Goal: Information Seeking & Learning: Learn about a topic

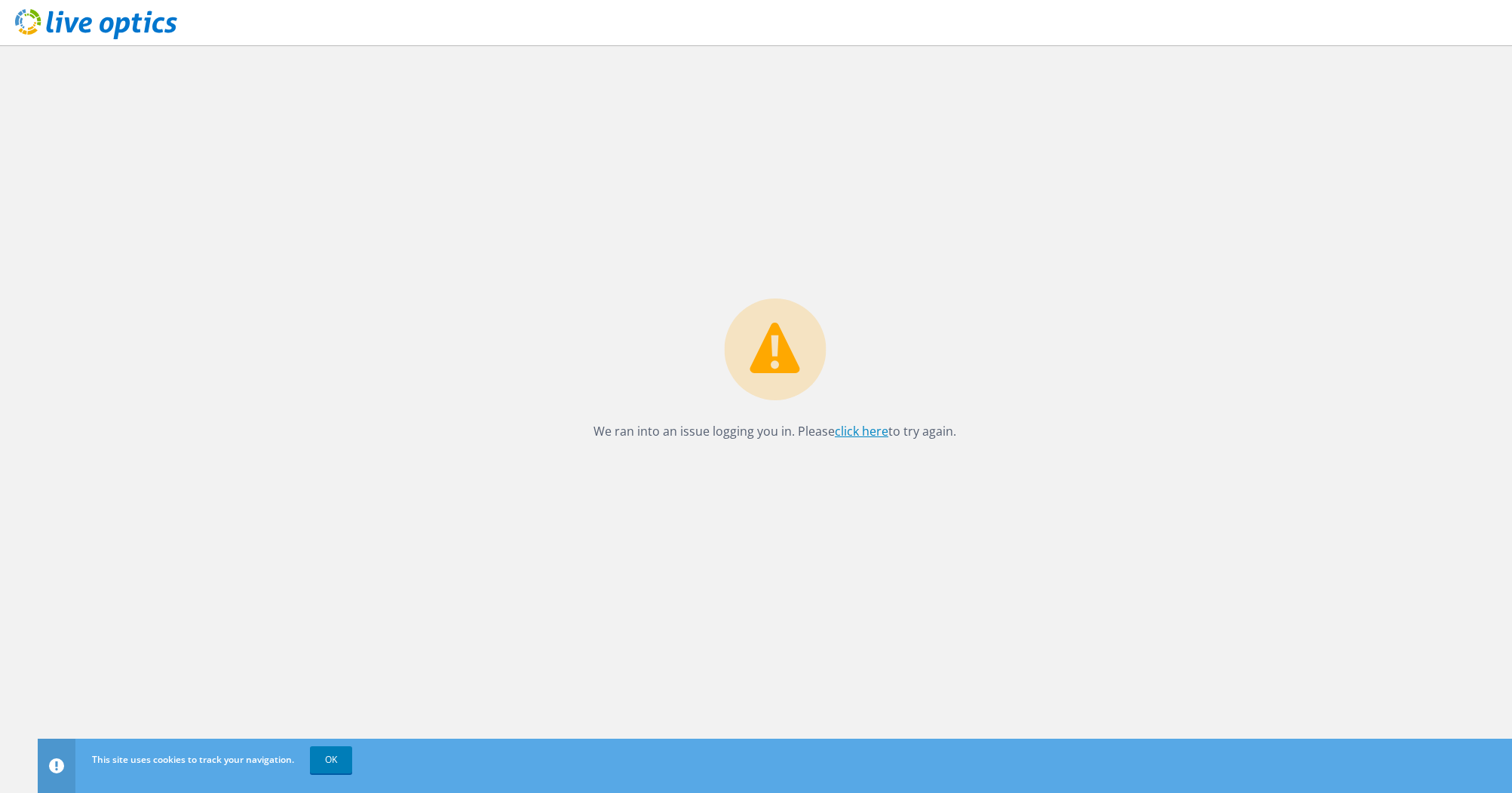
click at [866, 431] on link "click here" at bounding box center [862, 431] width 54 height 17
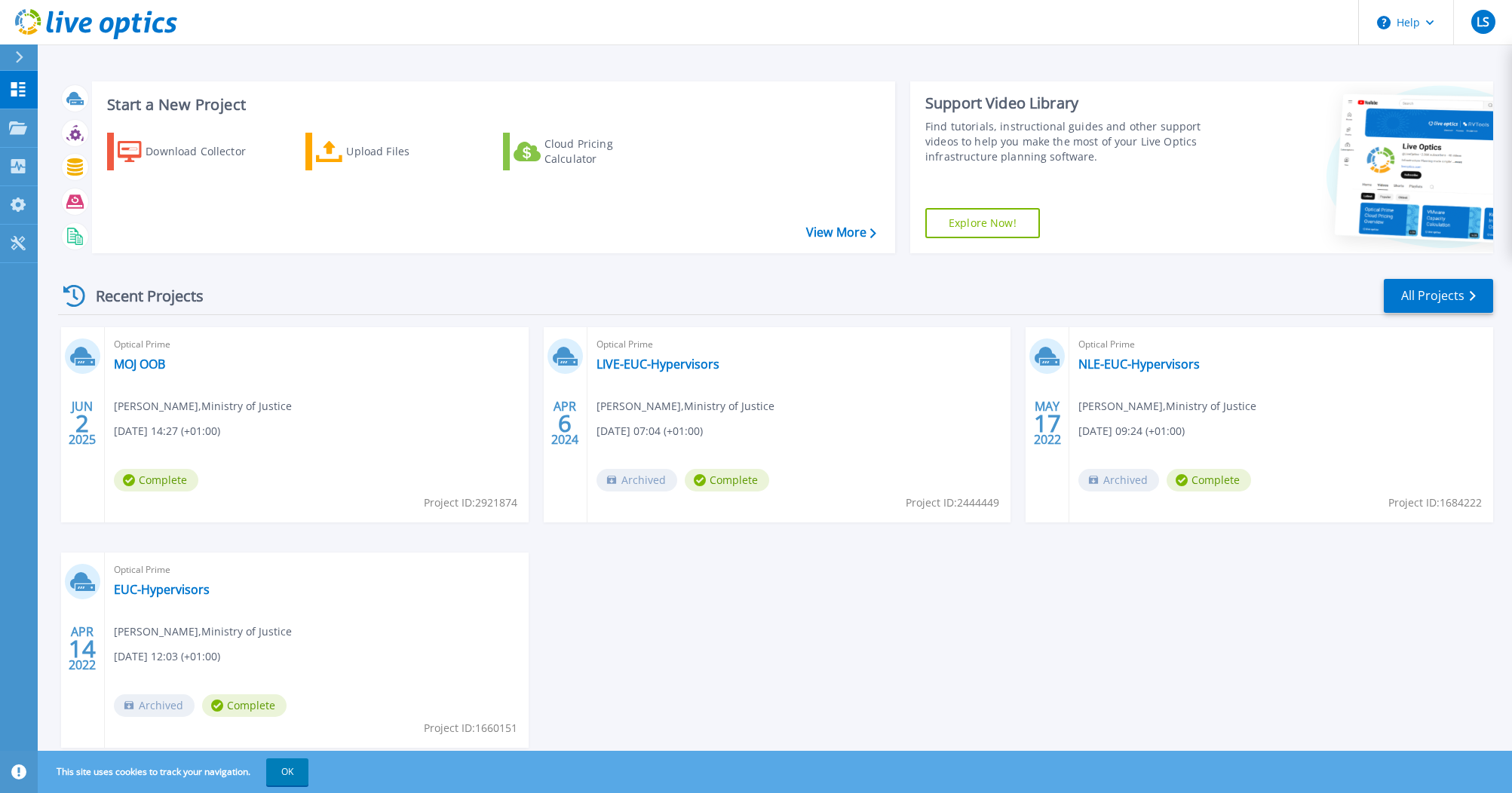
scroll to position [42, 0]
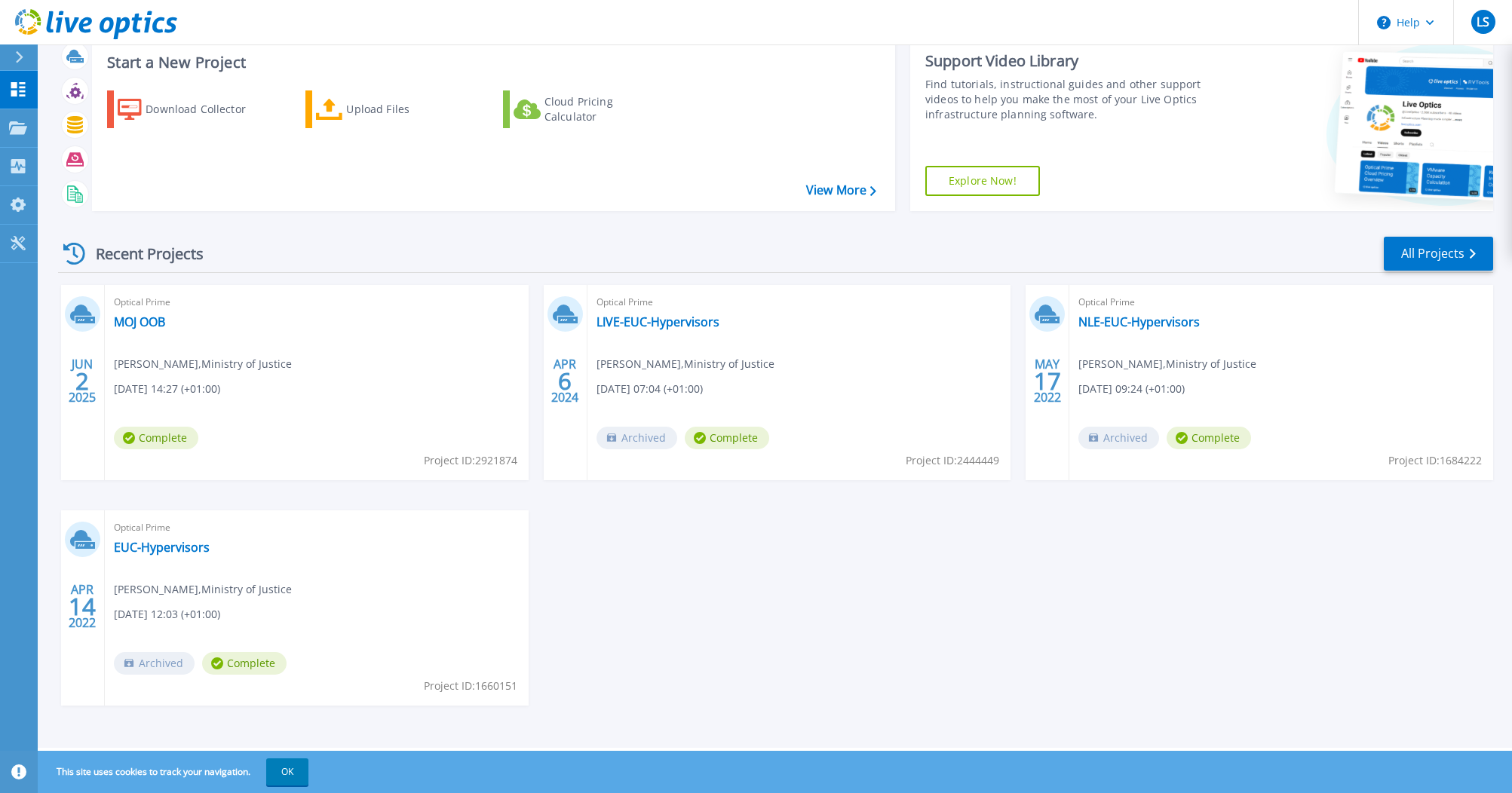
click at [852, 583] on div "JUN 2 2025 Optical Prime MOJ OOB Laurence Singleton , Ministry of Justice 06/02…" at bounding box center [769, 510] width 1447 height 451
click at [150, 547] on link "EUC-Hypervisors" at bounding box center [162, 547] width 96 height 15
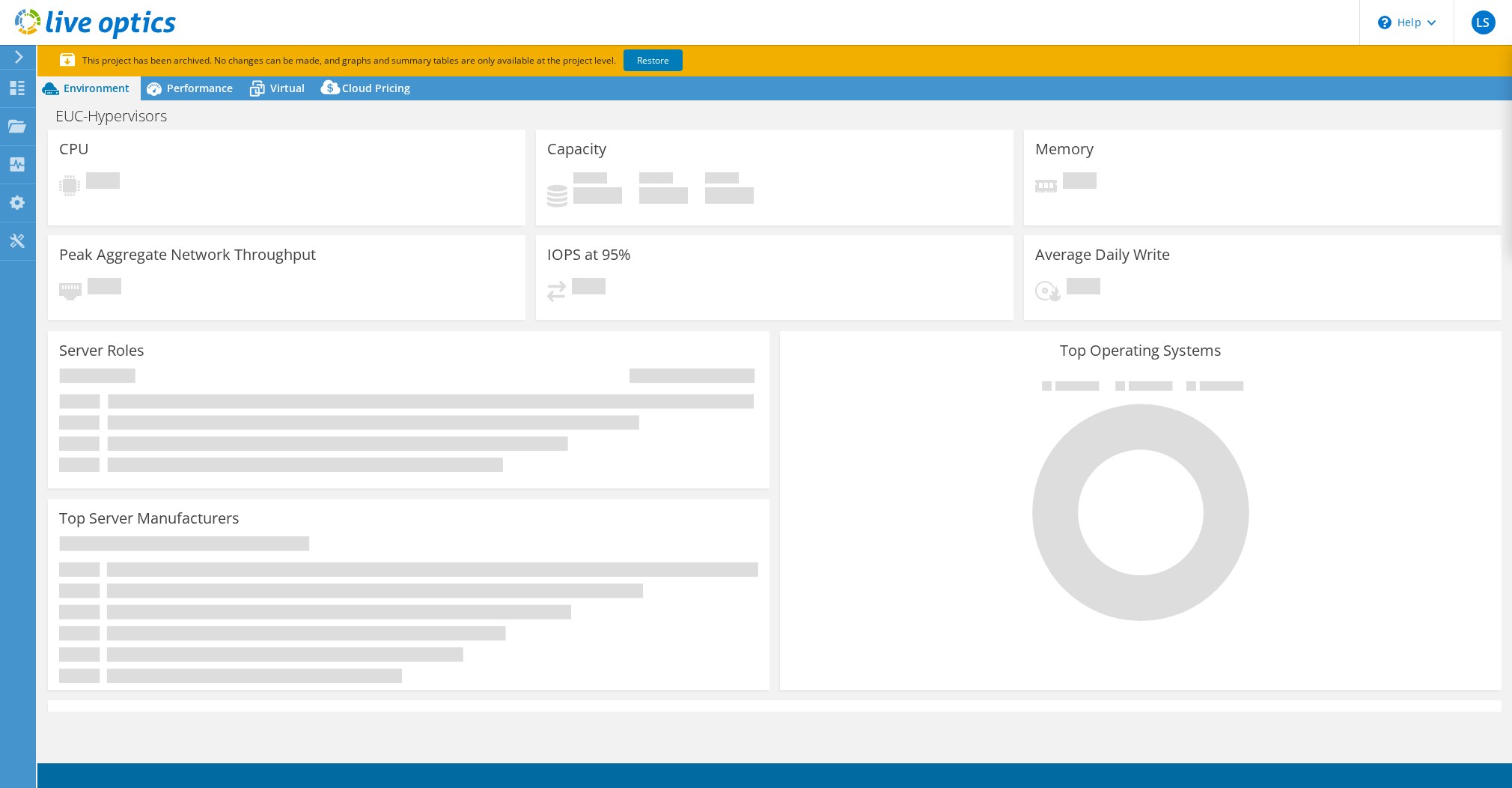
select select "EULondon"
select select "USD"
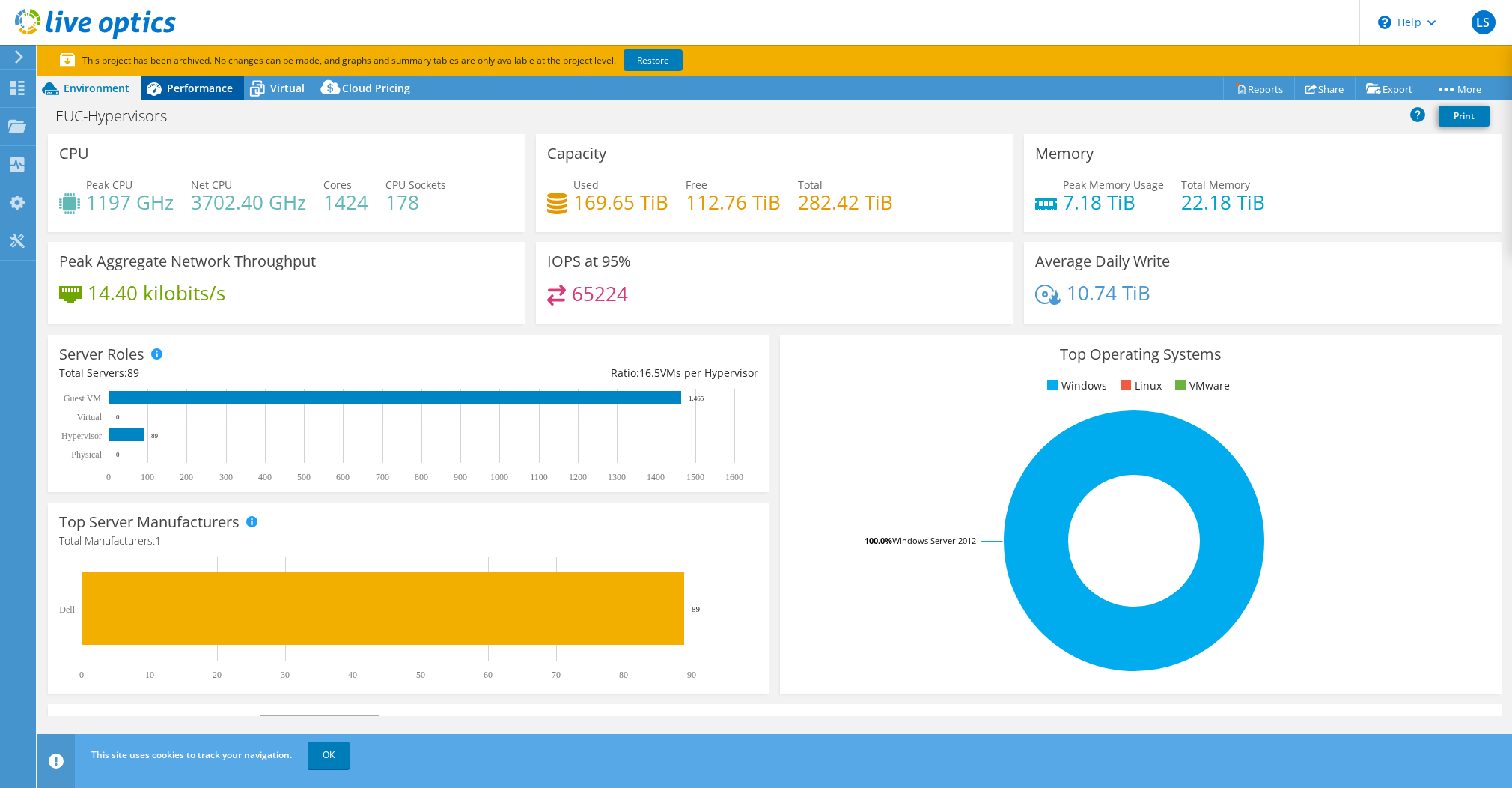
click at [191, 88] on span "Performance" at bounding box center [200, 88] width 66 height 14
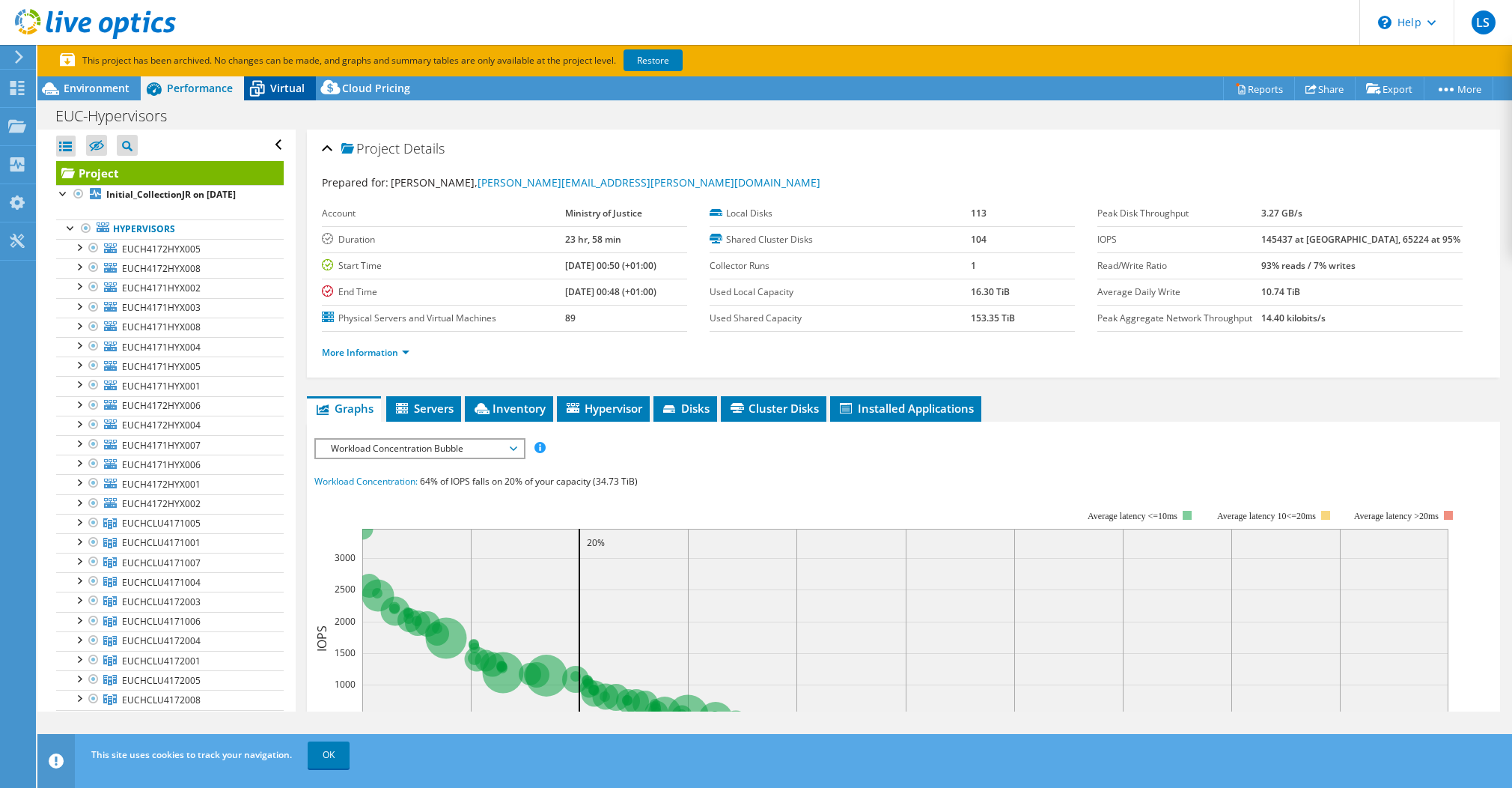
click at [281, 85] on span "Virtual" at bounding box center [288, 88] width 34 height 14
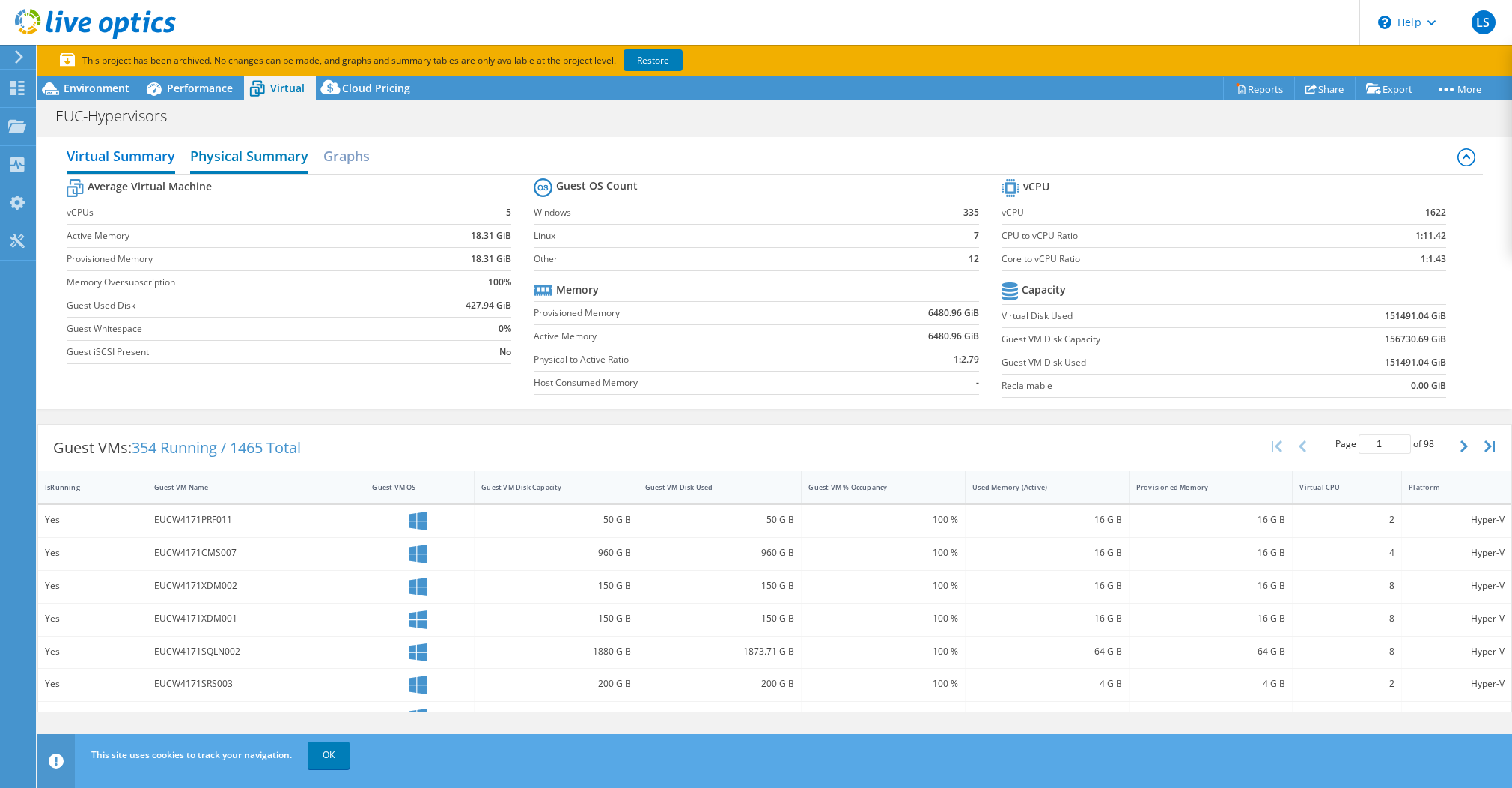
click at [259, 152] on h2 "Physical Summary" at bounding box center [248, 157] width 118 height 33
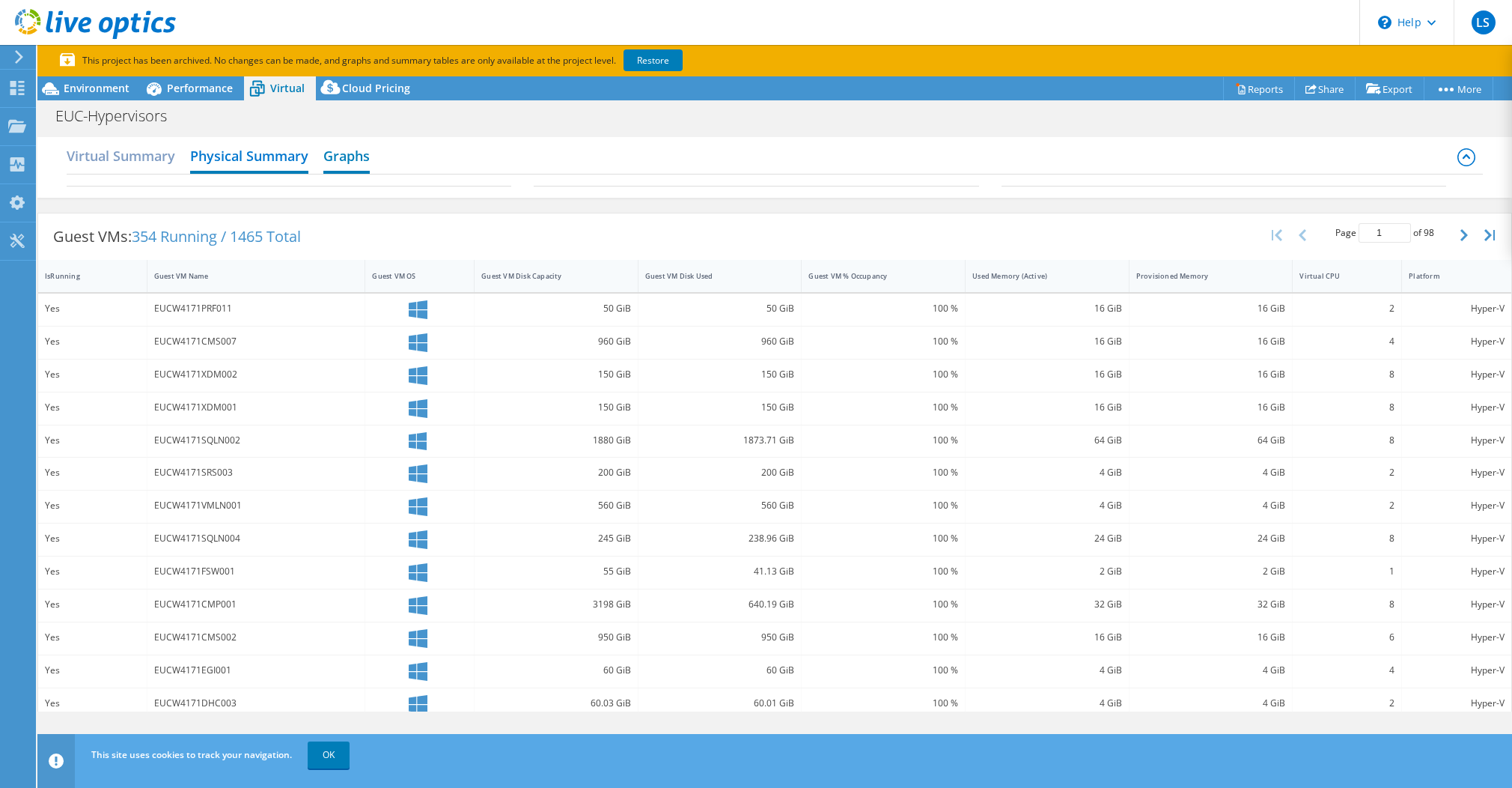
click at [357, 161] on h2 "Graphs" at bounding box center [346, 157] width 46 height 33
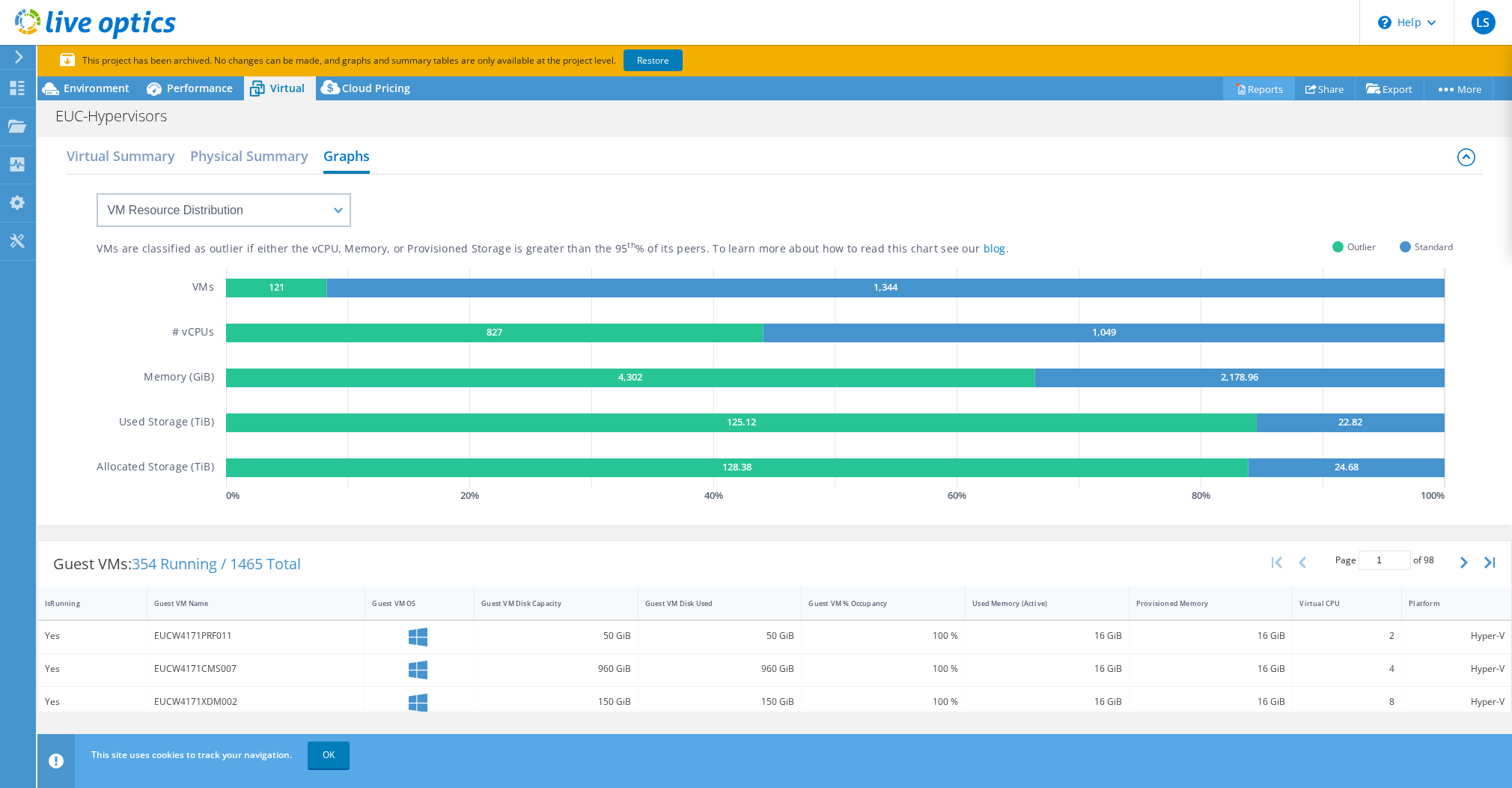
click at [1268, 81] on link "Reports" at bounding box center [1260, 89] width 72 height 23
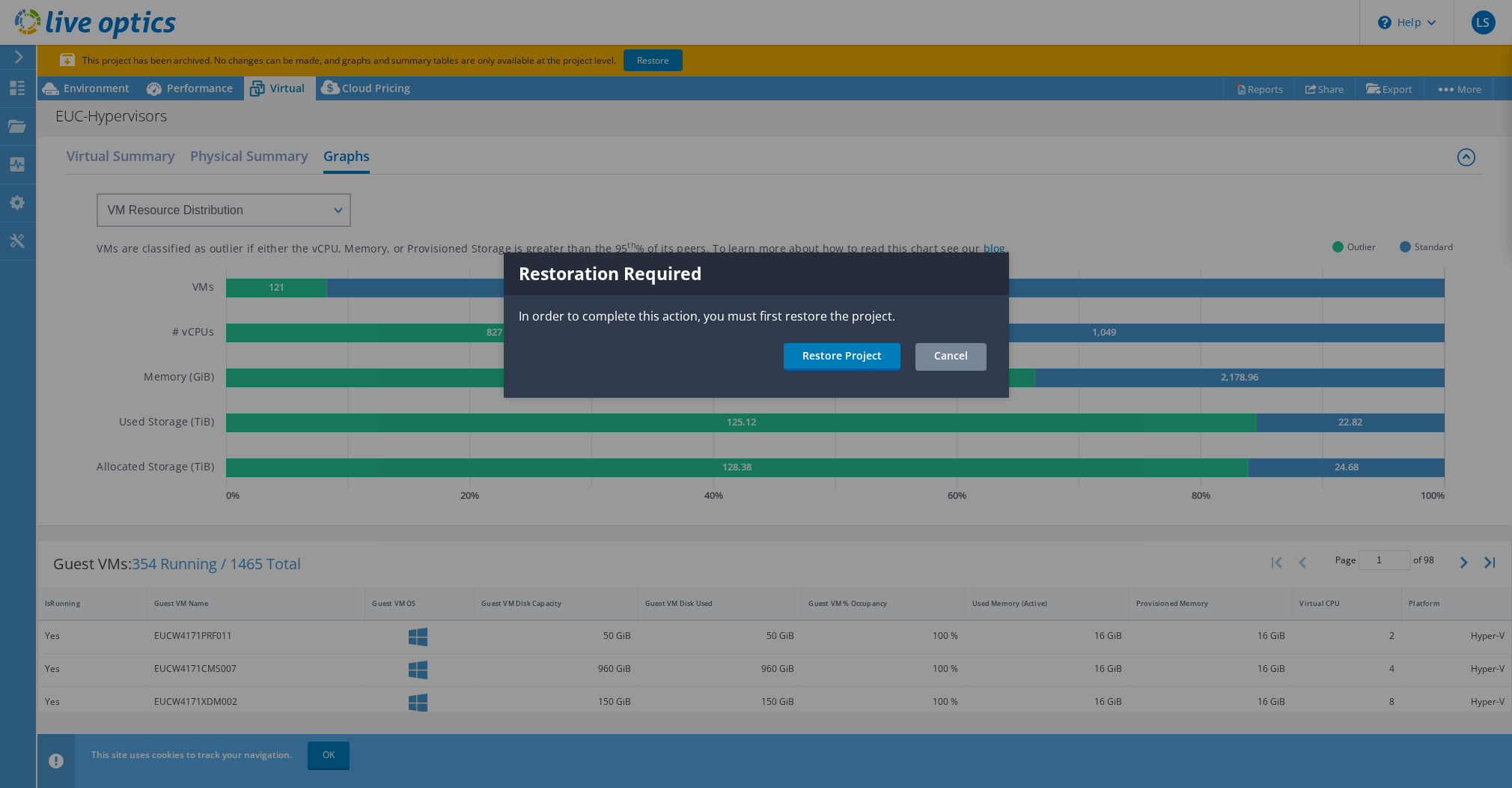
click at [958, 353] on link "Cancel" at bounding box center [951, 356] width 71 height 27
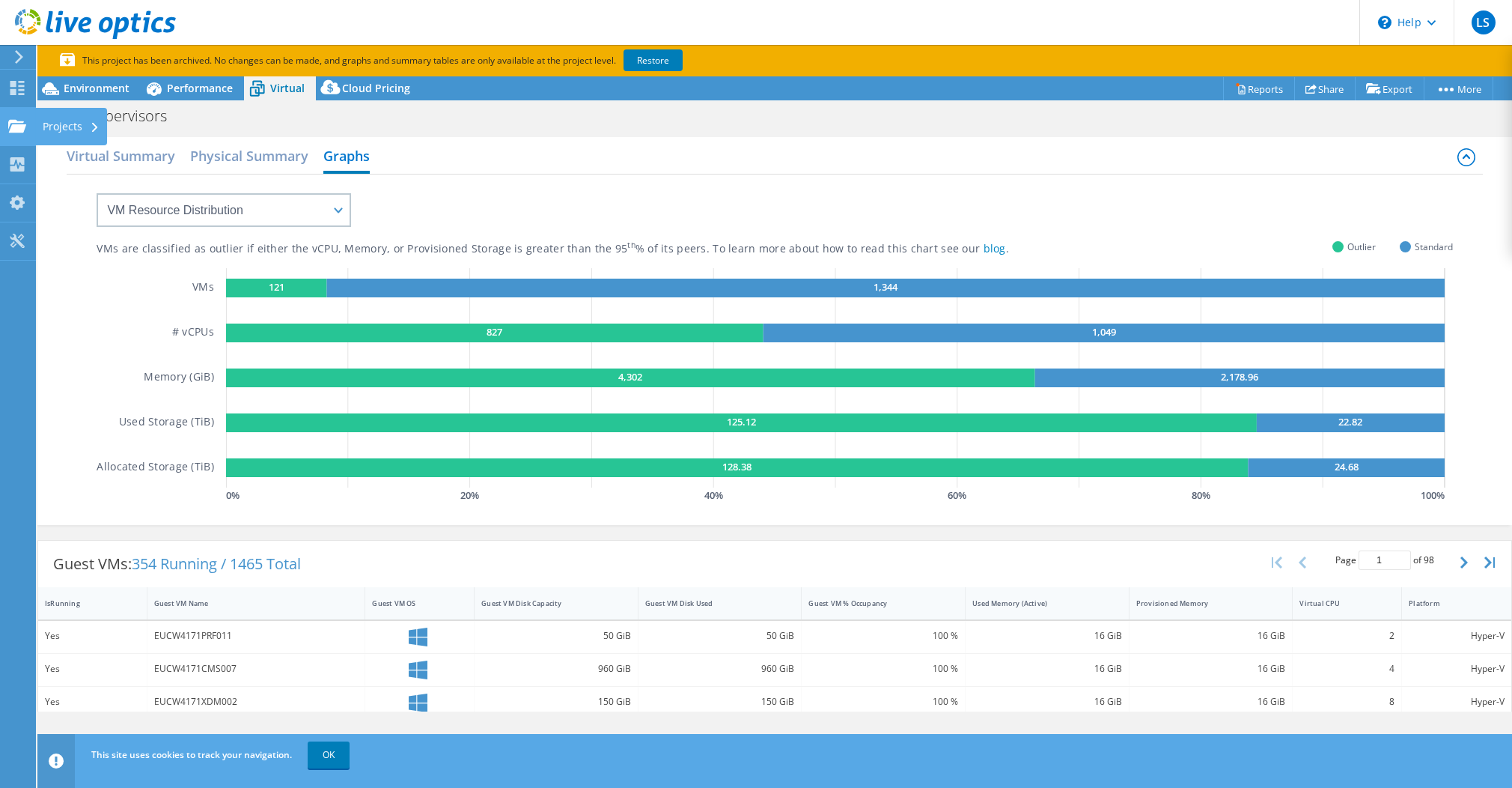
click at [13, 120] on use at bounding box center [17, 125] width 18 height 13
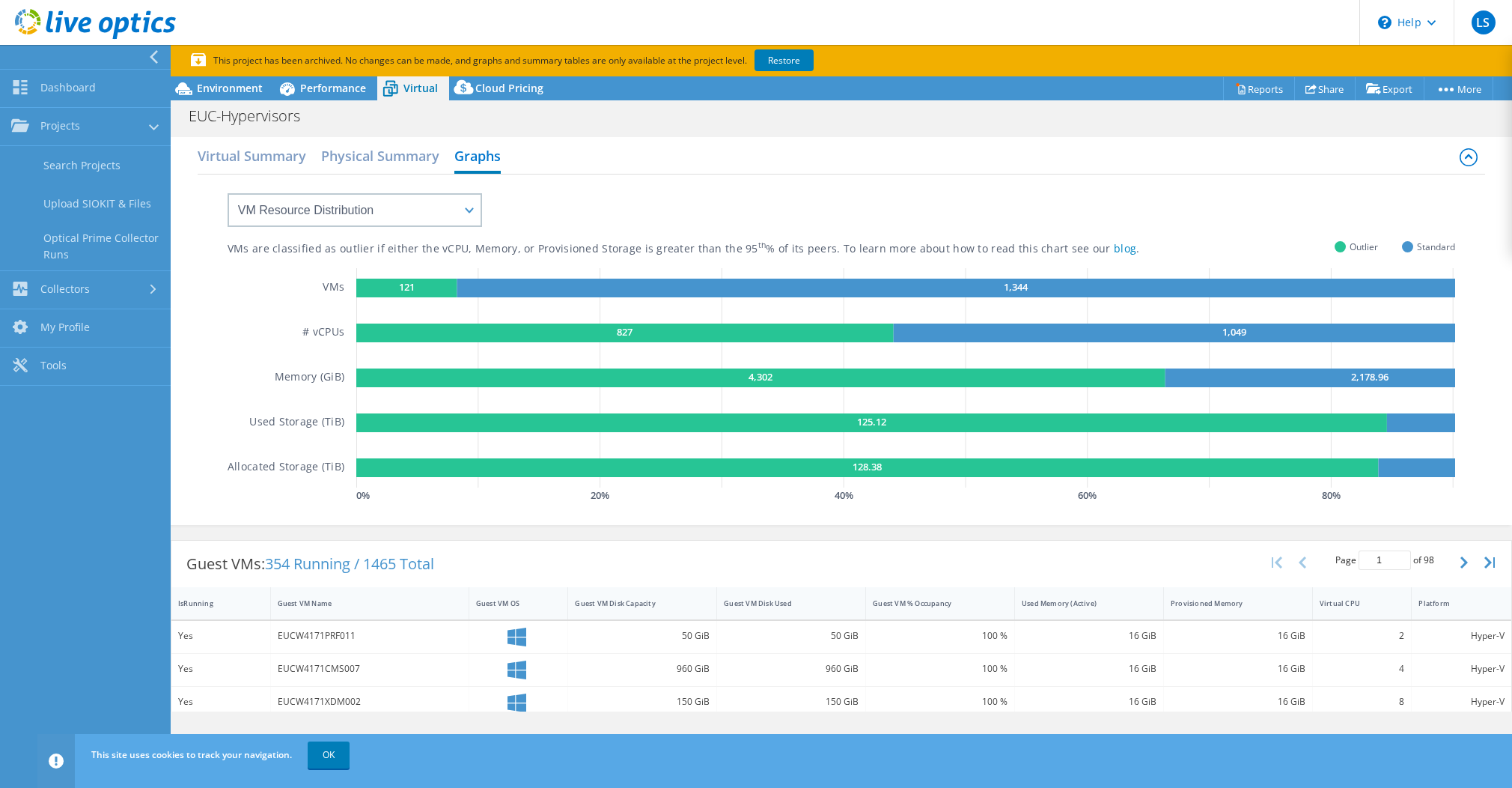
click at [133, 480] on nav "Dashboard Projects Search Projects Upload SIOKIT & Files Optical Prime Collecto…" at bounding box center [85, 416] width 170 height 743
click at [224, 493] on div "VMs are classified as outlier if either the vCPU, Memory, or Provisioned Storag…" at bounding box center [842, 348] width 1288 height 347
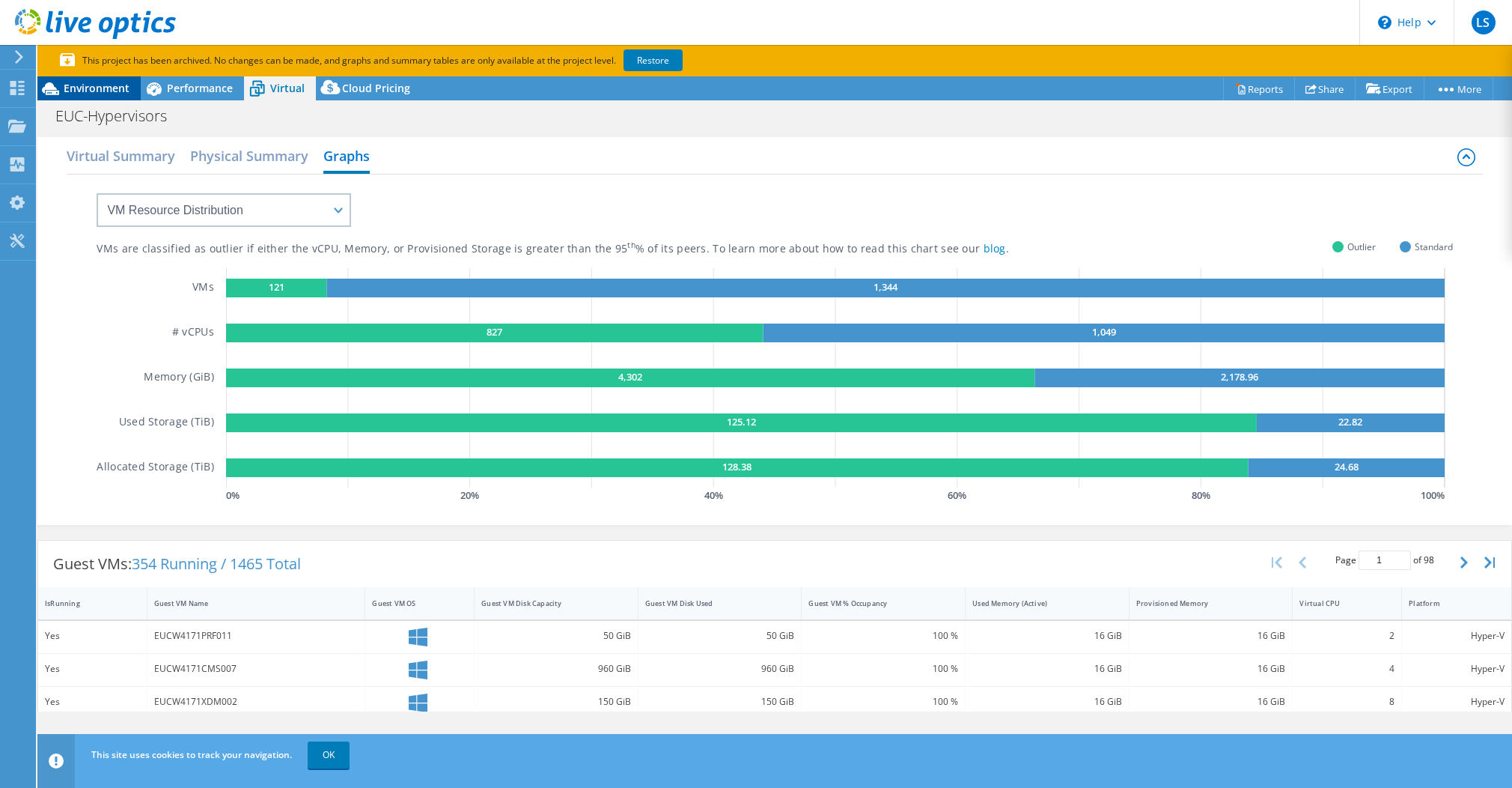
click at [77, 86] on span "Environment" at bounding box center [96, 88] width 66 height 14
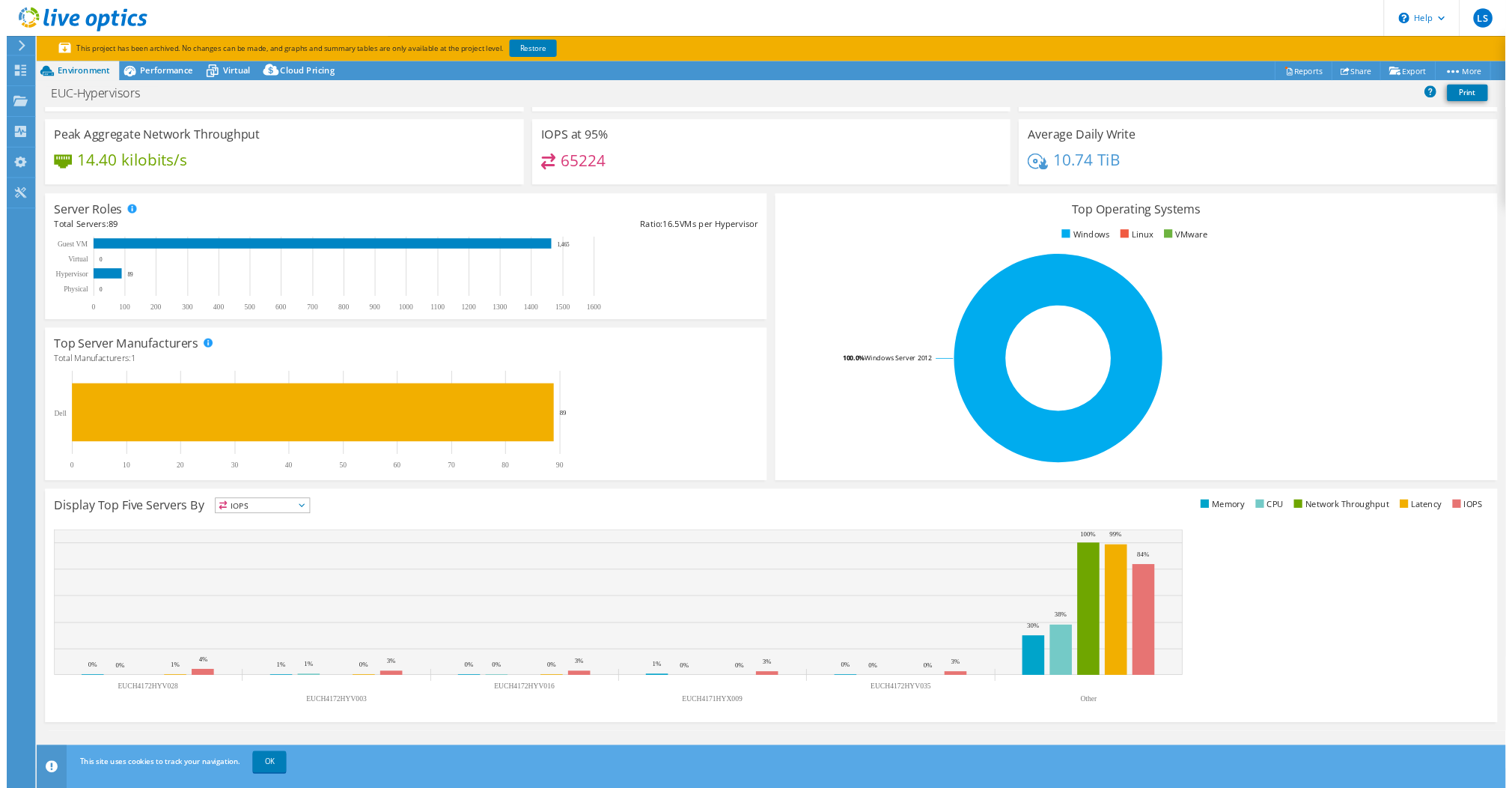
scroll to position [93, 0]
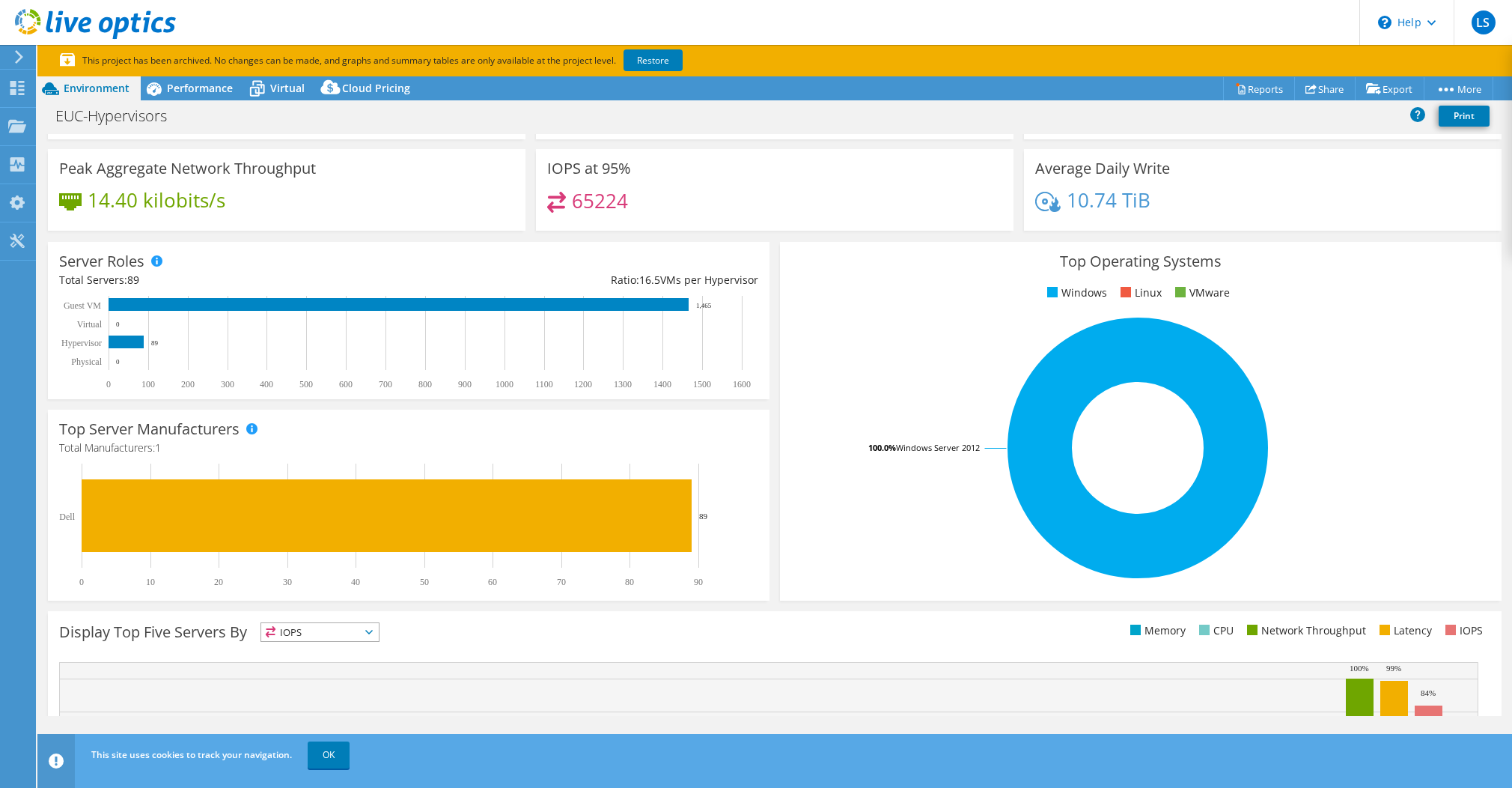
click at [1317, 392] on rect at bounding box center [1138, 447] width 693 height 262
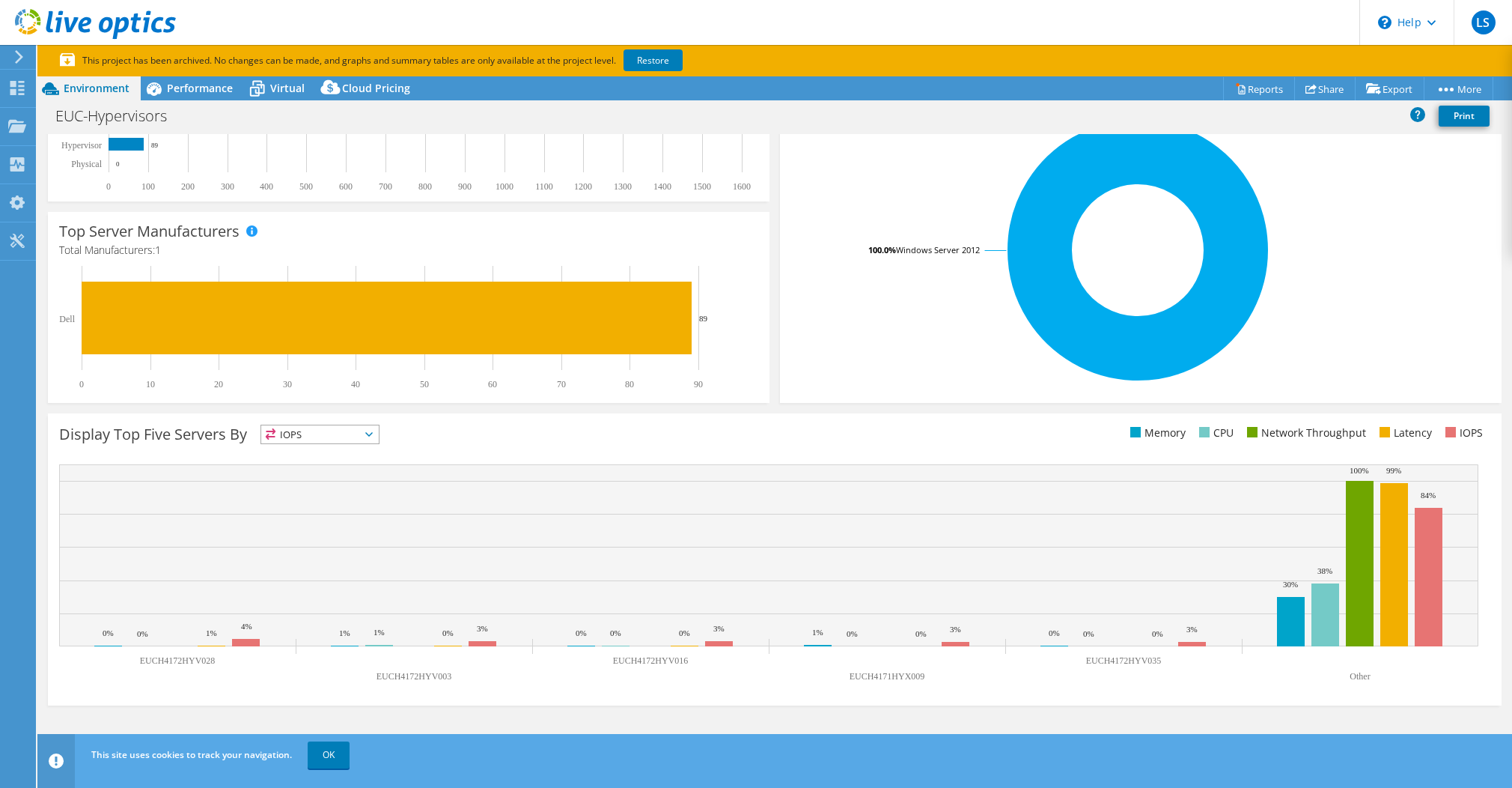
scroll to position [0, 0]
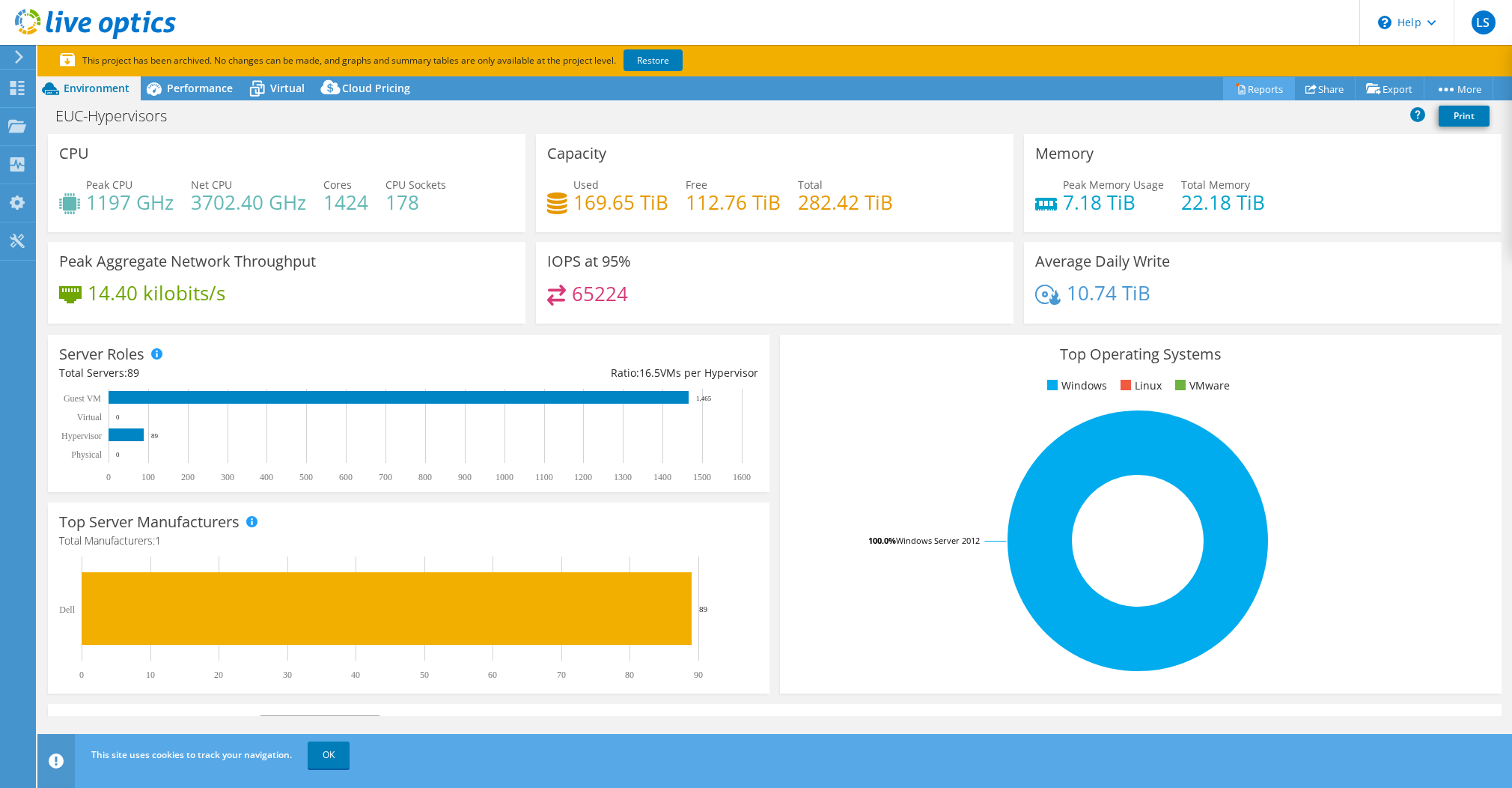
click at [1243, 84] on link "Reports" at bounding box center [1260, 89] width 72 height 23
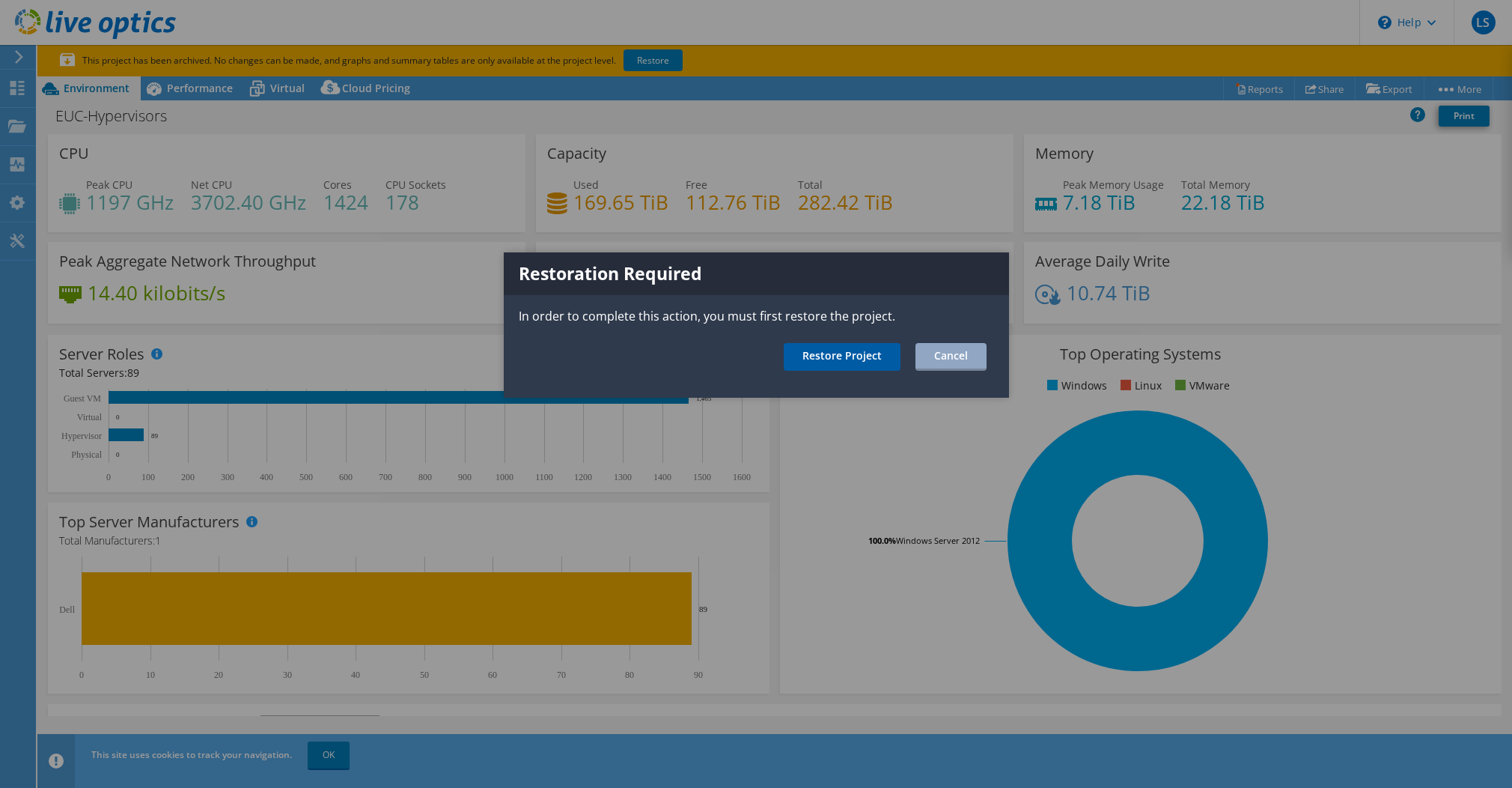
click at [836, 360] on link "Restore Project" at bounding box center [842, 356] width 116 height 27
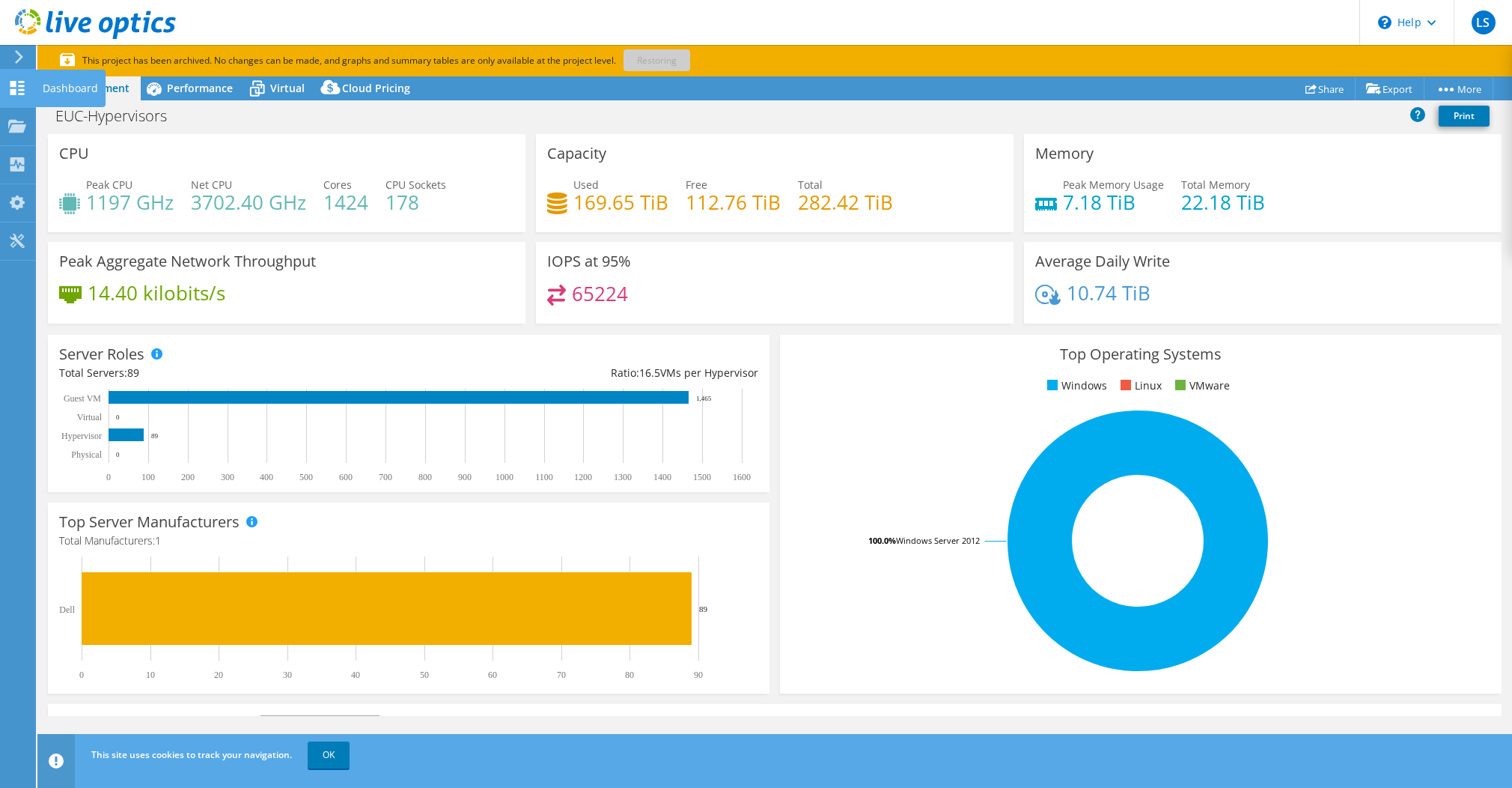
click at [16, 84] on icon at bounding box center [17, 88] width 18 height 14
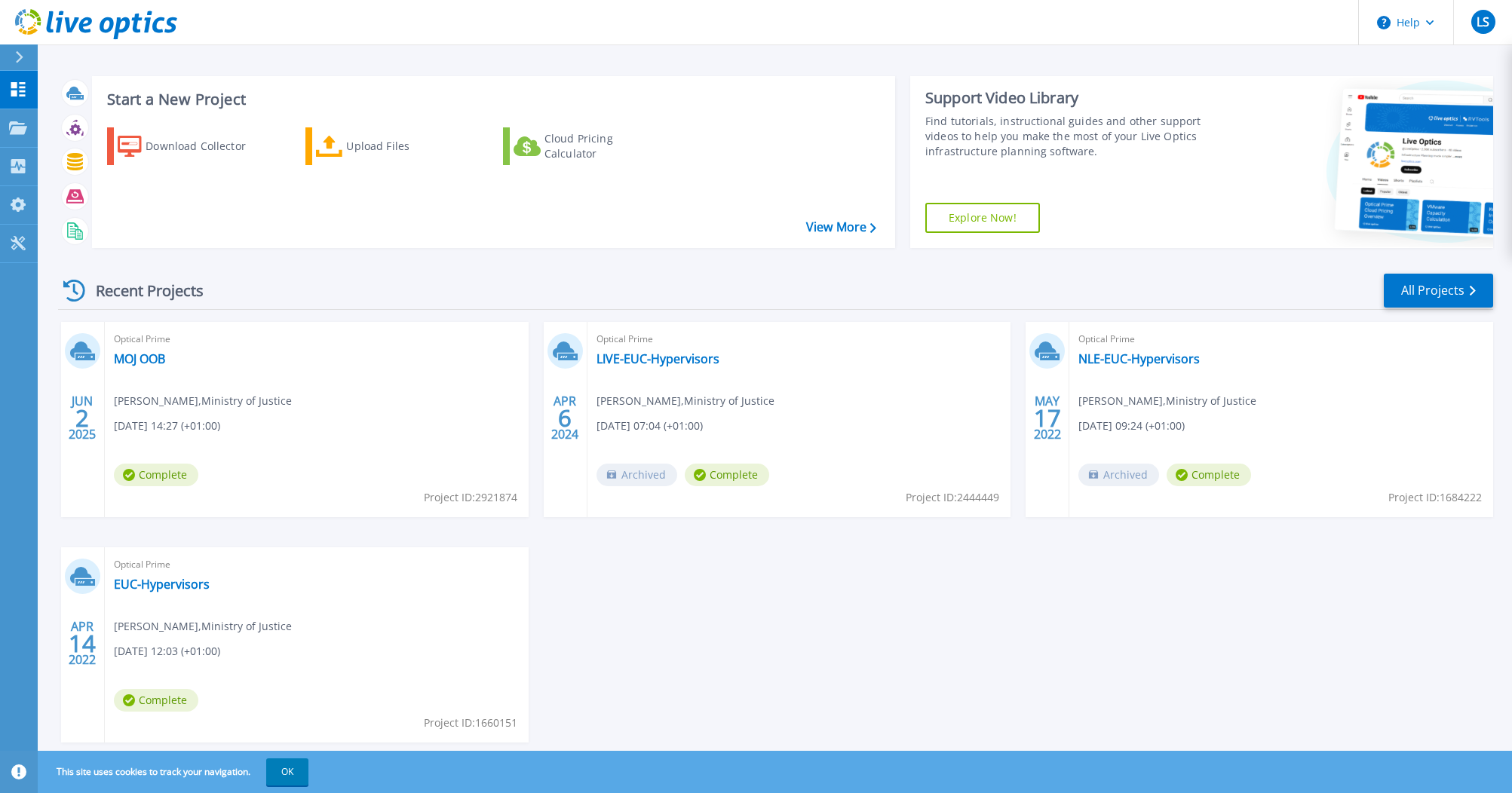
scroll to position [42, 0]
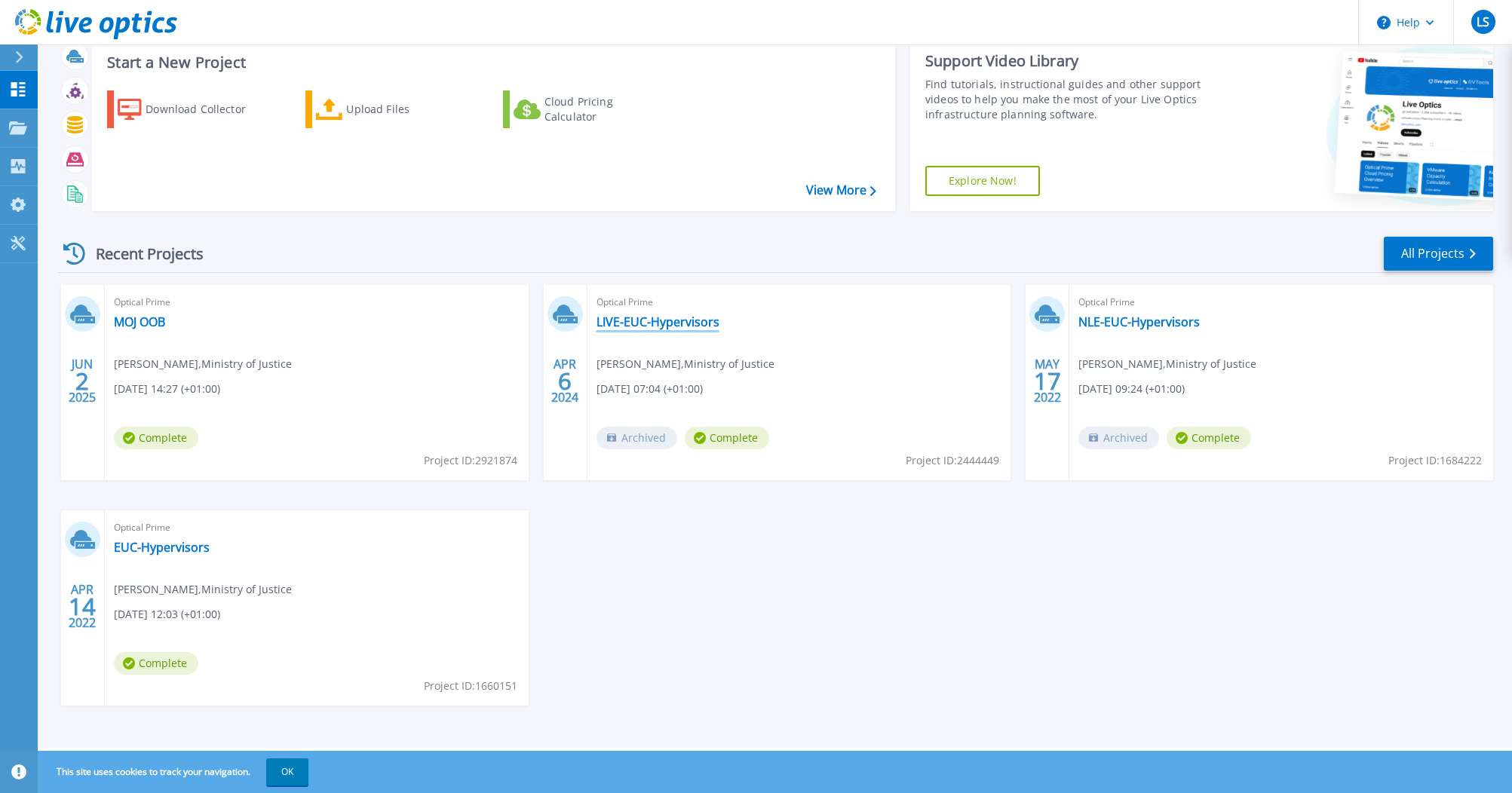
click at [624, 321] on link "LIVE-EUC-Hypervisors" at bounding box center [658, 322] width 123 height 15
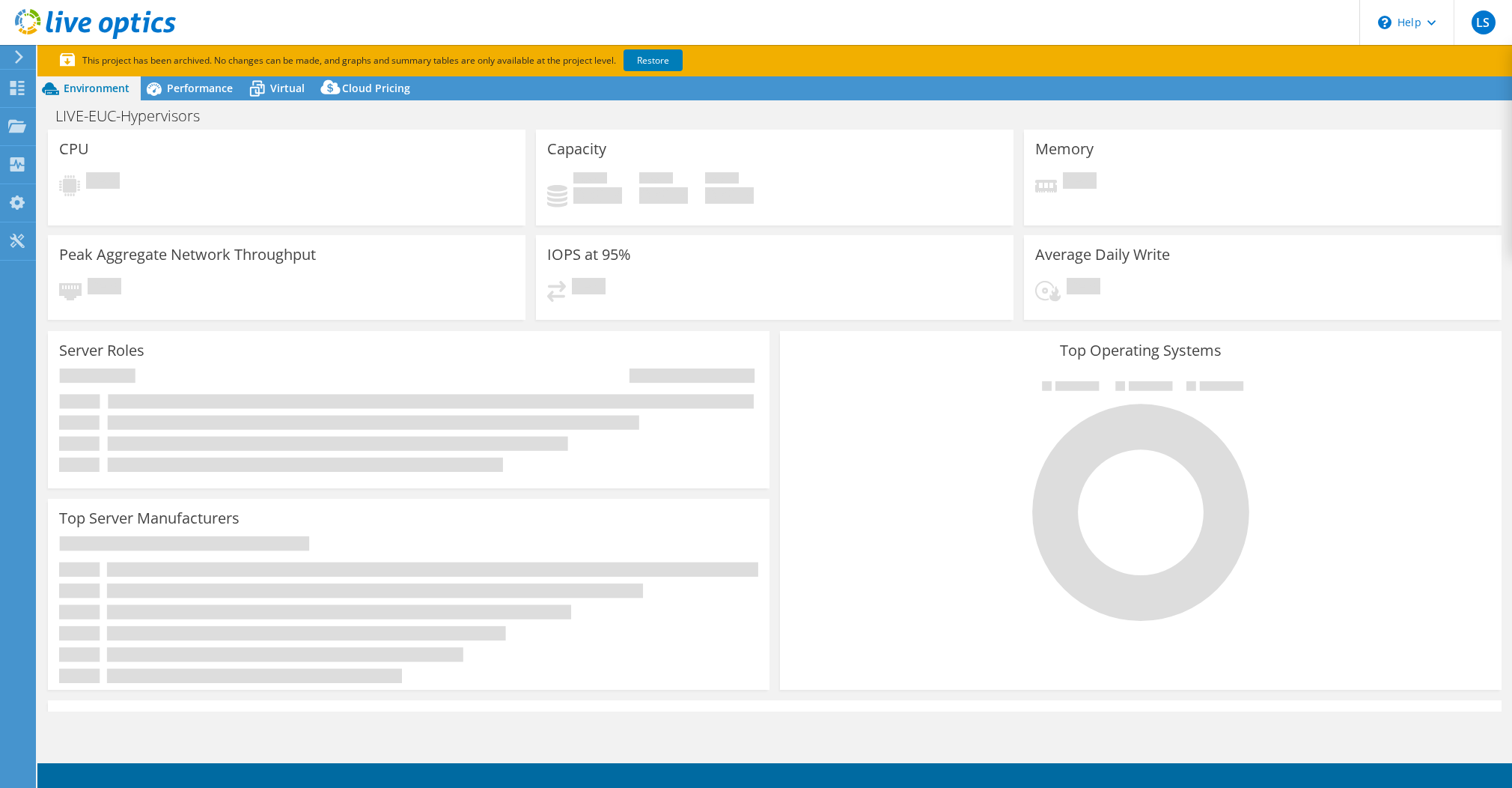
select select "EULondon"
select select "GBP"
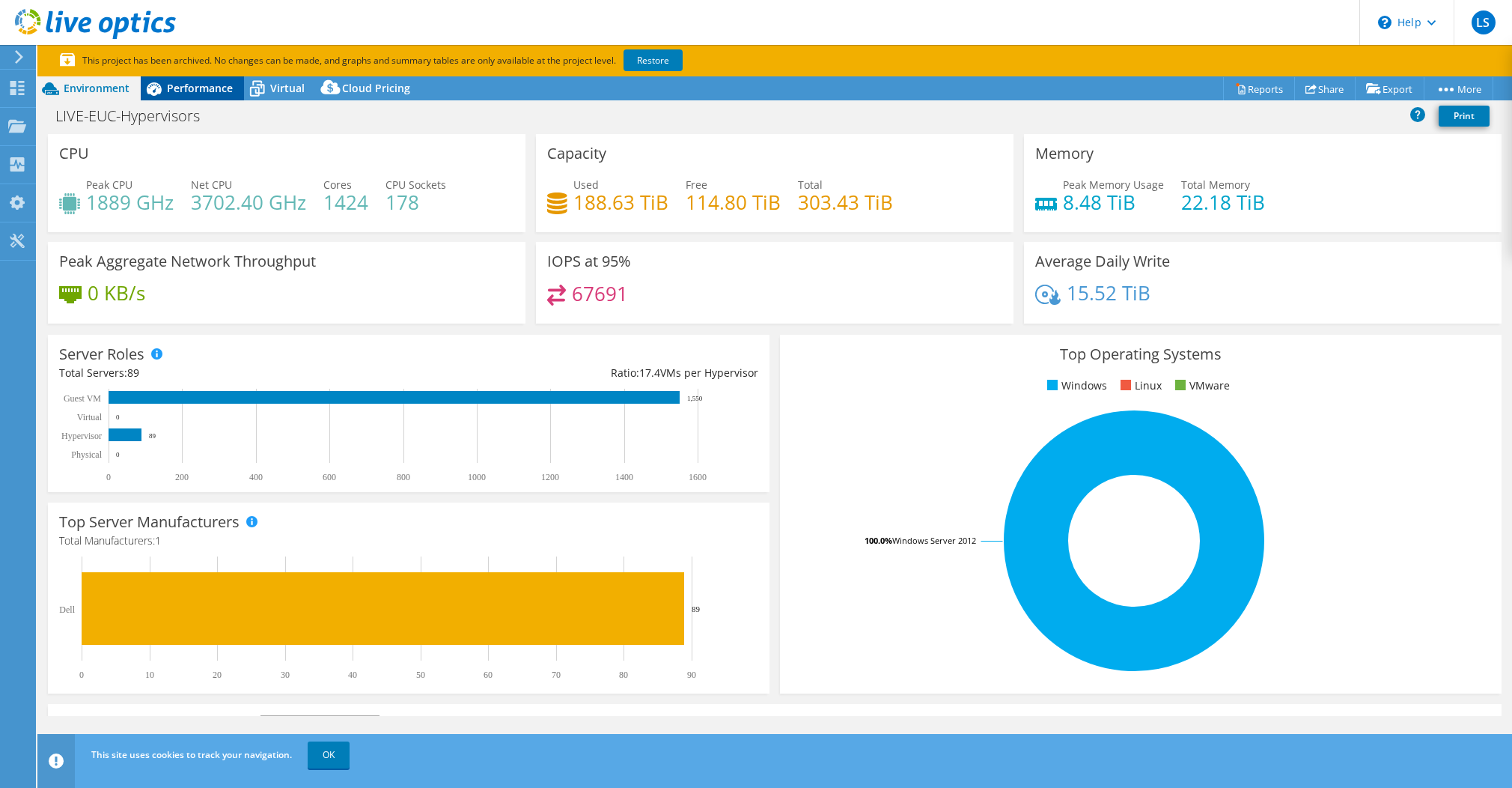
click at [174, 81] on span "Performance" at bounding box center [200, 88] width 66 height 14
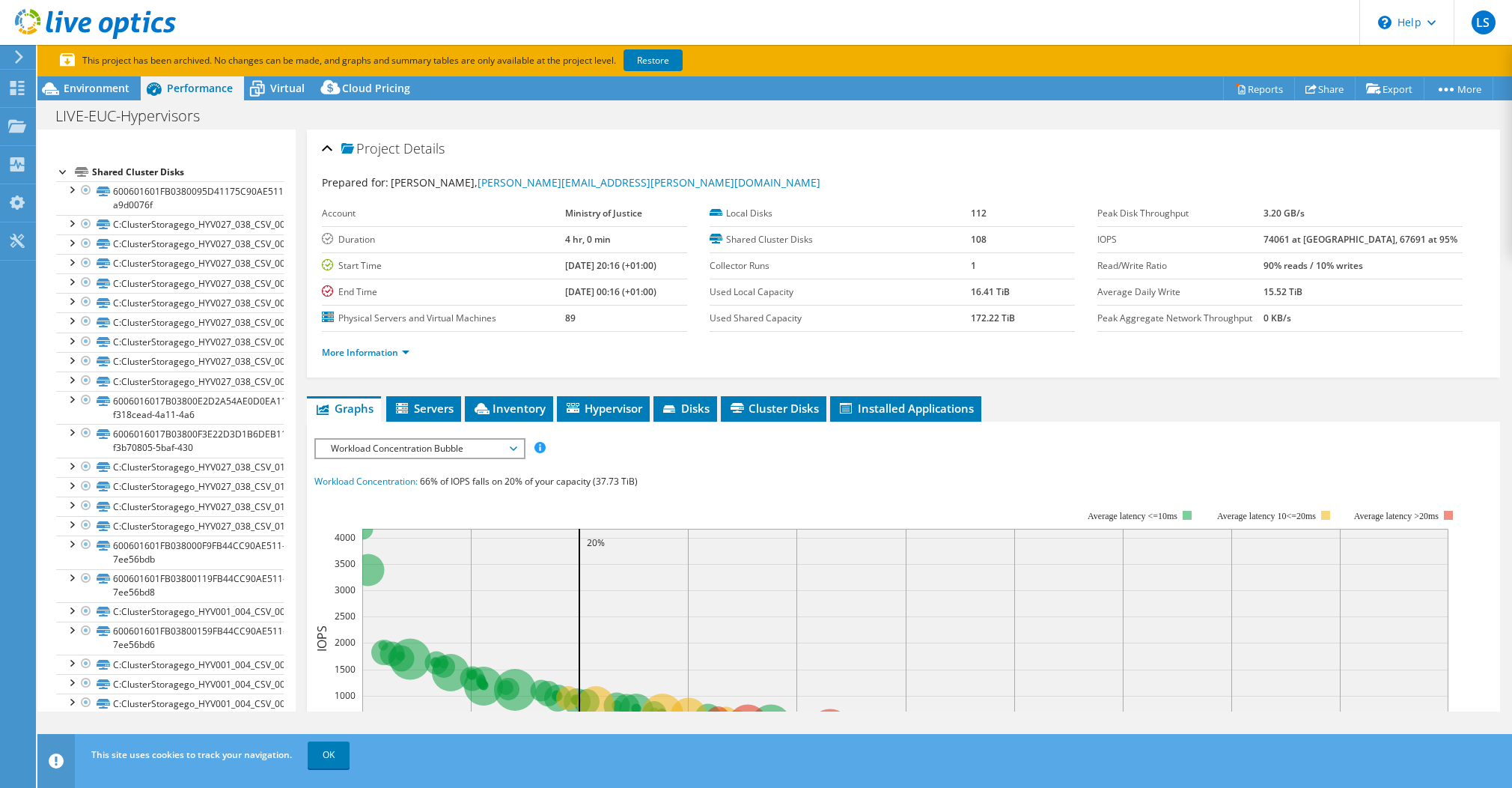
scroll to position [674, 0]
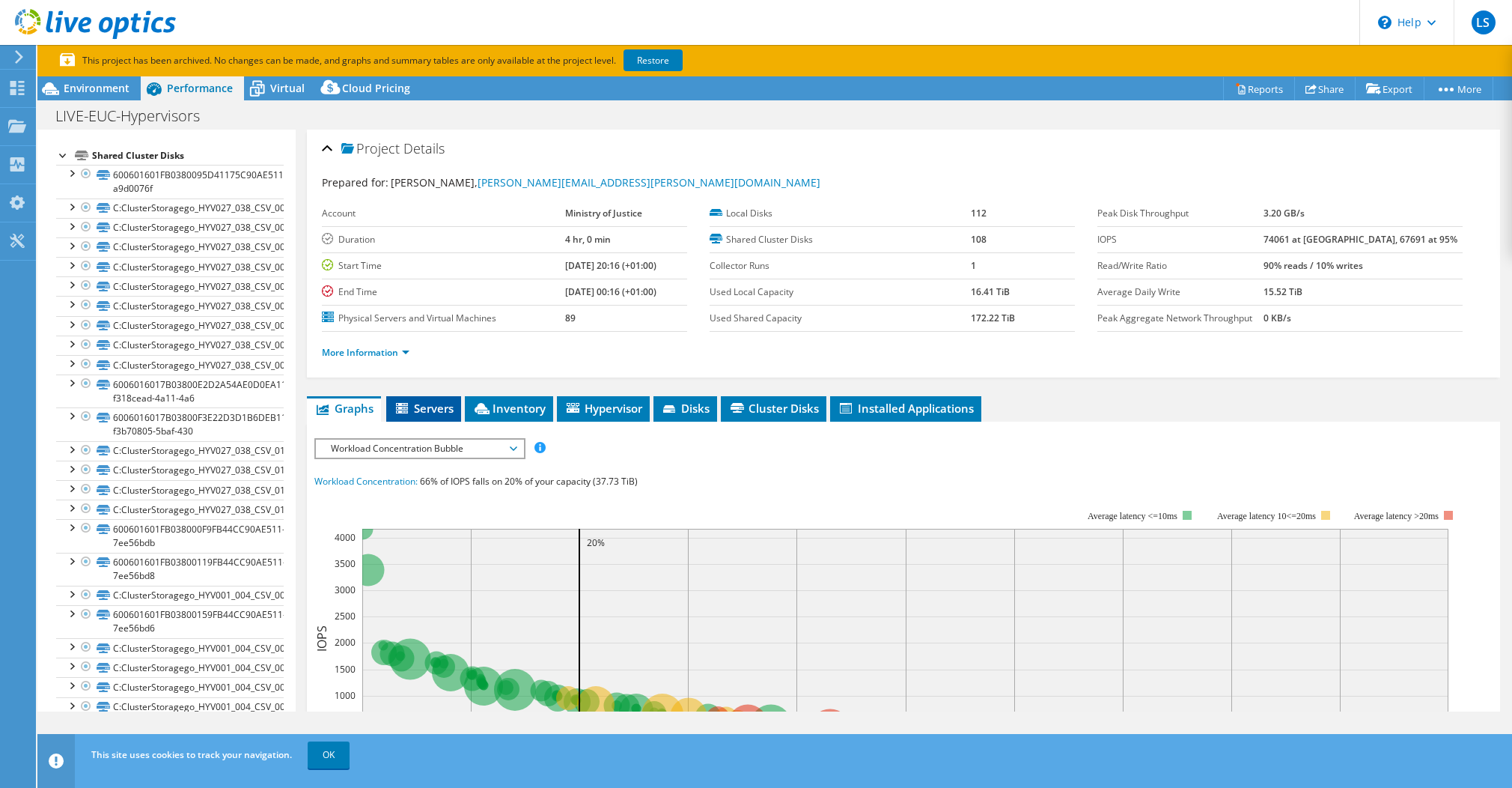
click at [418, 399] on li "Servers" at bounding box center [424, 409] width 75 height 26
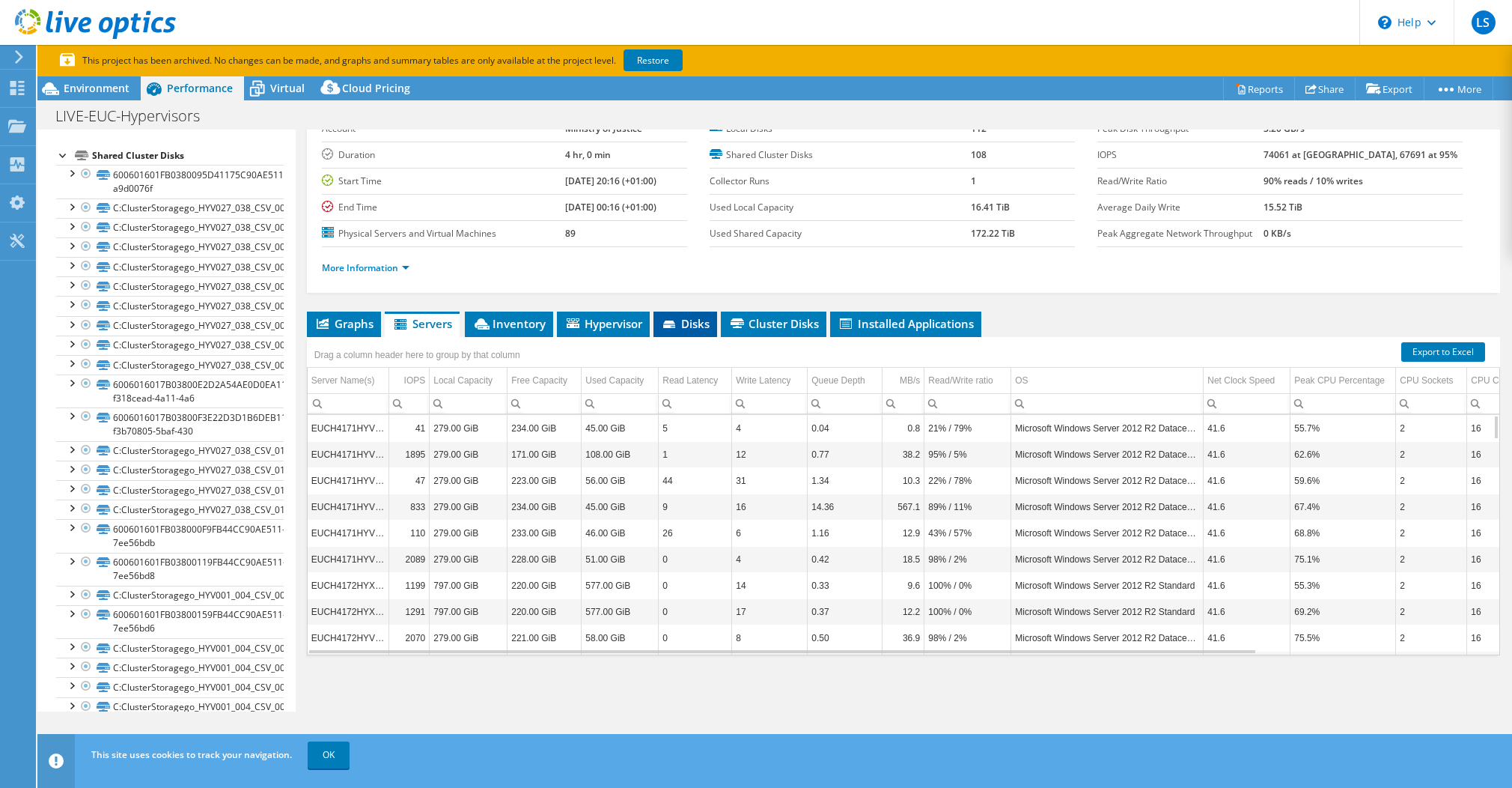
scroll to position [85, 0]
click at [338, 328] on span "Graphs" at bounding box center [344, 322] width 59 height 15
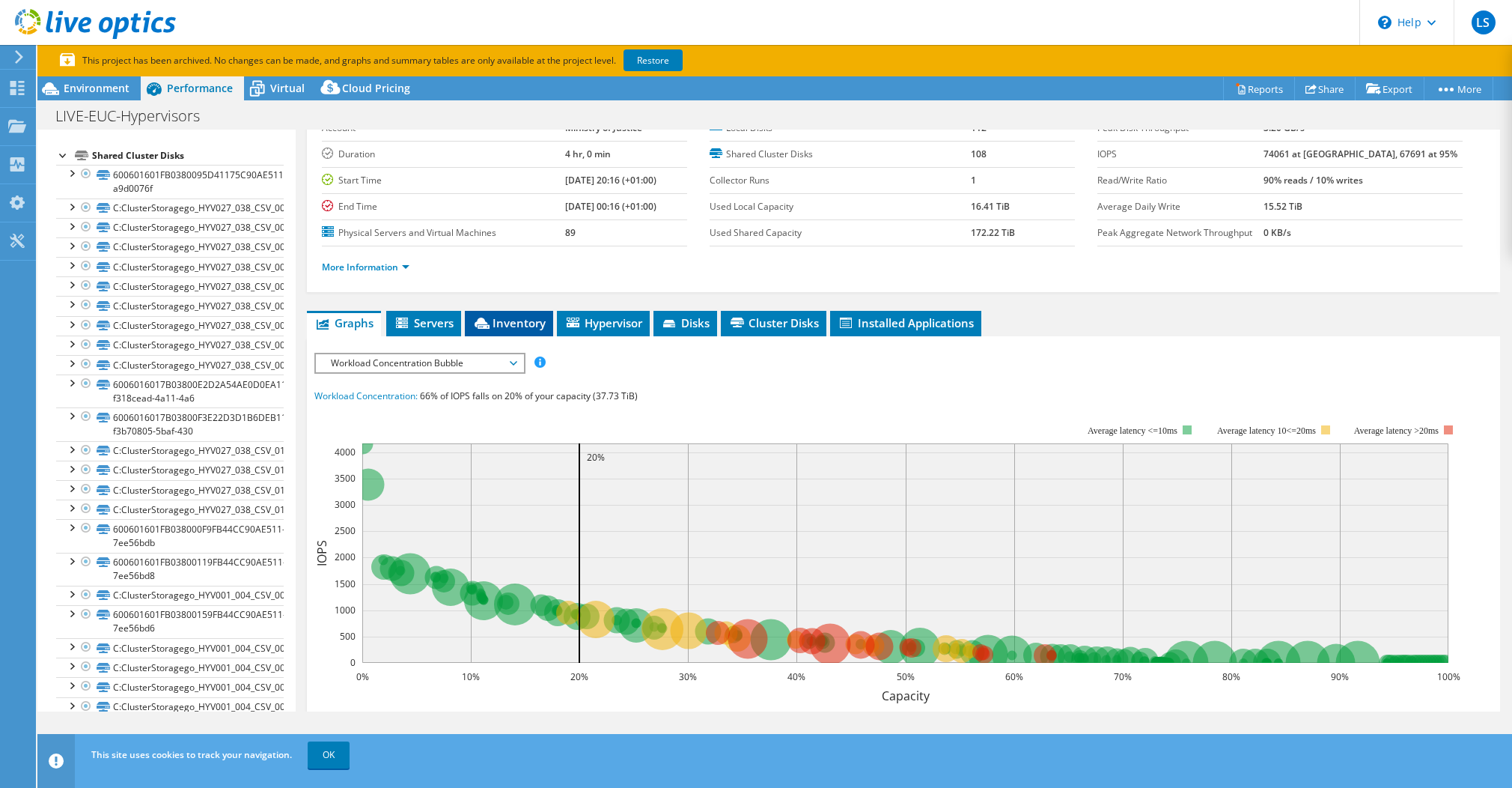
click at [506, 326] on span "Inventory" at bounding box center [509, 322] width 73 height 15
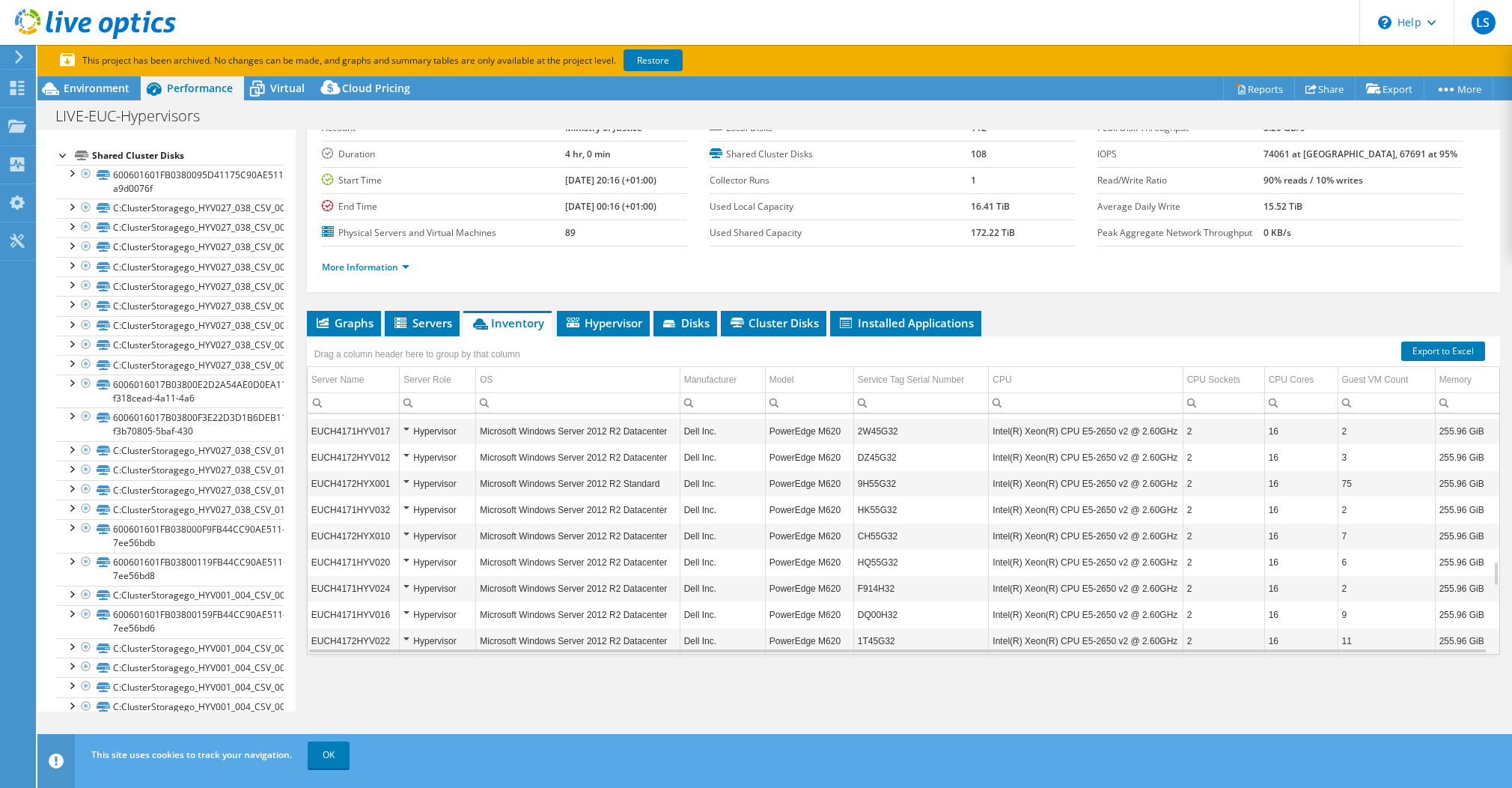
scroll to position [2101, 0]
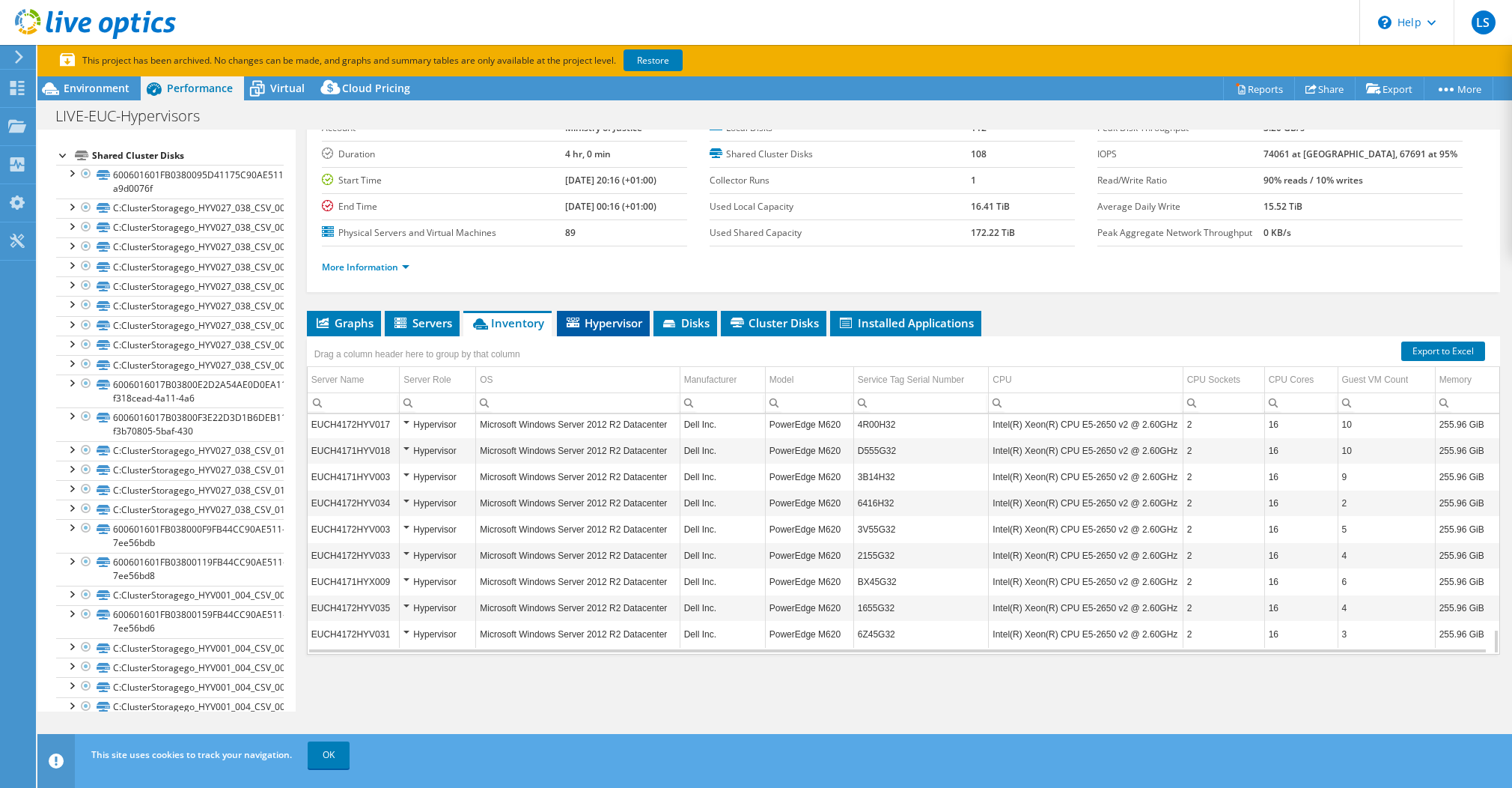
click at [620, 322] on span "Hypervisor" at bounding box center [603, 322] width 78 height 15
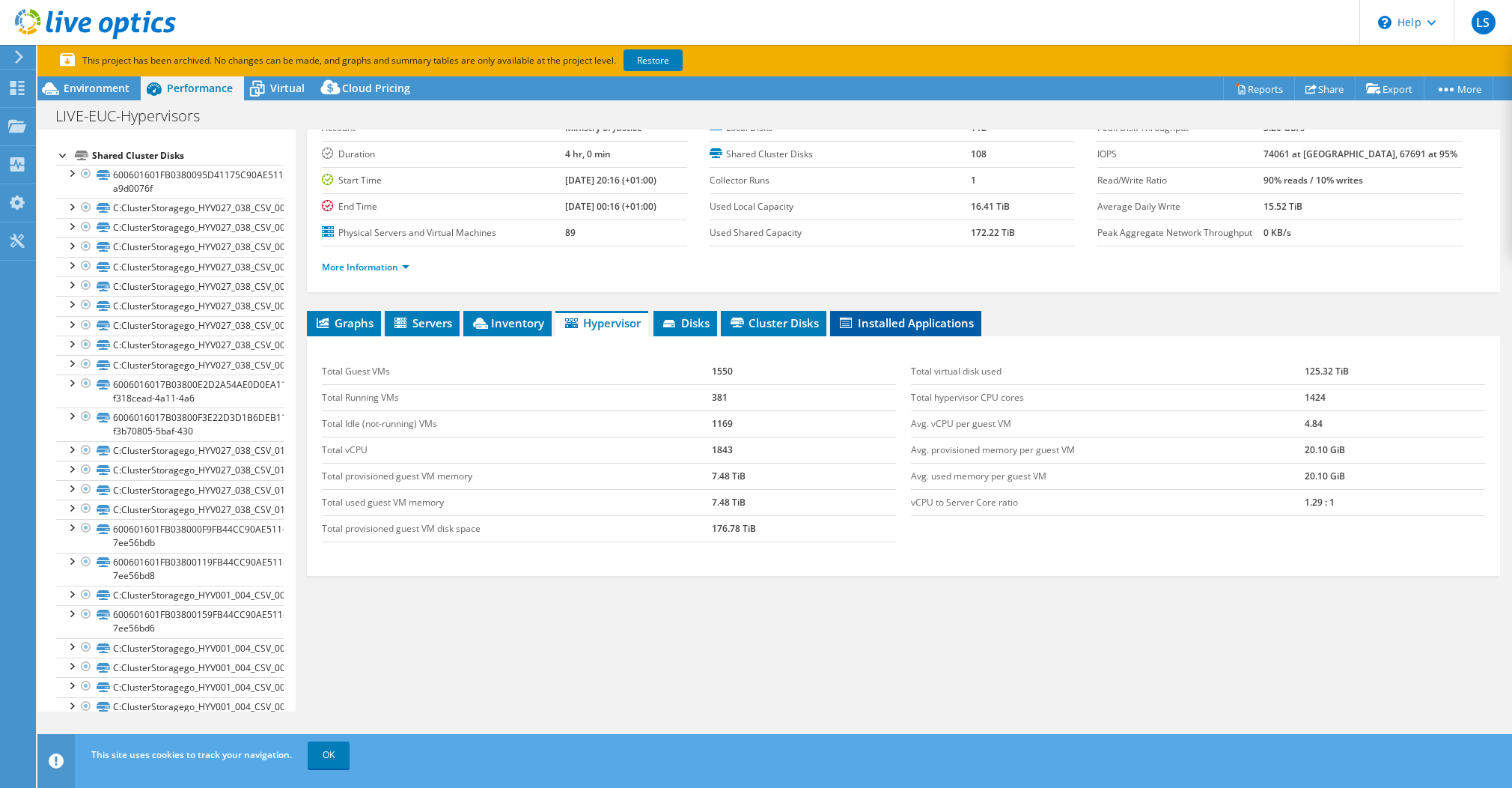
click at [895, 322] on span "Installed Applications" at bounding box center [906, 322] width 136 height 15
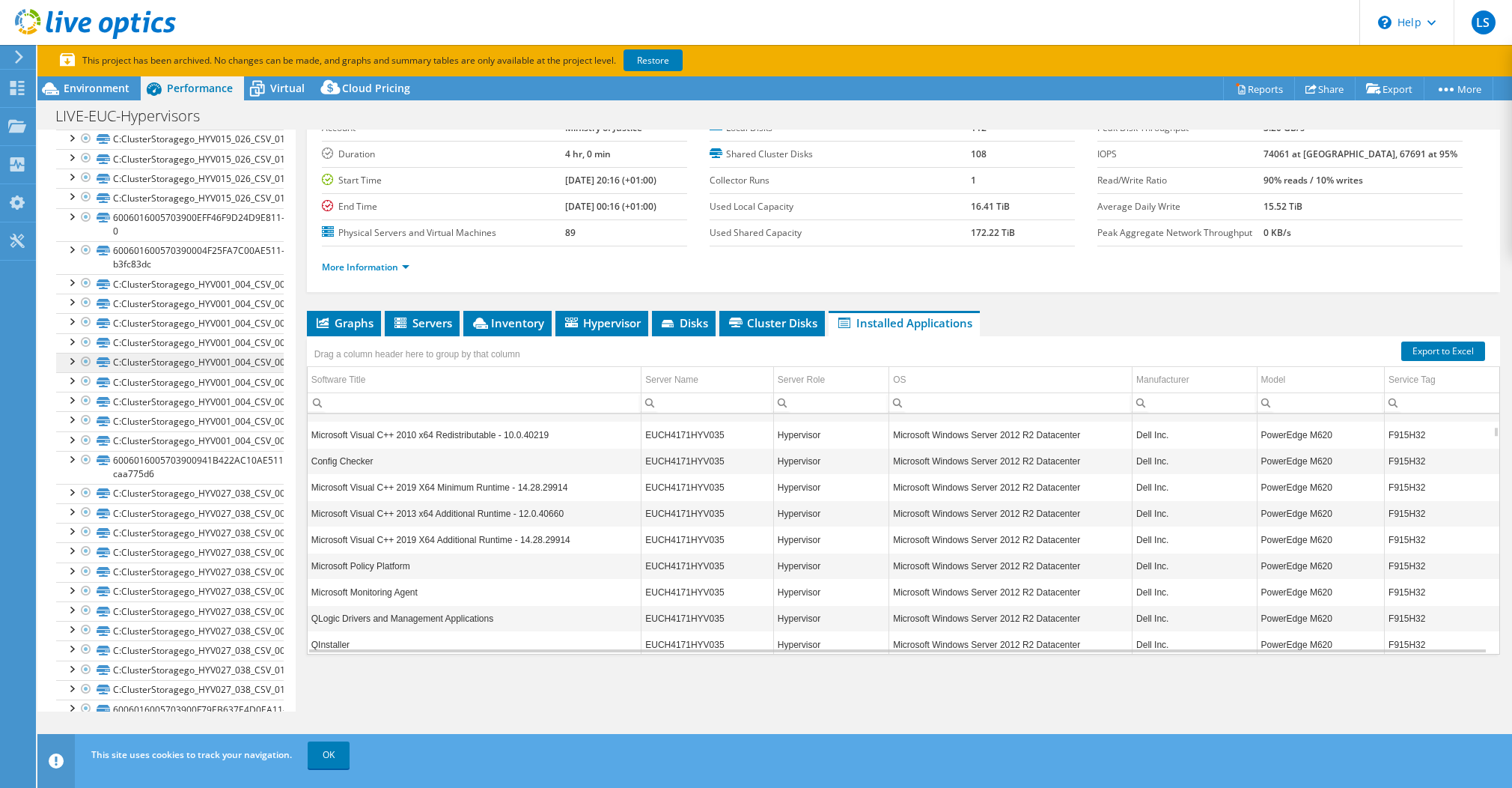
scroll to position [2534, 0]
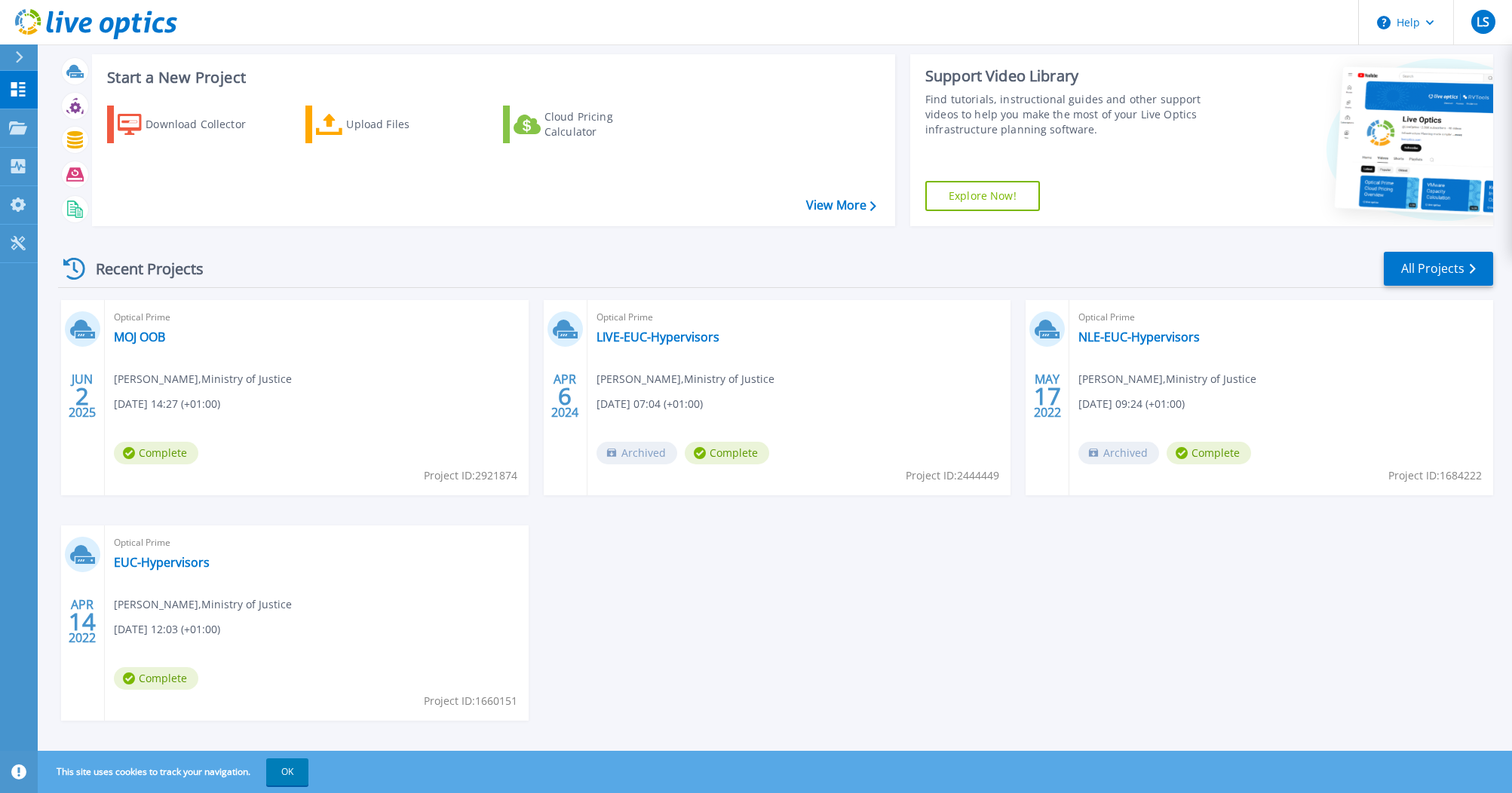
scroll to position [42, 0]
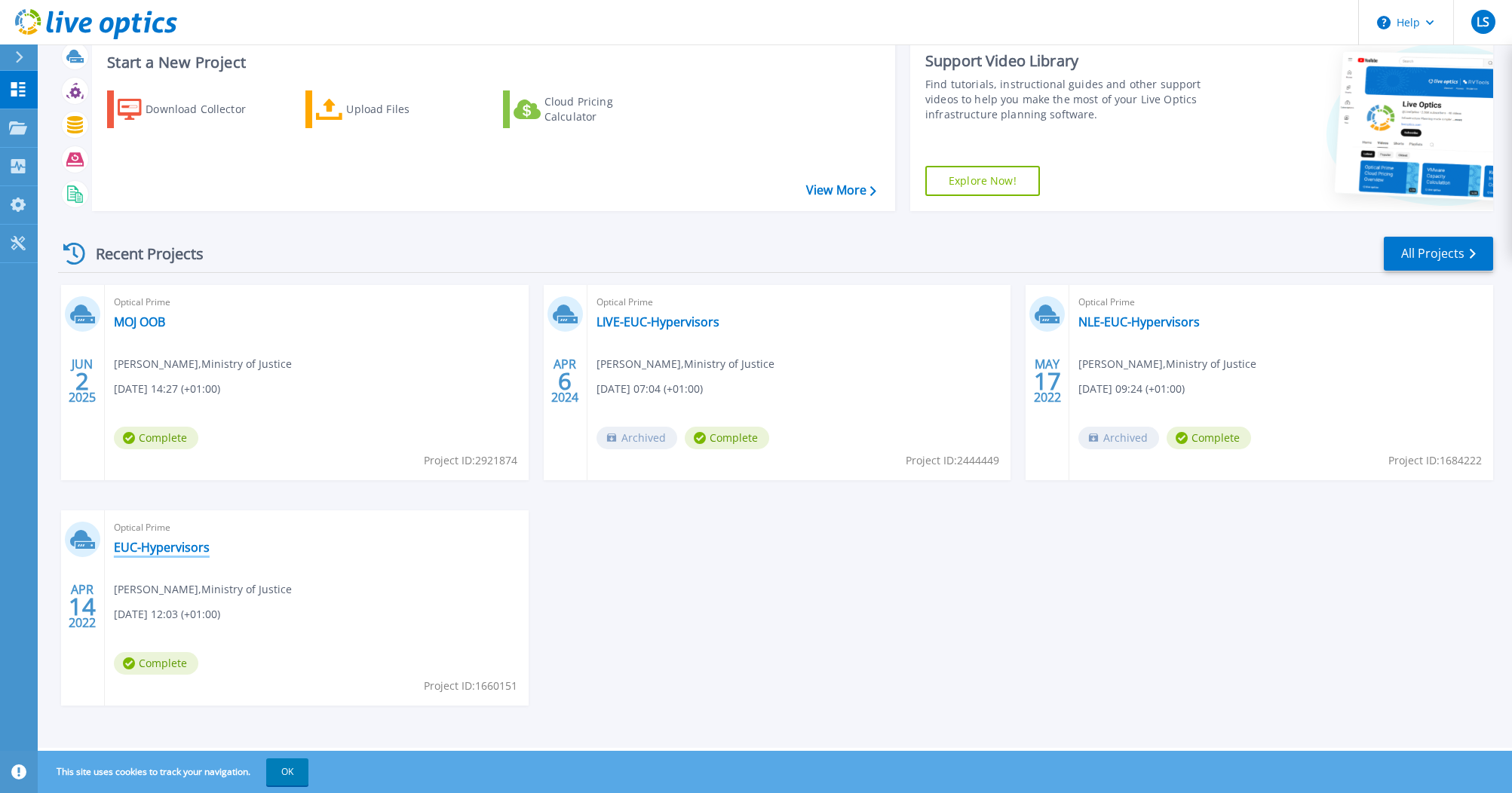
click at [160, 550] on link "EUC-Hypervisors" at bounding box center [162, 547] width 96 height 15
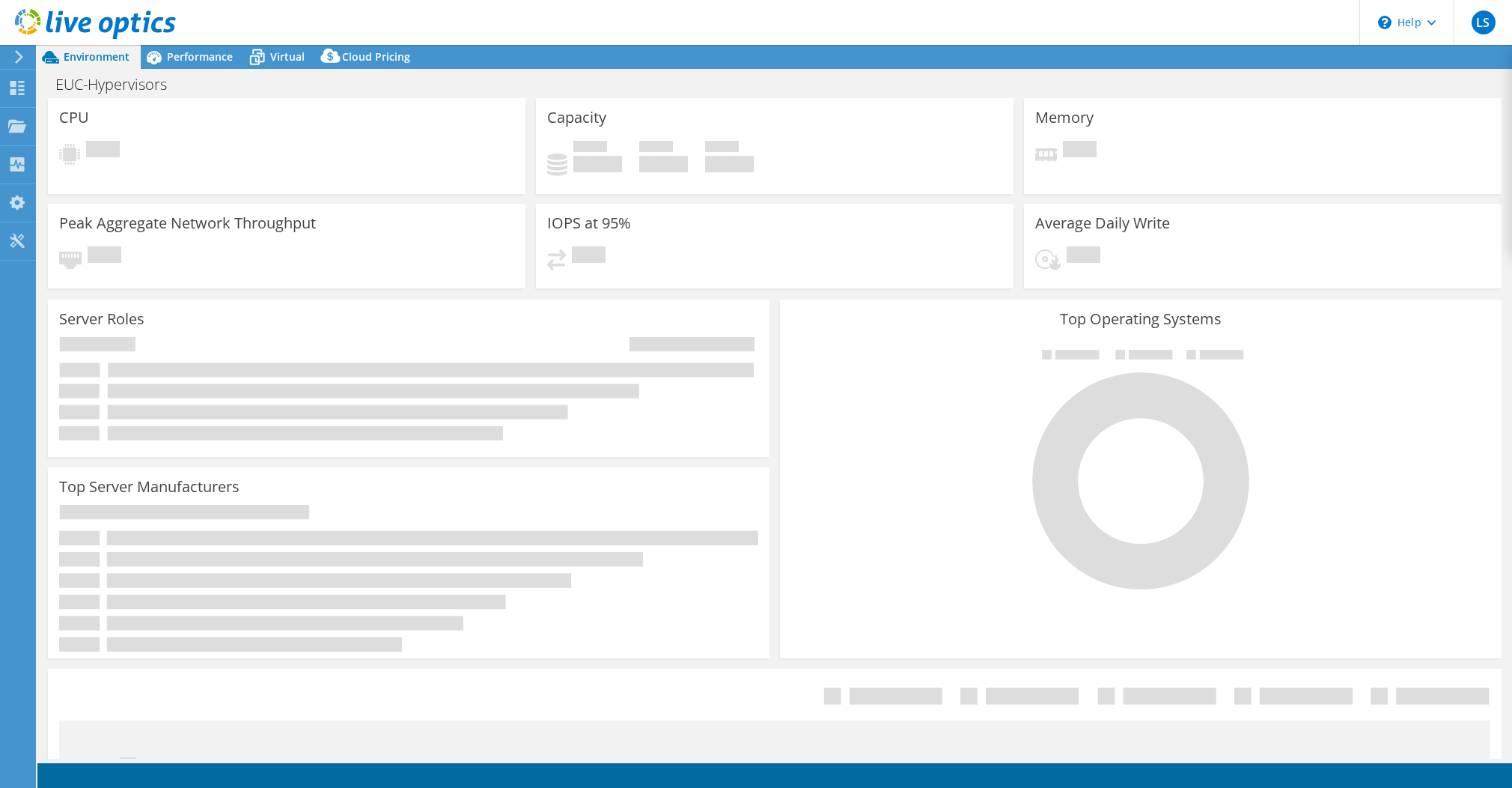
select select "USD"
select select "EULondon"
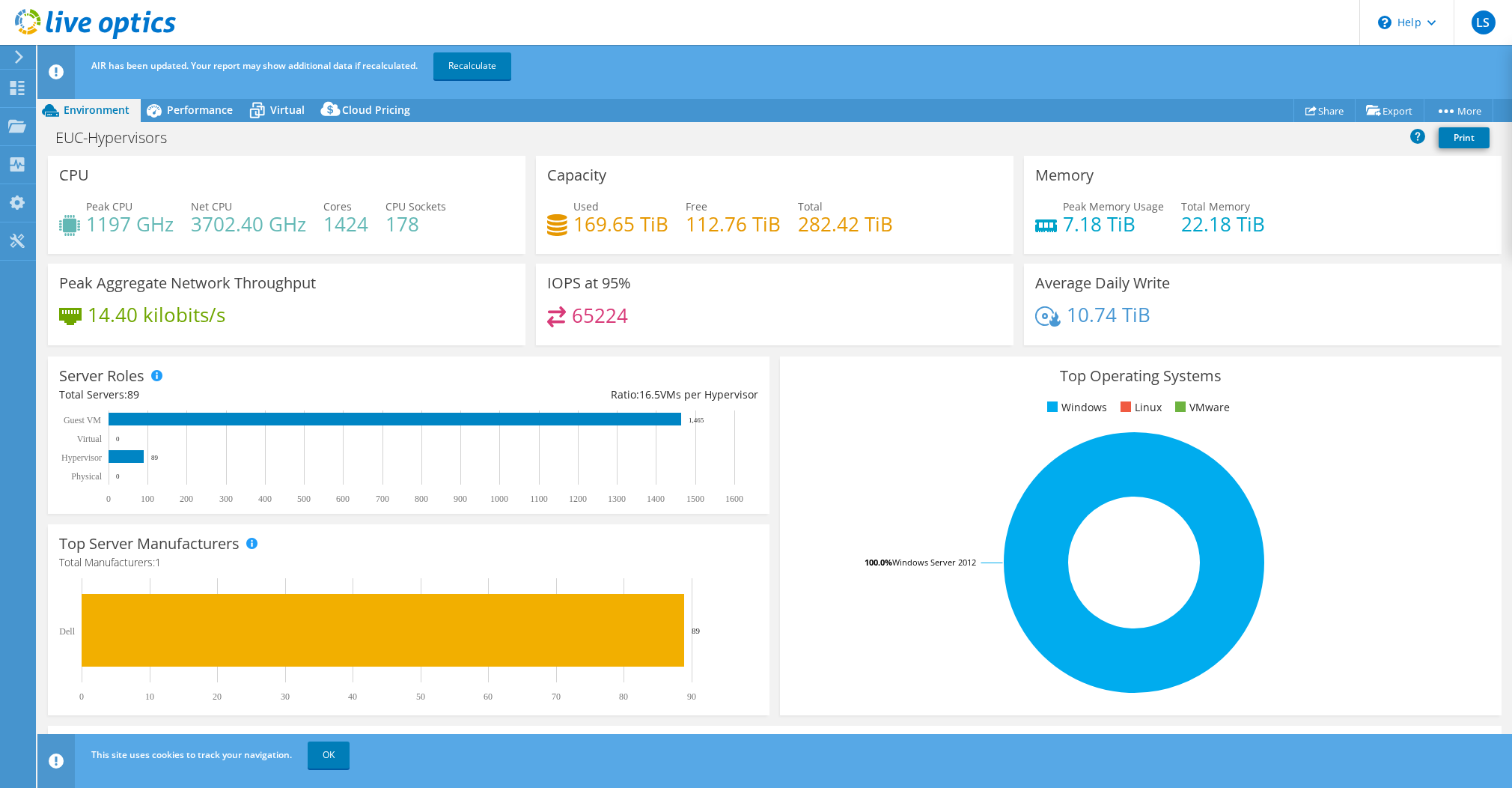
click at [1423, 439] on rect at bounding box center [1135, 562] width 686 height 262
click at [177, 107] on span "Performance" at bounding box center [200, 109] width 66 height 14
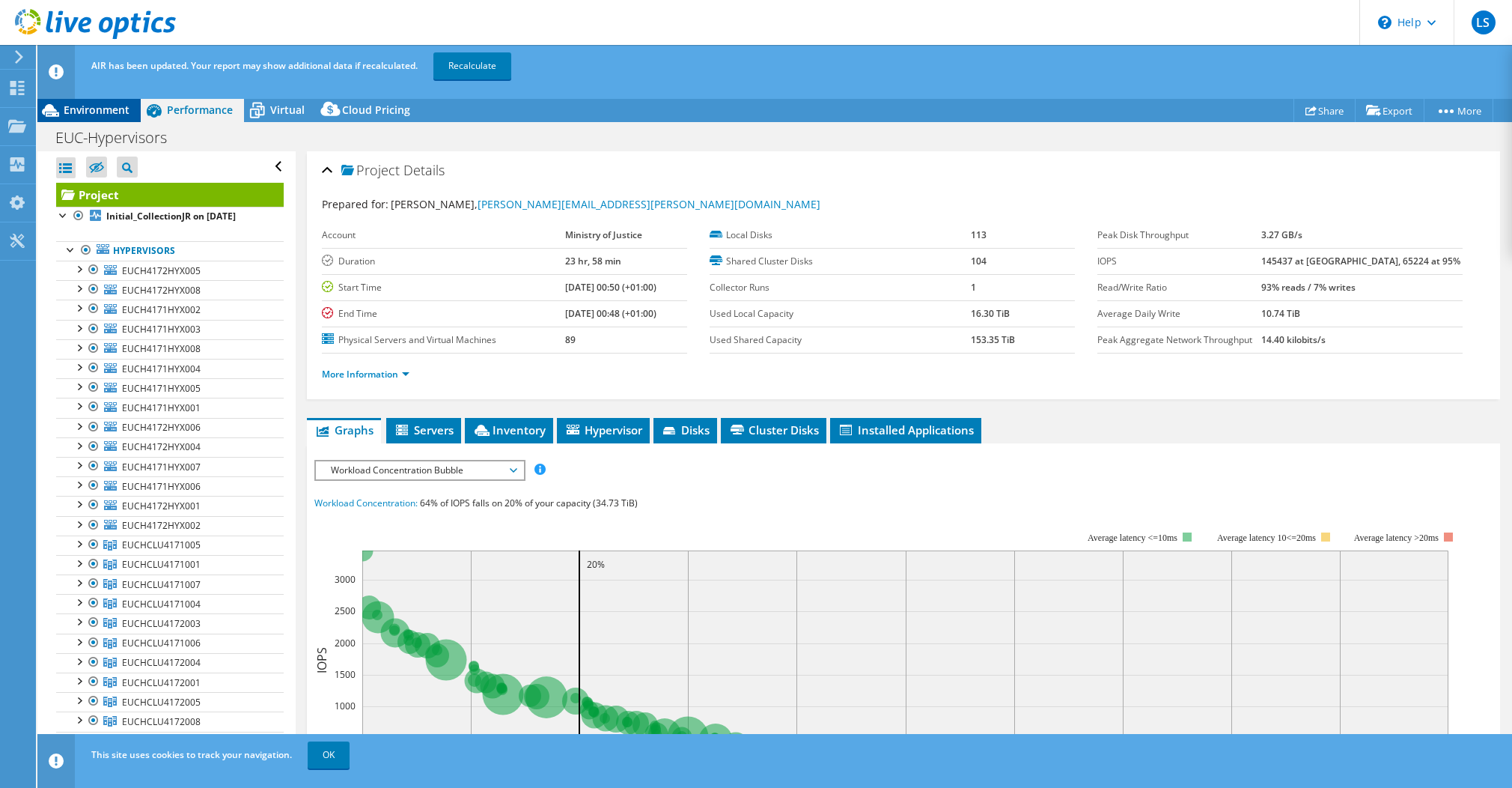
click at [109, 114] on span "Environment" at bounding box center [96, 109] width 66 height 14
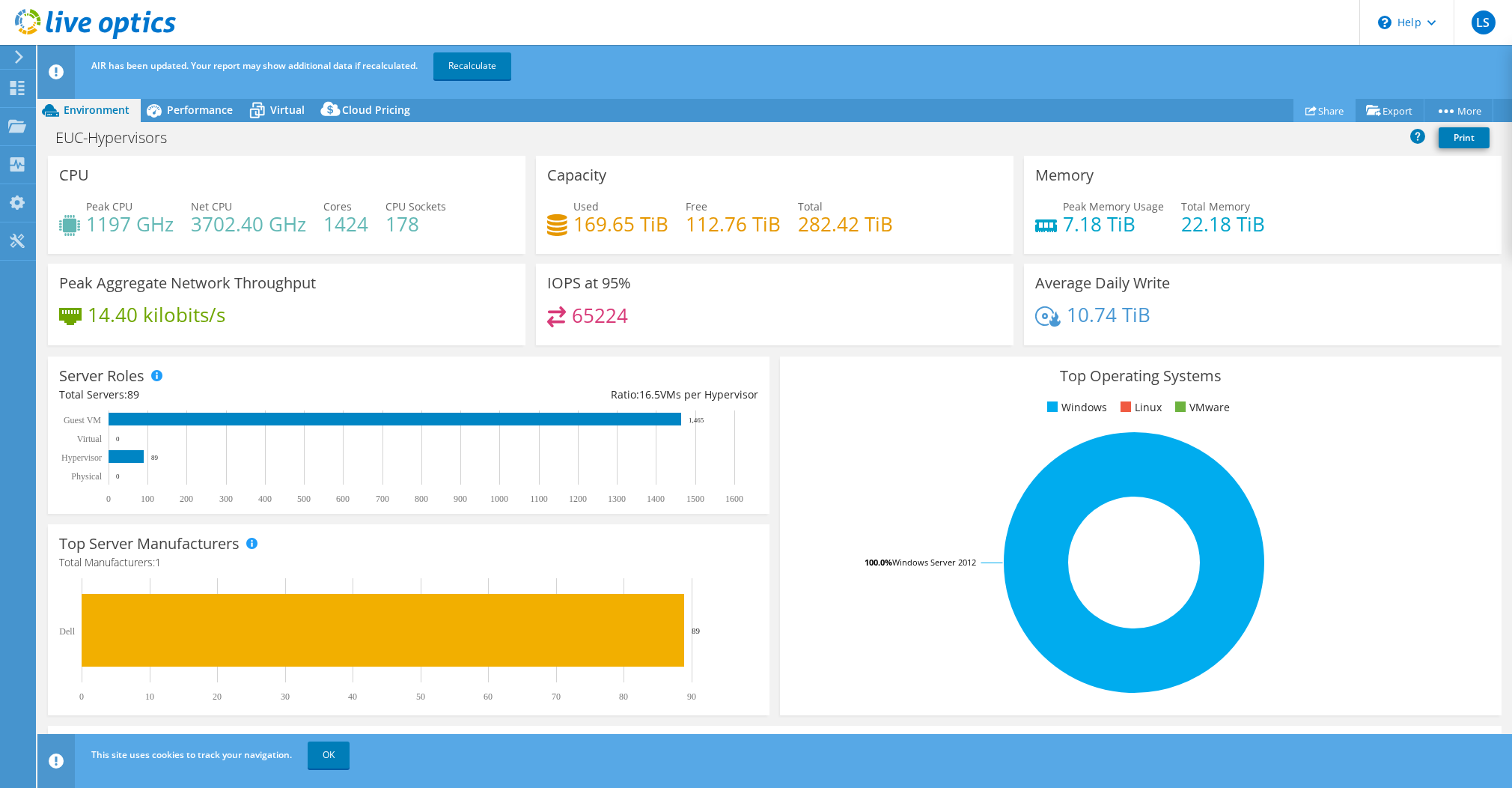
click at [1315, 115] on link "Share" at bounding box center [1325, 110] width 63 height 23
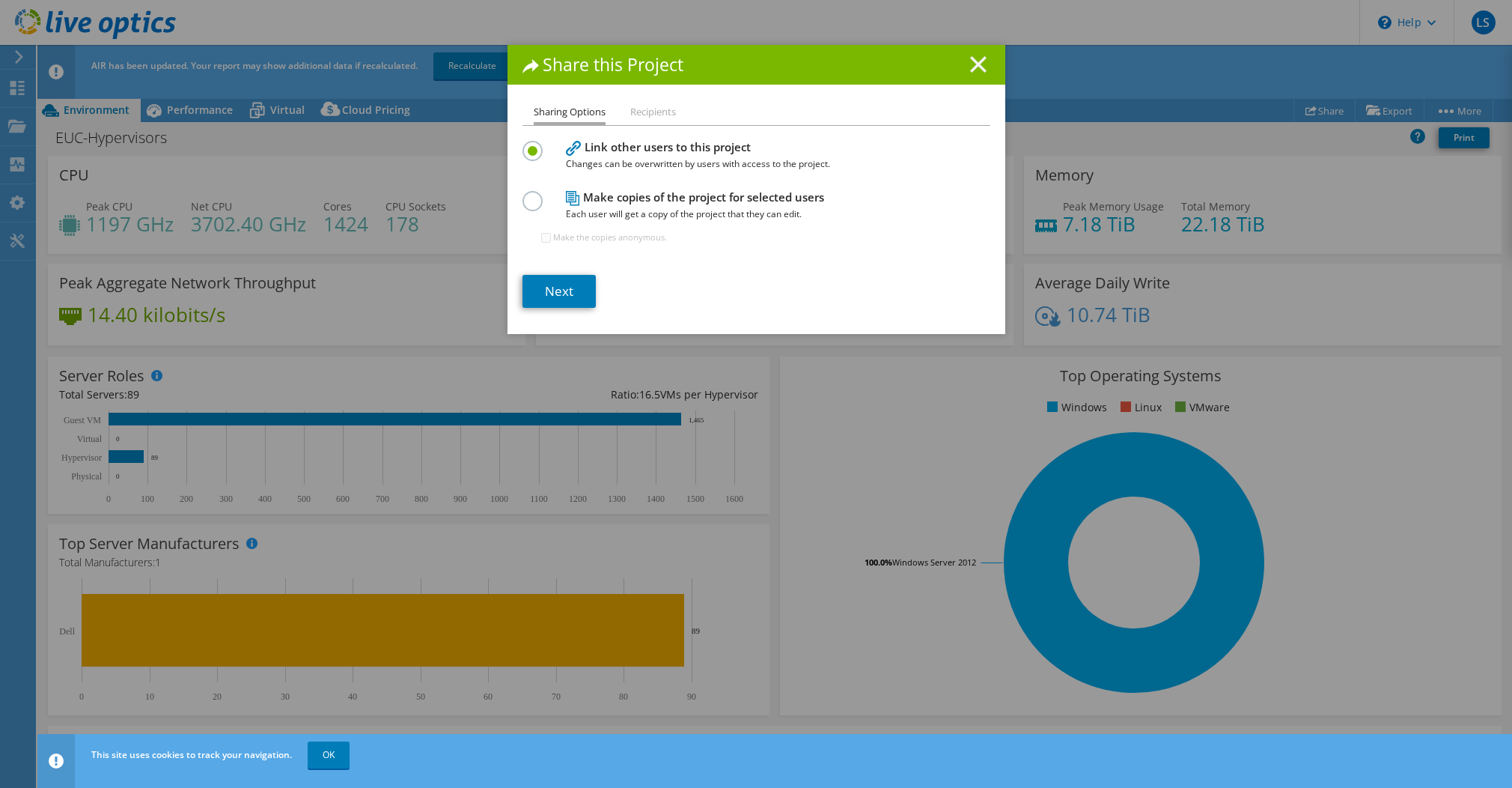
click at [979, 59] on line at bounding box center [978, 64] width 15 height 15
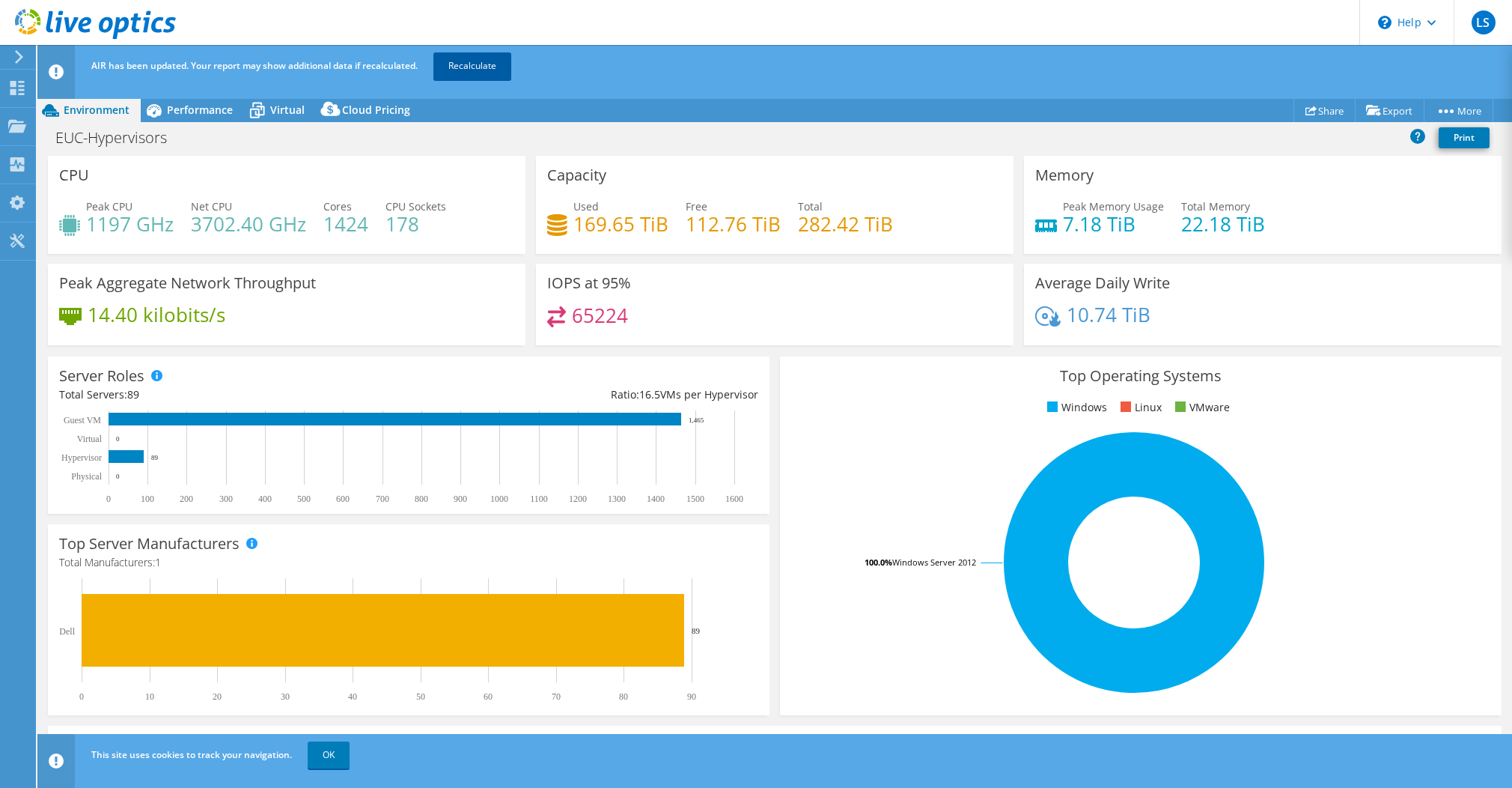
click at [477, 69] on link "Recalculate" at bounding box center [473, 66] width 78 height 27
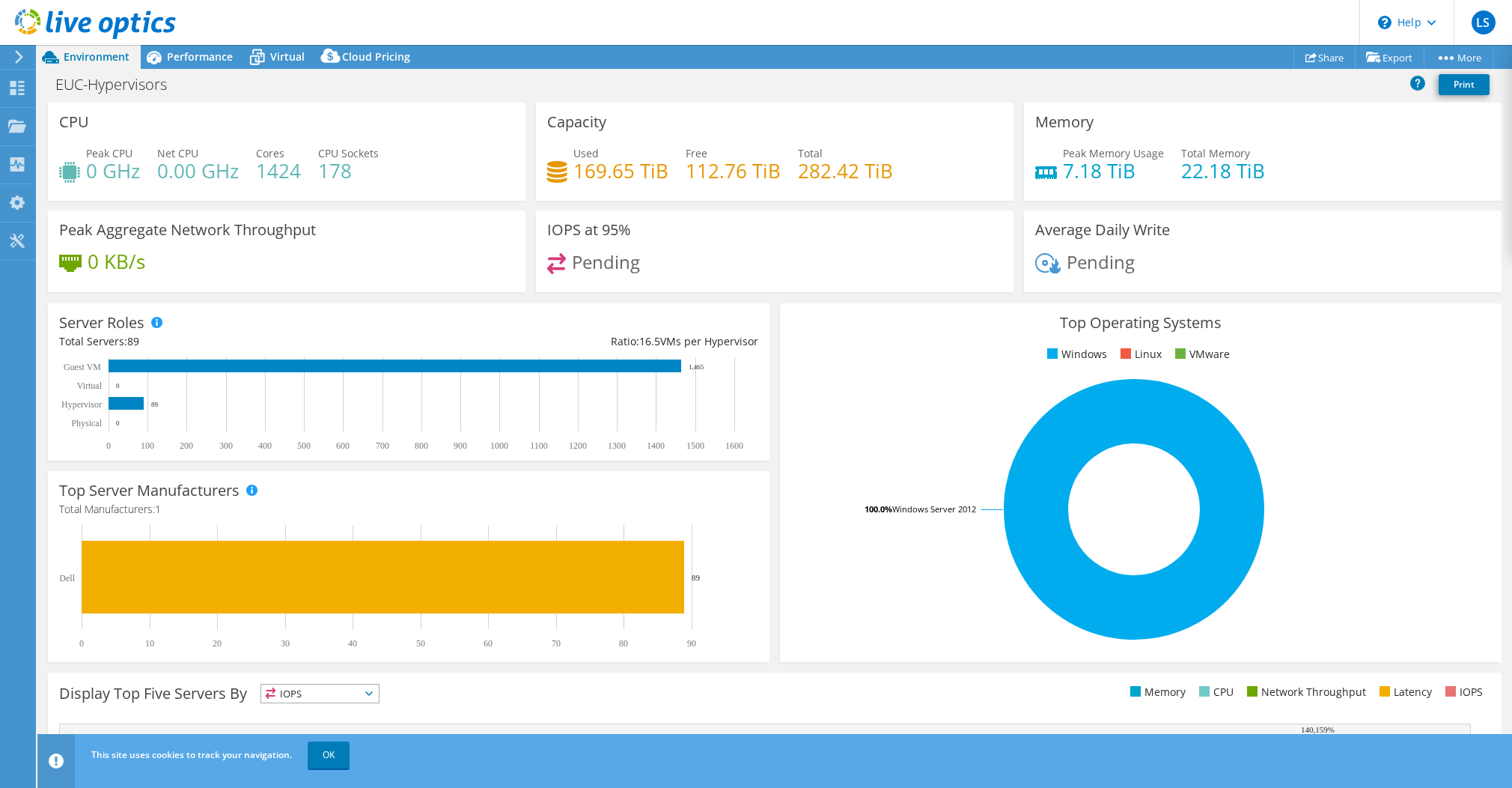
click at [1425, 327] on h3 "Top Operating Systems" at bounding box center [1141, 322] width 699 height 16
click at [201, 54] on span "Performance" at bounding box center [200, 56] width 66 height 14
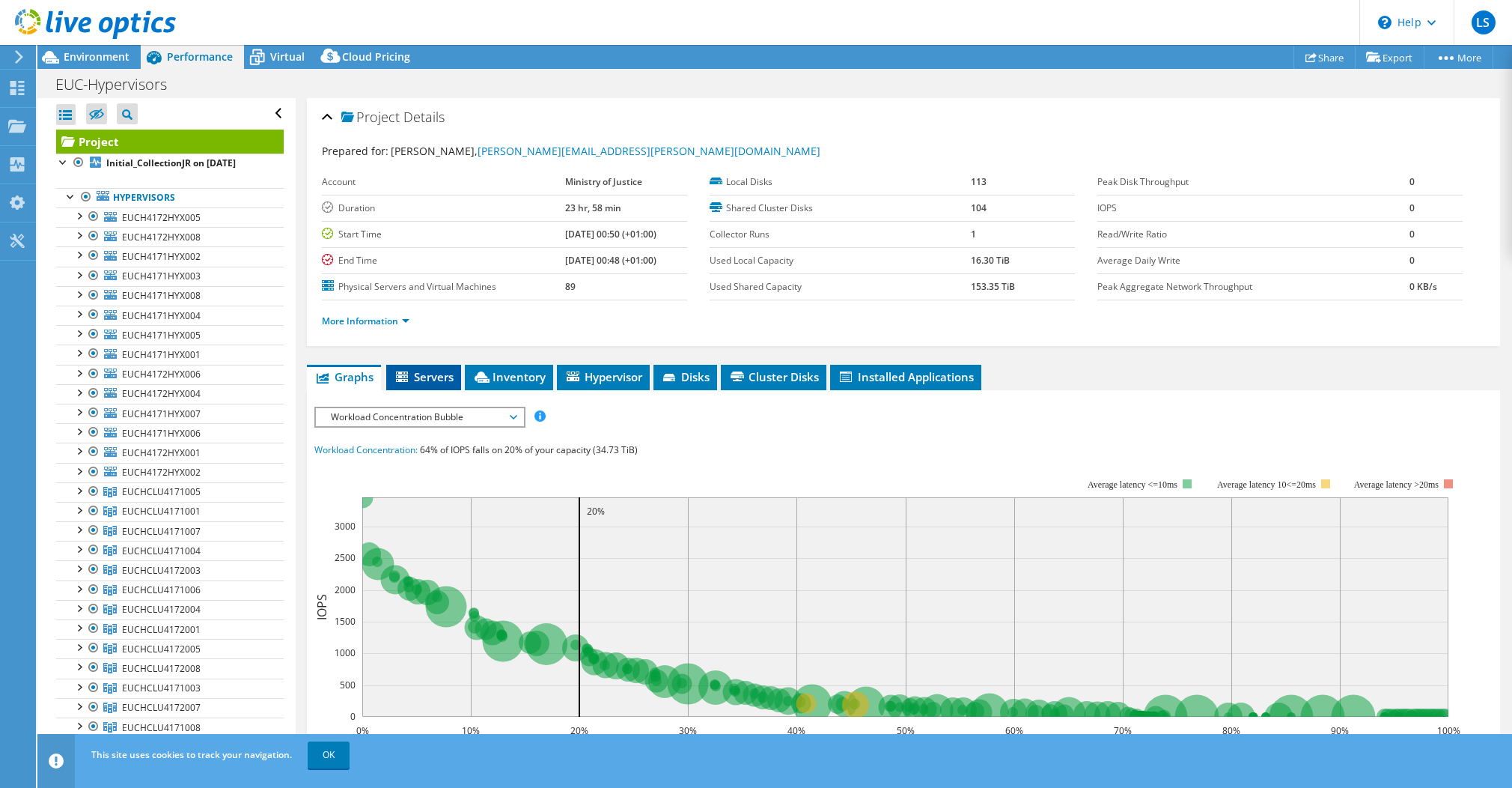
click at [424, 375] on span "Servers" at bounding box center [424, 376] width 60 height 15
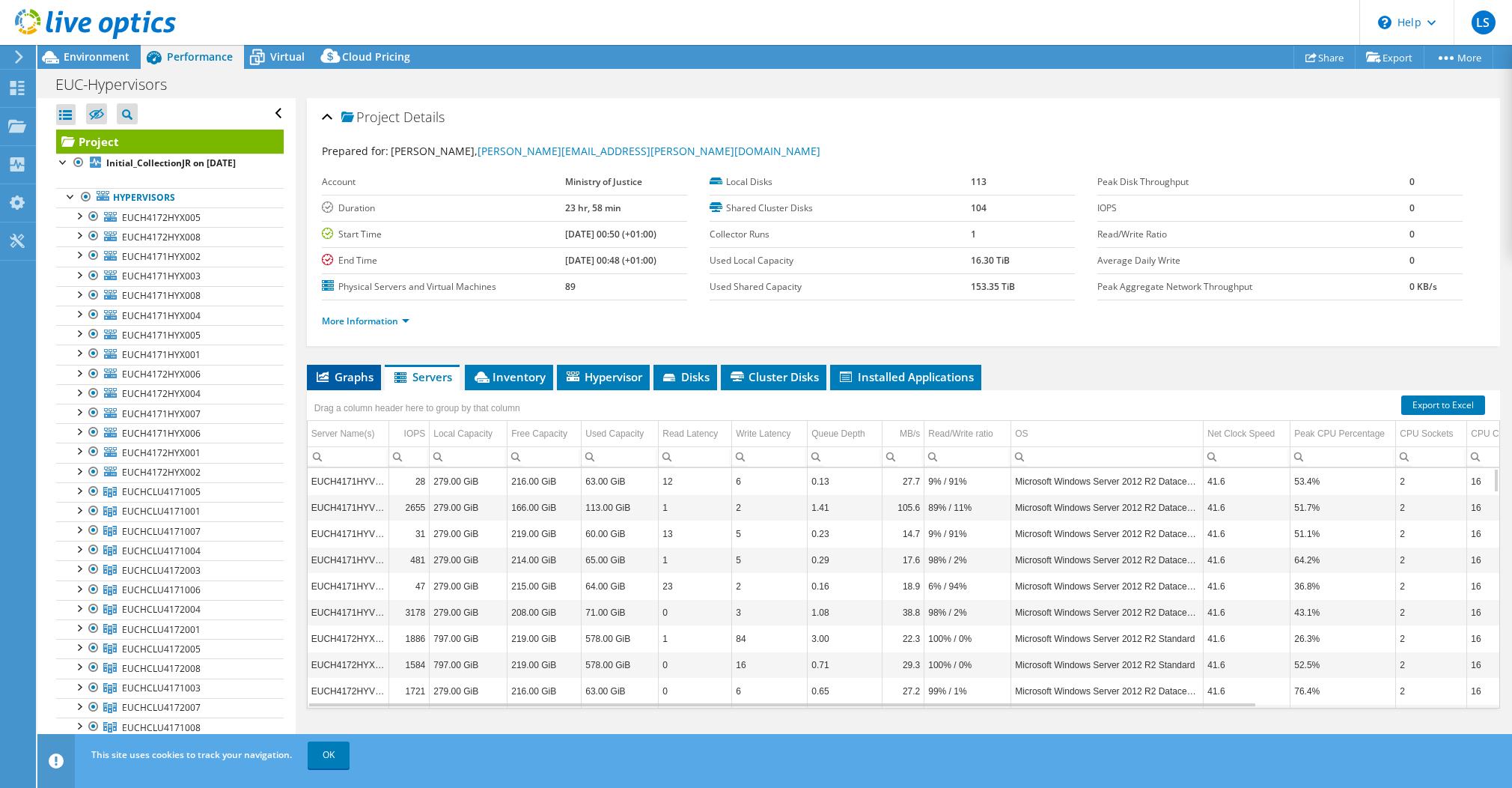
click at [349, 381] on span "Graphs" at bounding box center [344, 376] width 59 height 15
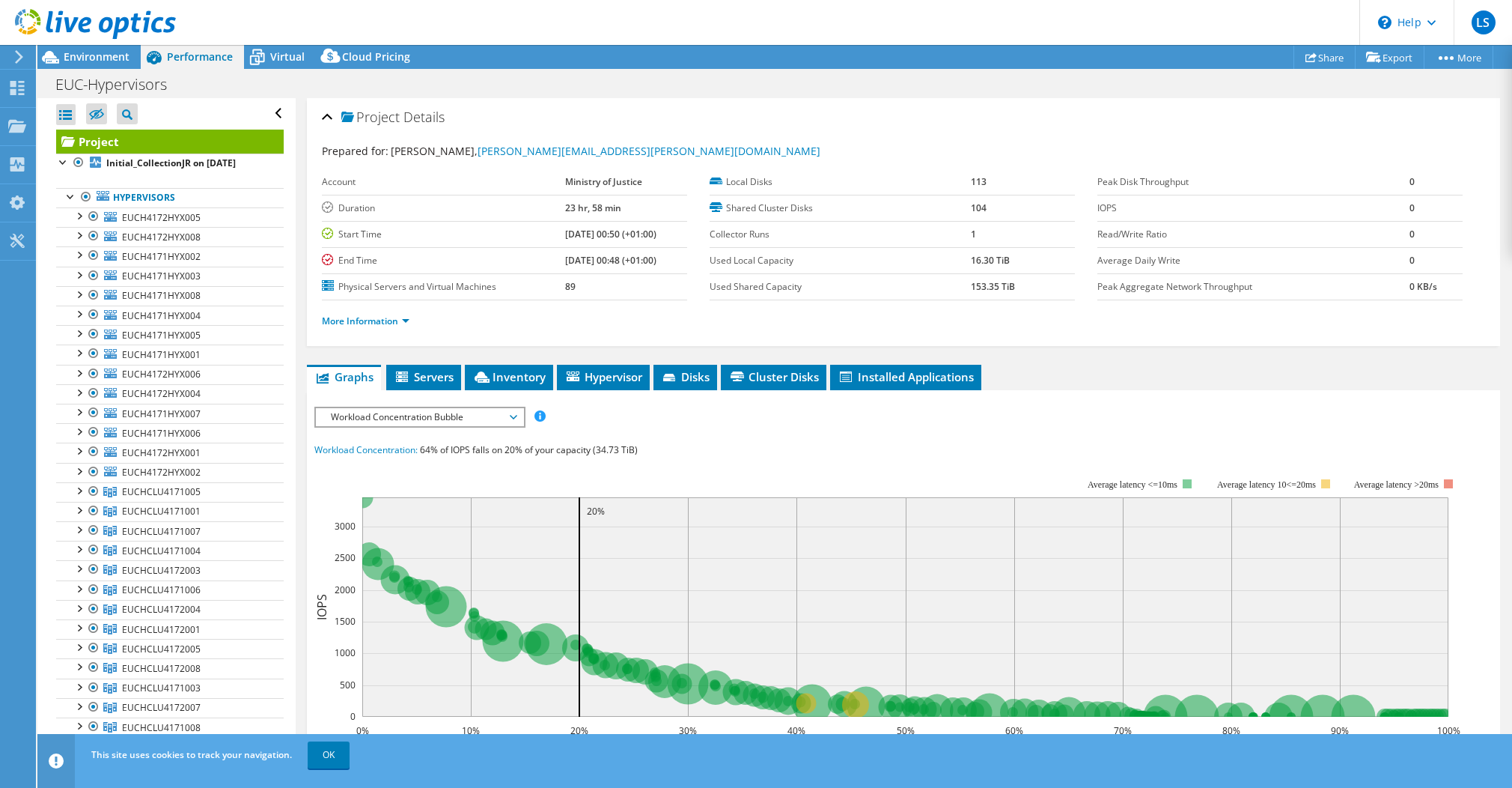
click at [513, 412] on span "Workload Concentration Bubble" at bounding box center [420, 417] width 192 height 18
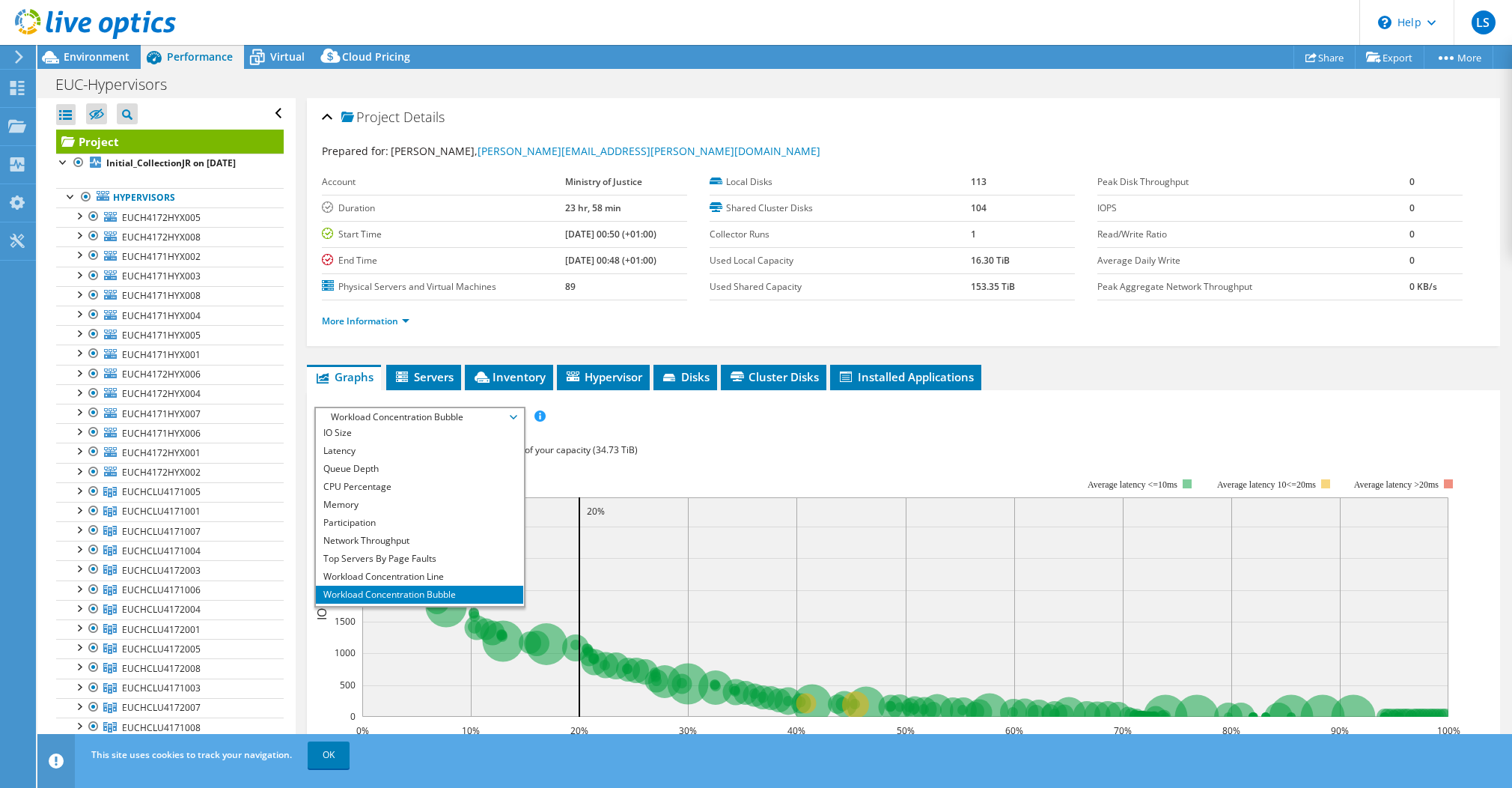
scroll to position [54, 0]
click at [760, 450] on div "Workload Concentration: 64% of IOPS falls on 20% of your capacity (34.73 TiB)" at bounding box center [903, 450] width 1178 height 16
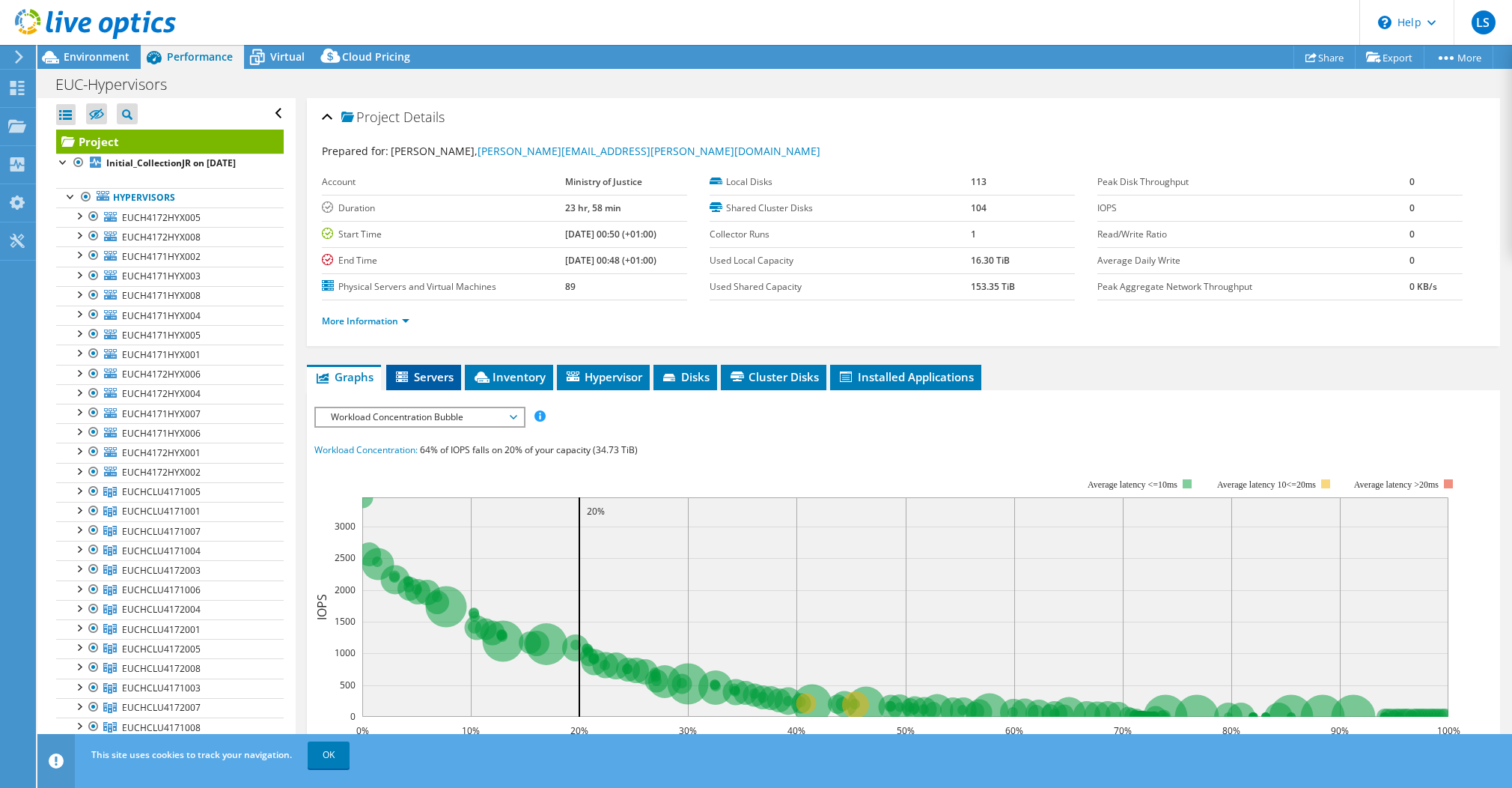
click at [402, 367] on li "Servers" at bounding box center [424, 378] width 75 height 26
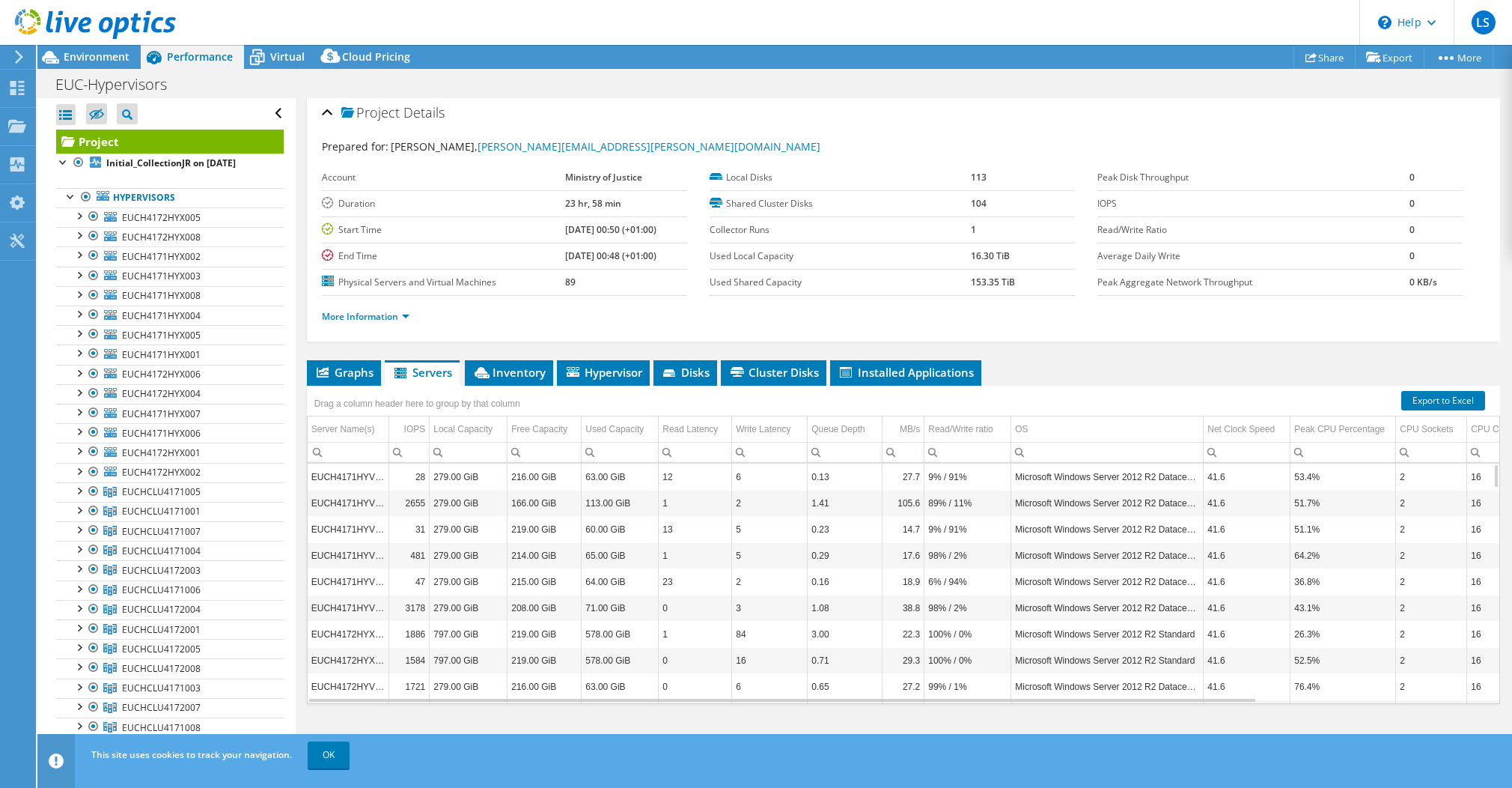
scroll to position [0, 0]
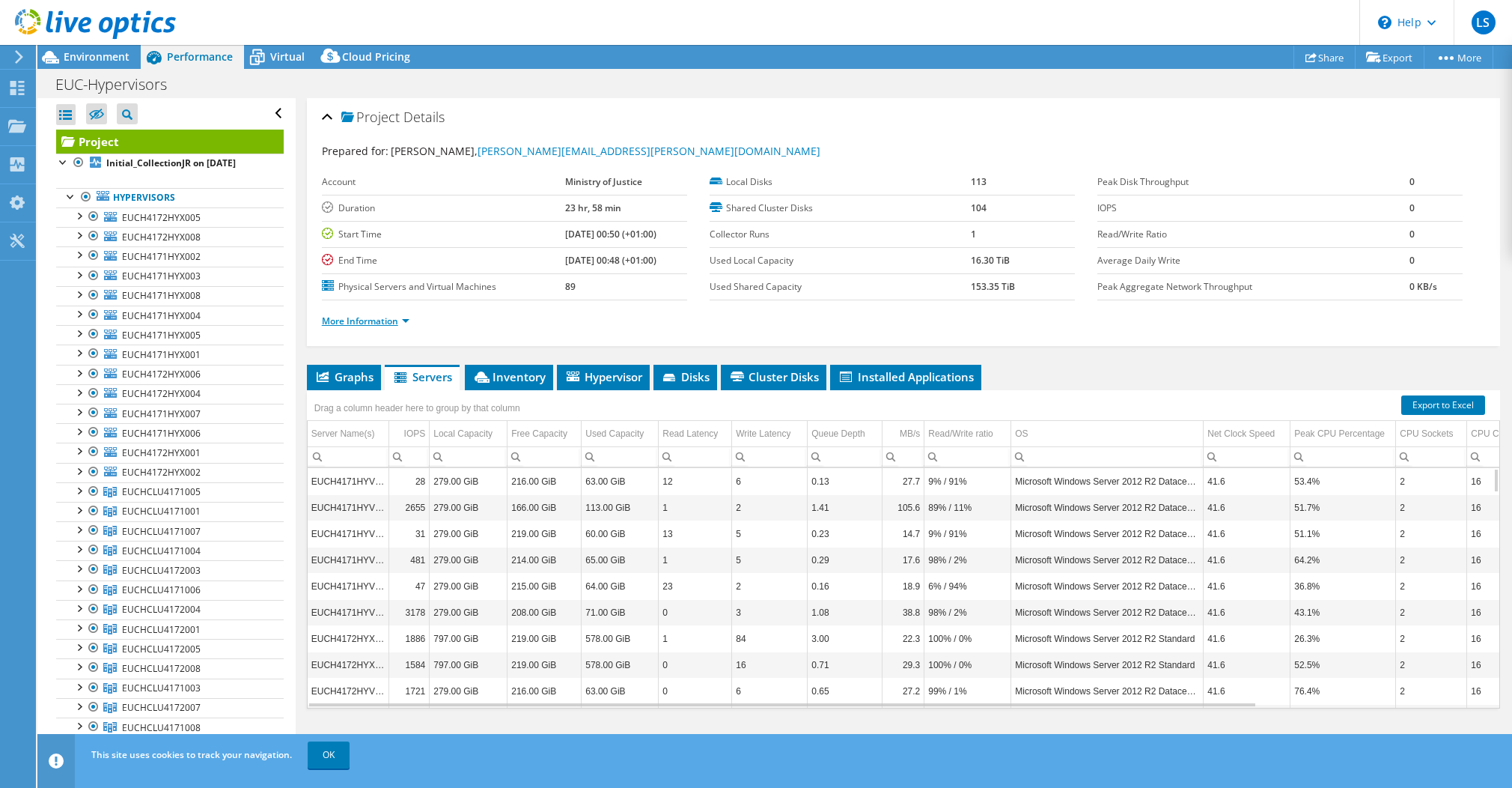
click at [400, 324] on link "More Information" at bounding box center [366, 321] width 88 height 13
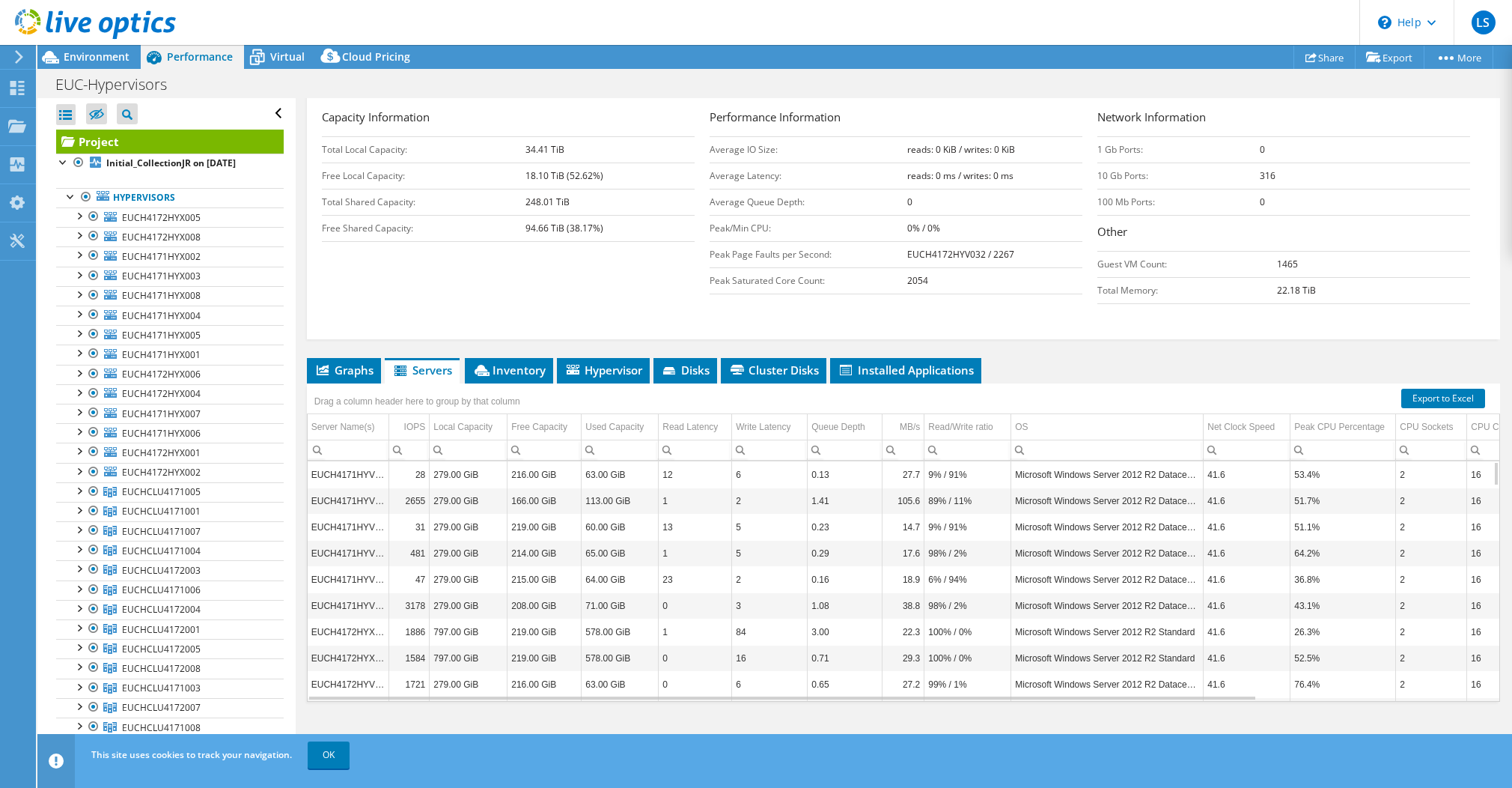
scroll to position [360, 0]
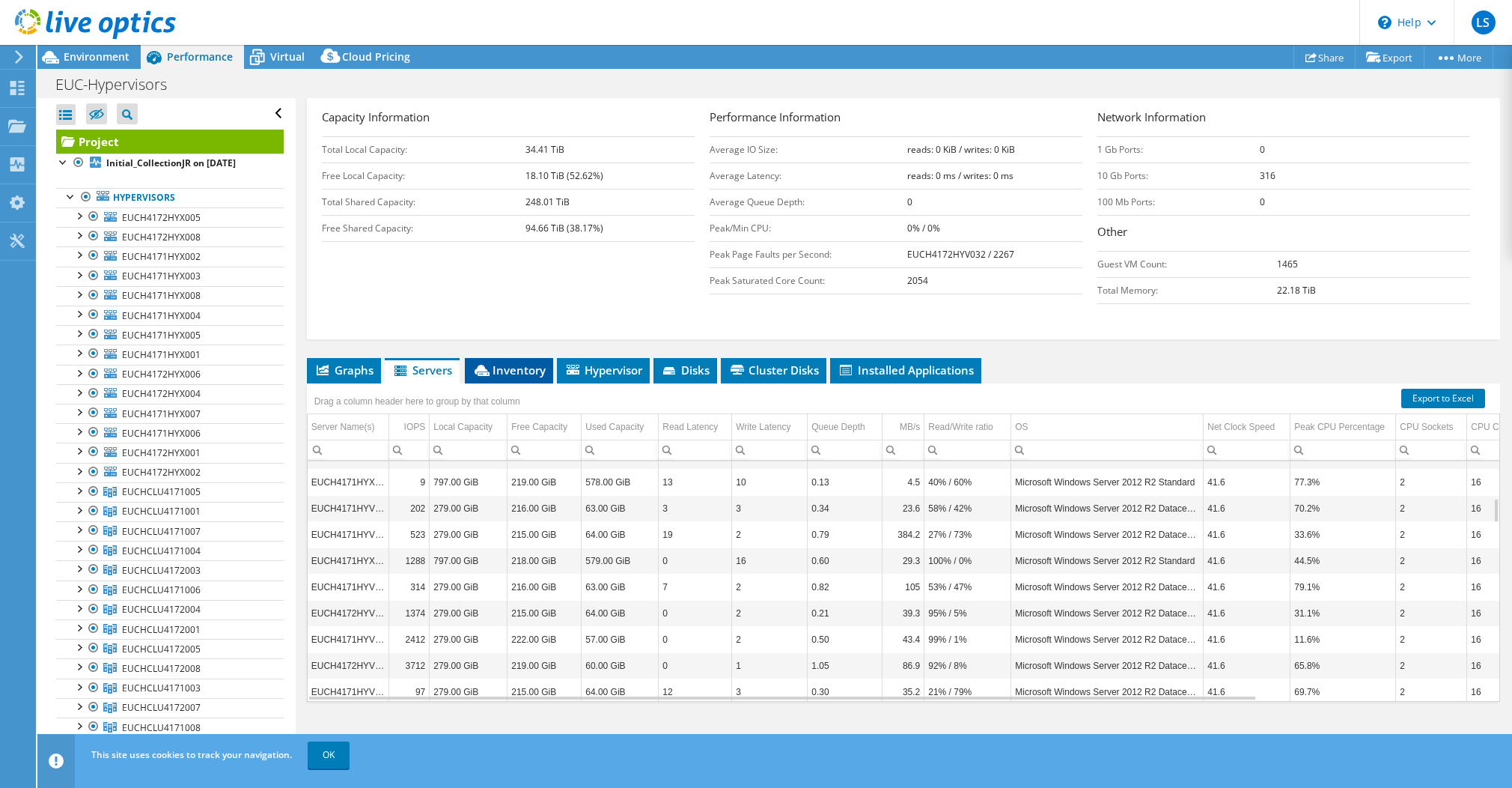
click at [477, 367] on icon at bounding box center [481, 371] width 15 height 11
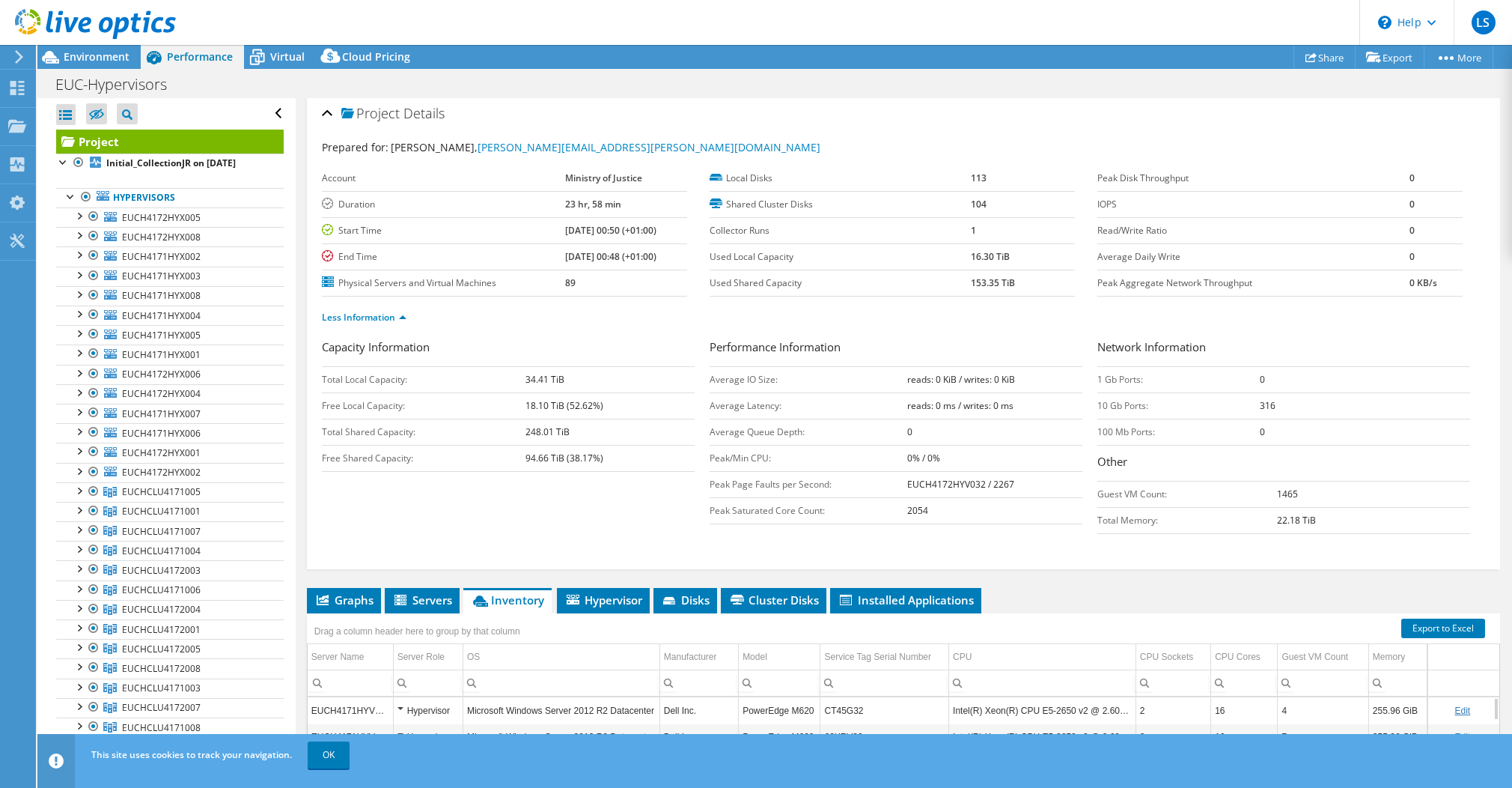
scroll to position [0, 0]
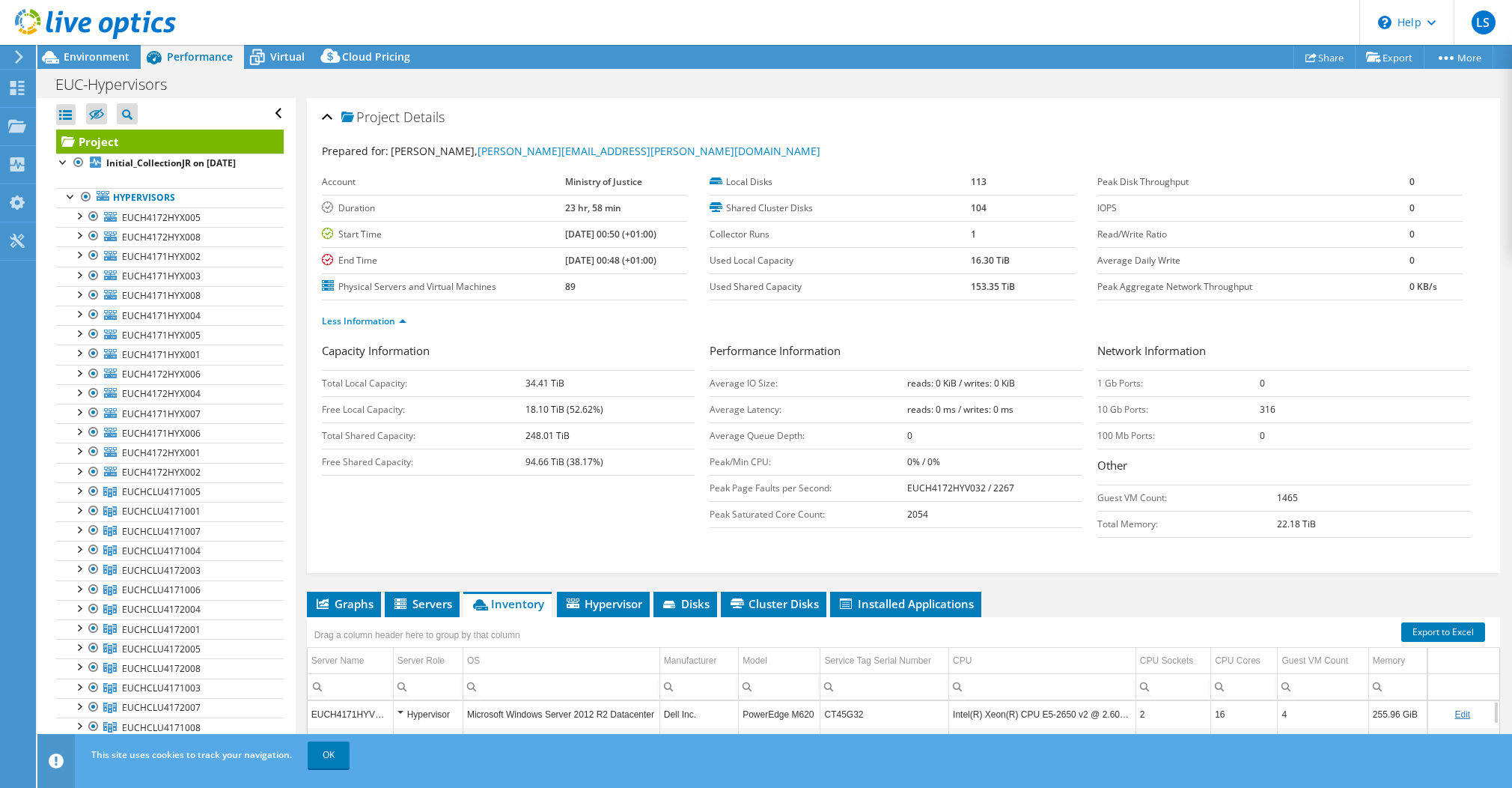
click at [98, 47] on div at bounding box center [88, 25] width 176 height 50
click at [97, 56] on span "Environment" at bounding box center [96, 56] width 66 height 14
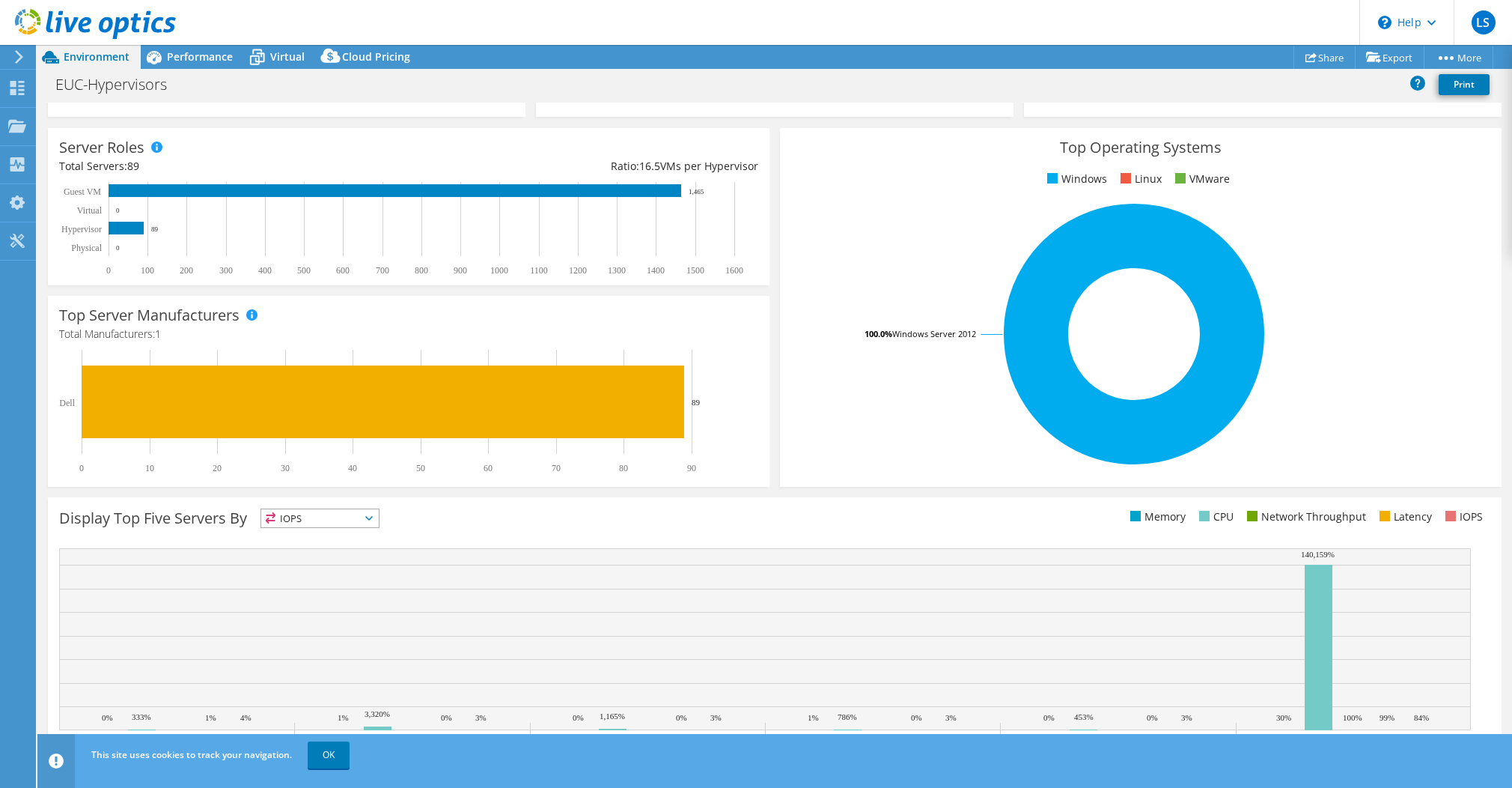
scroll to position [212, 0]
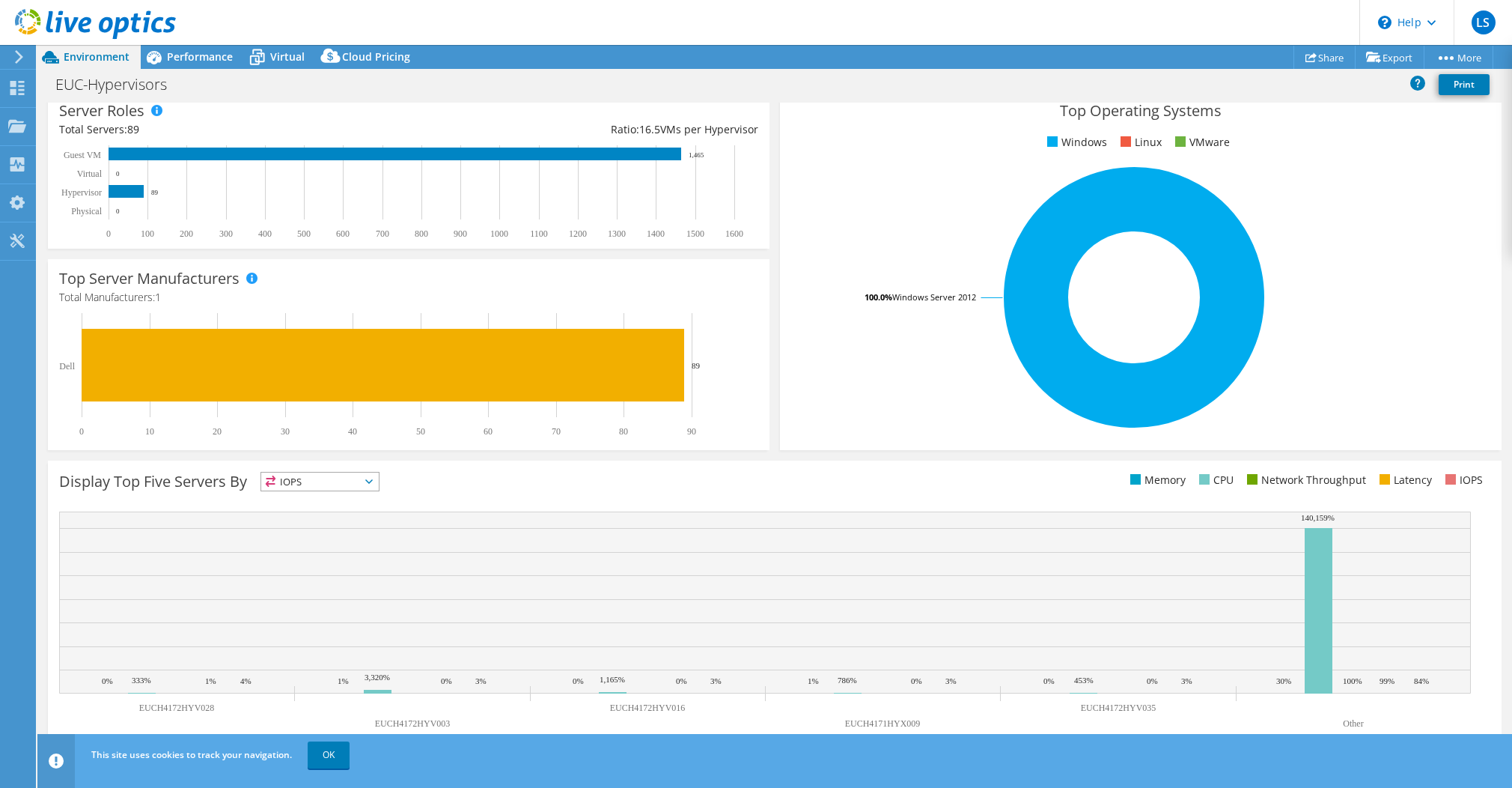
click at [370, 480] on icon at bounding box center [370, 482] width 8 height 5
click at [817, 381] on rect at bounding box center [1135, 297] width 686 height 262
click at [188, 52] on span "Performance" at bounding box center [200, 56] width 66 height 14
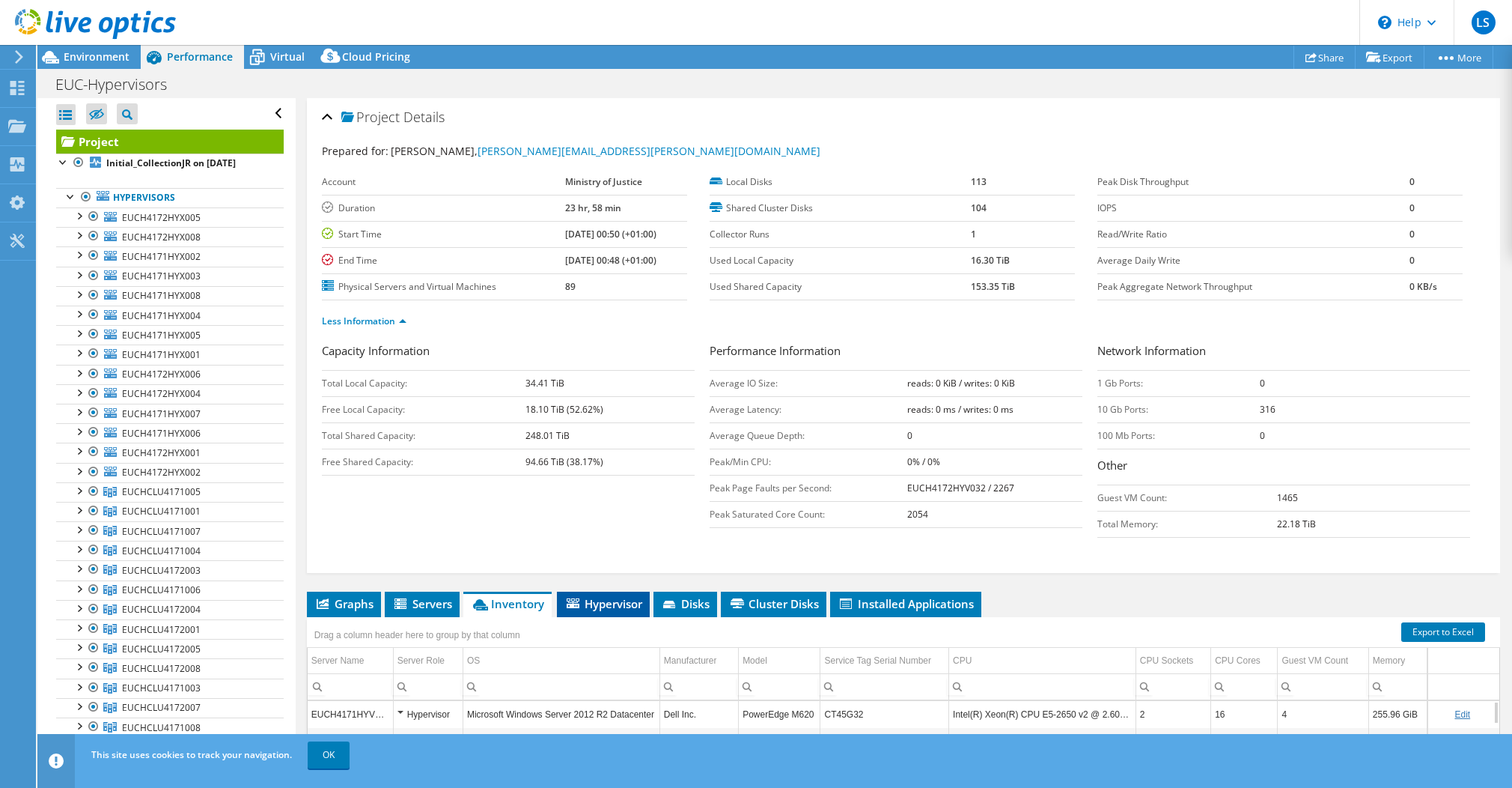
scroll to position [234, 0]
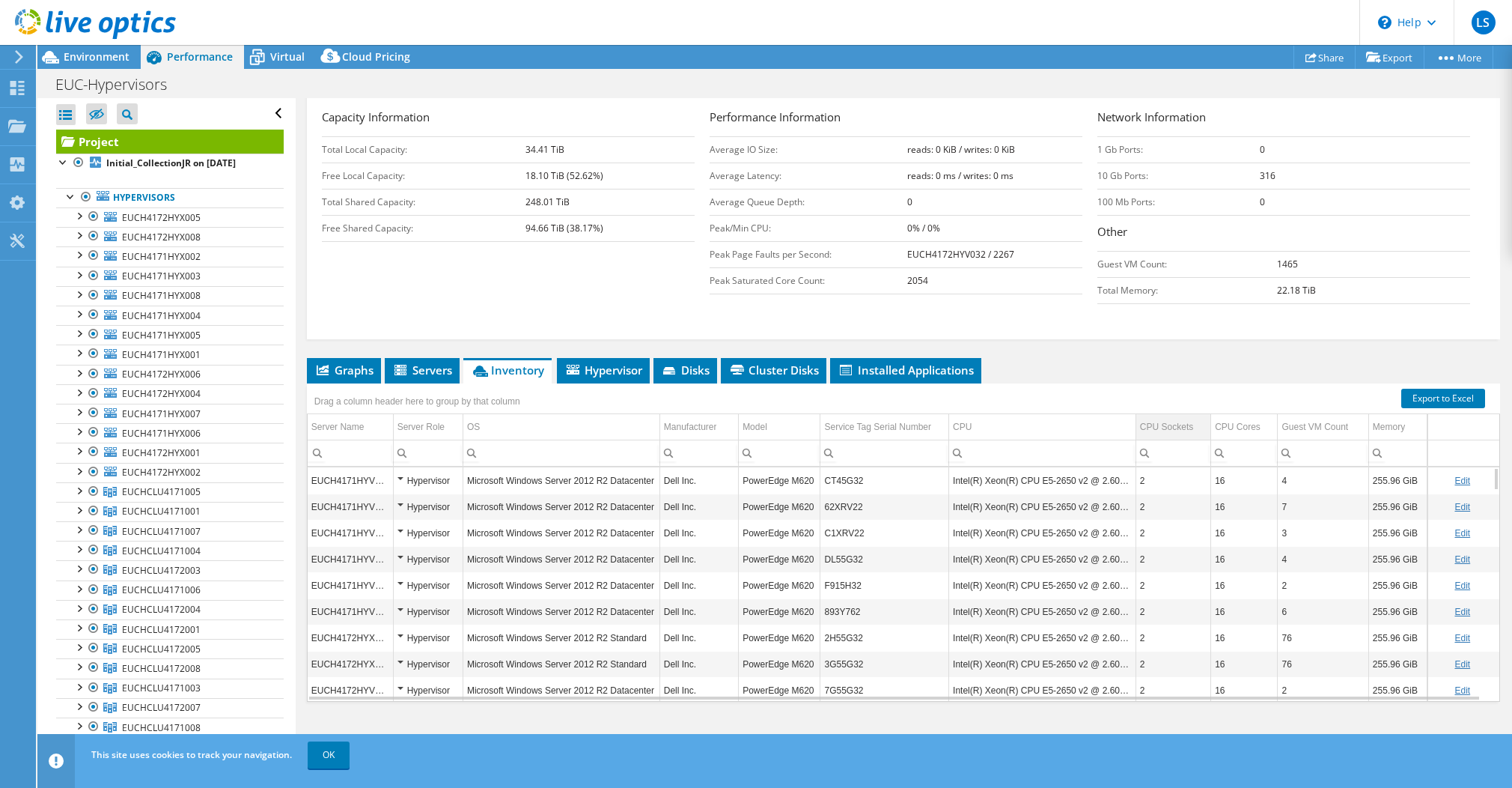
click at [1154, 424] on div "CPU Sockets" at bounding box center [1167, 427] width 53 height 18
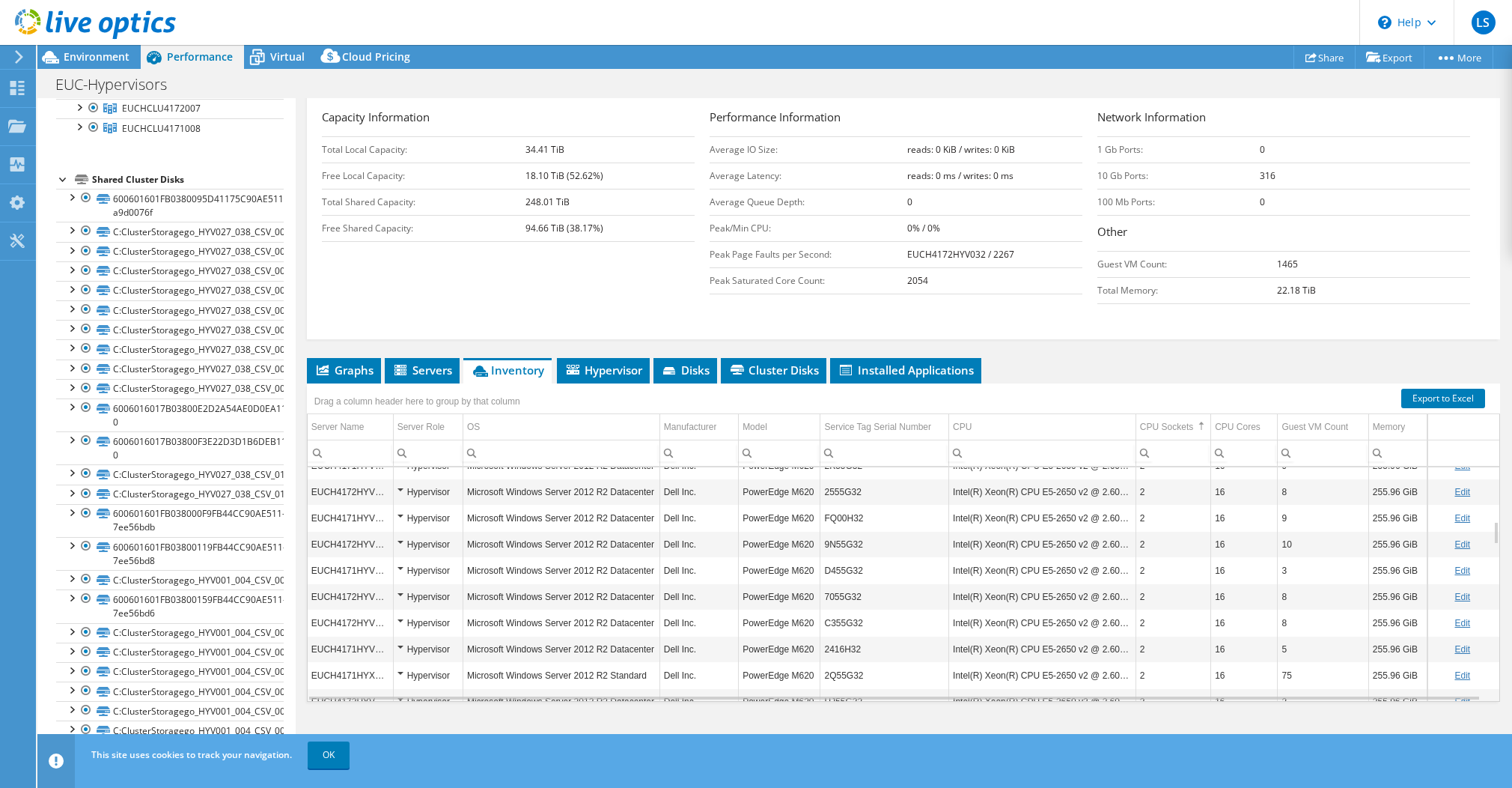
scroll to position [0, 0]
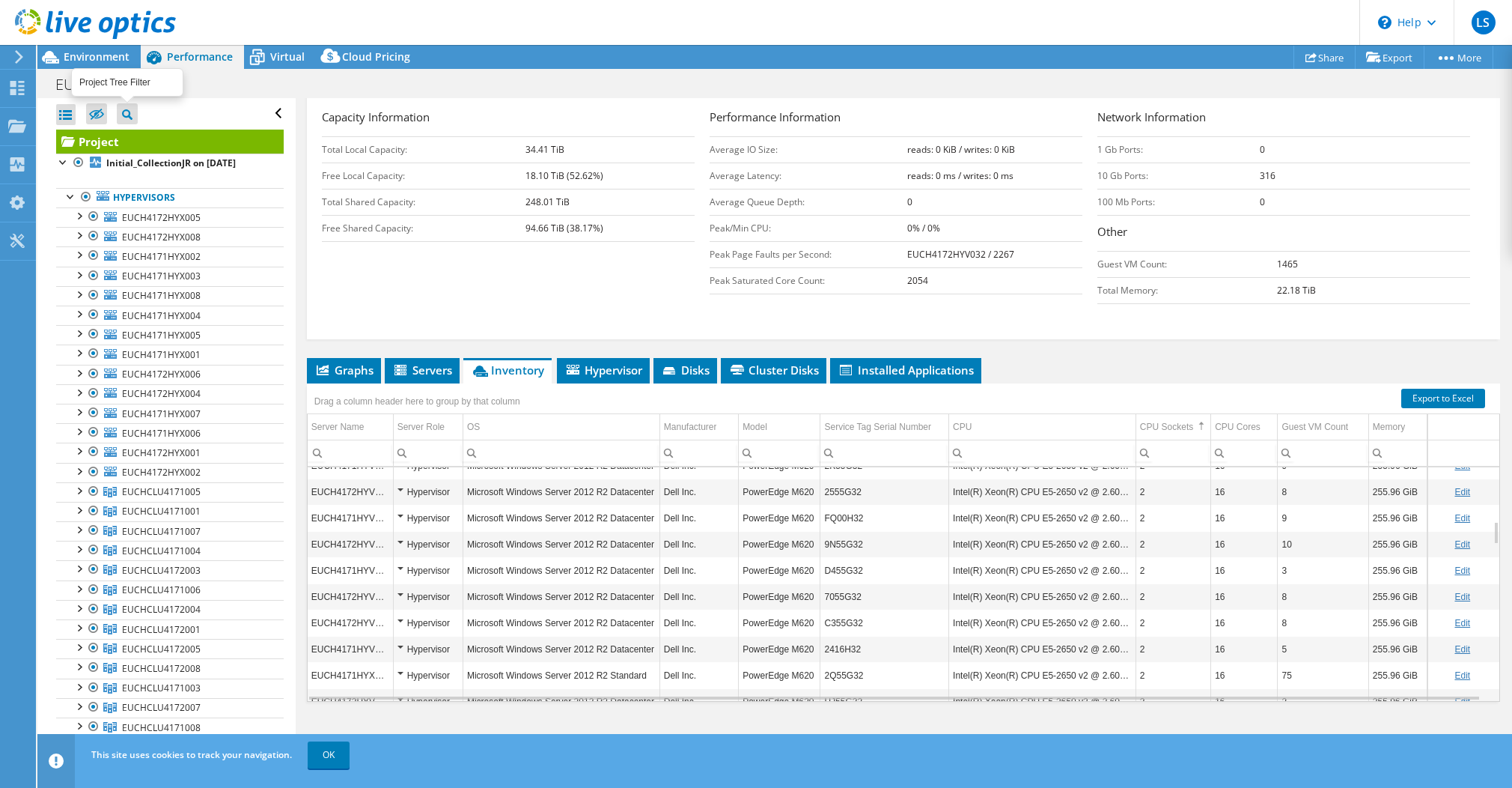
click at [127, 114] on icon at bounding box center [127, 114] width 10 height 10
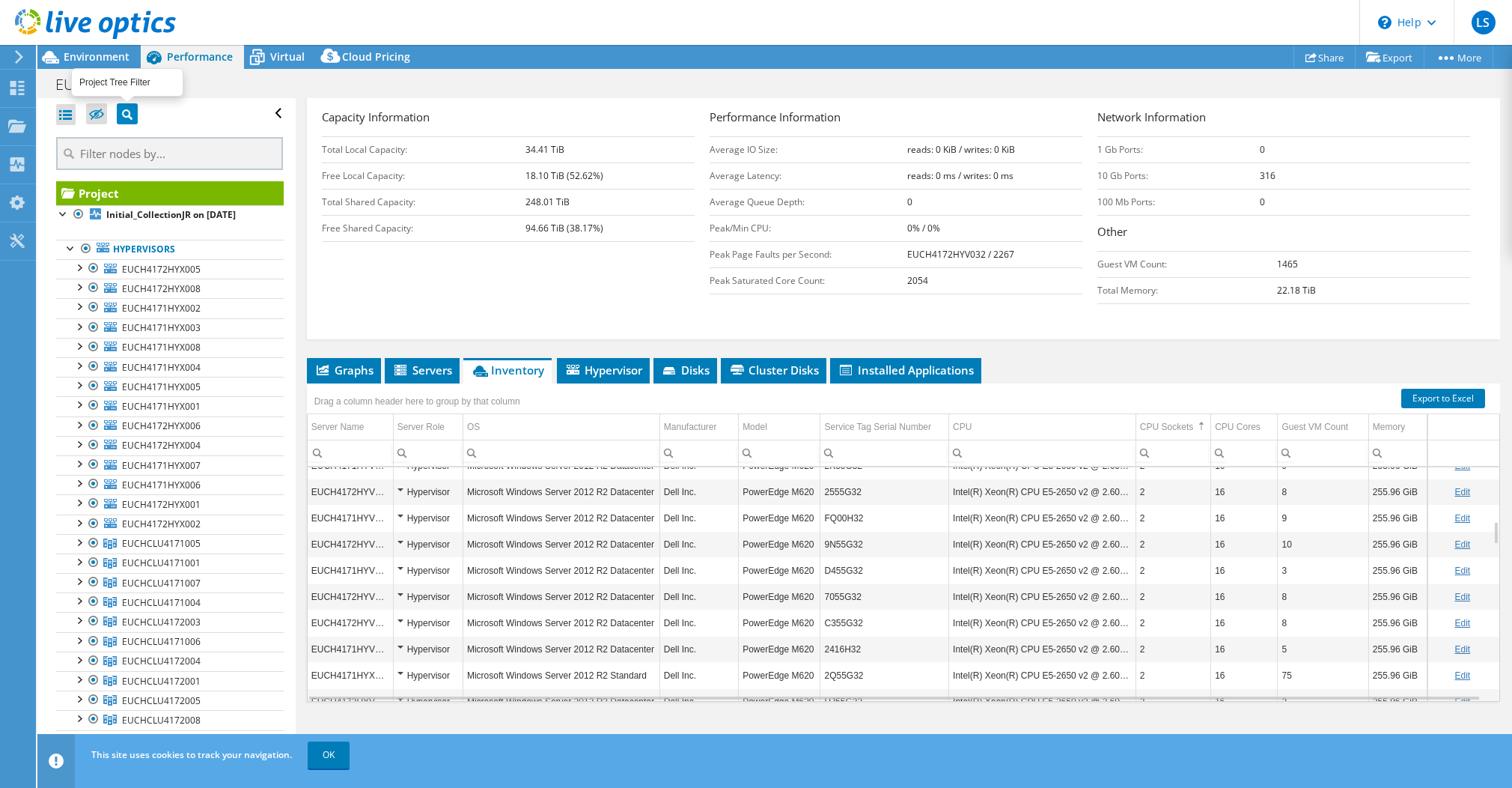
click at [127, 114] on icon at bounding box center [127, 114] width 10 height 10
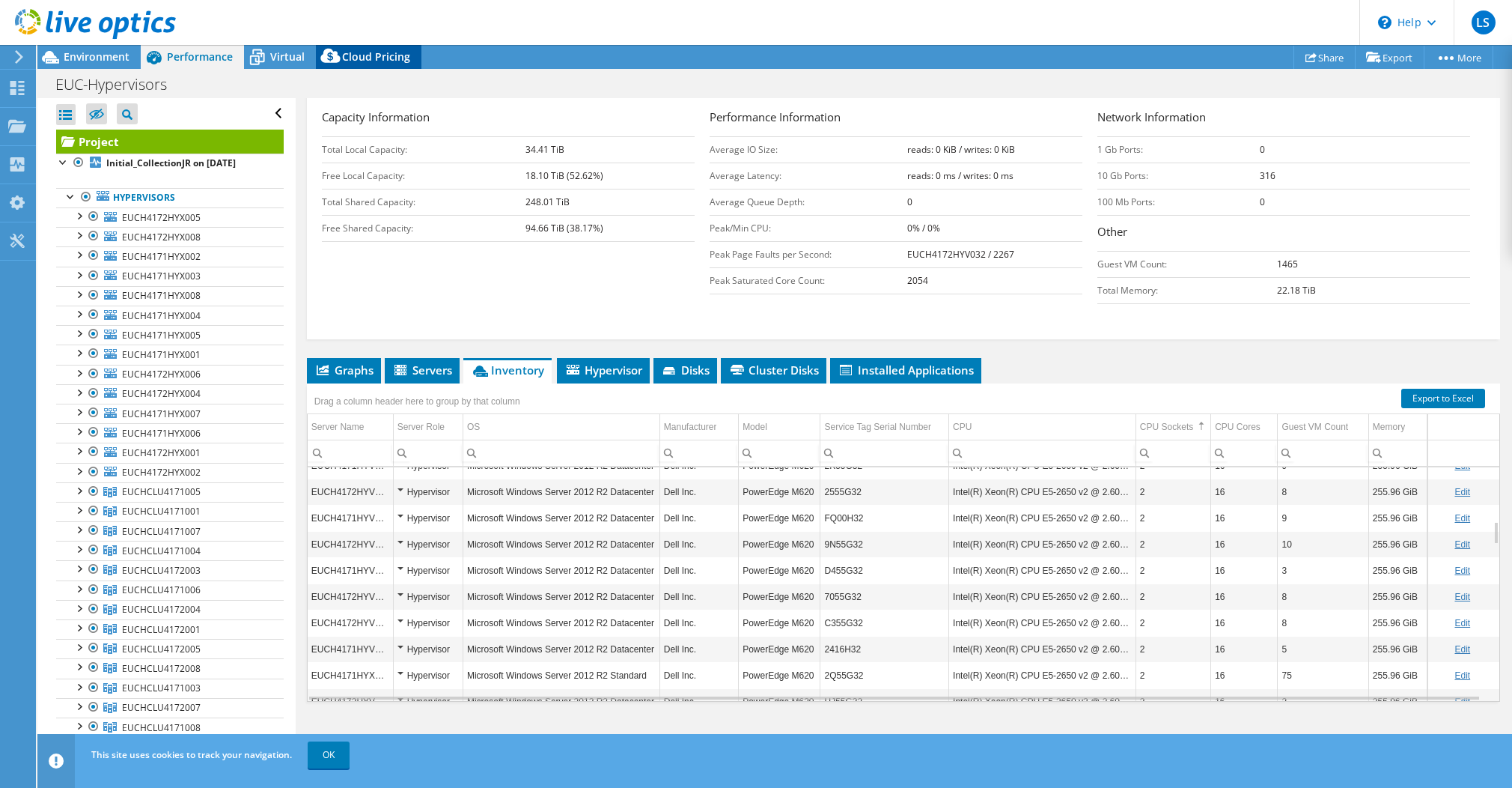
click at [367, 50] on span "Cloud Pricing" at bounding box center [376, 56] width 68 height 14
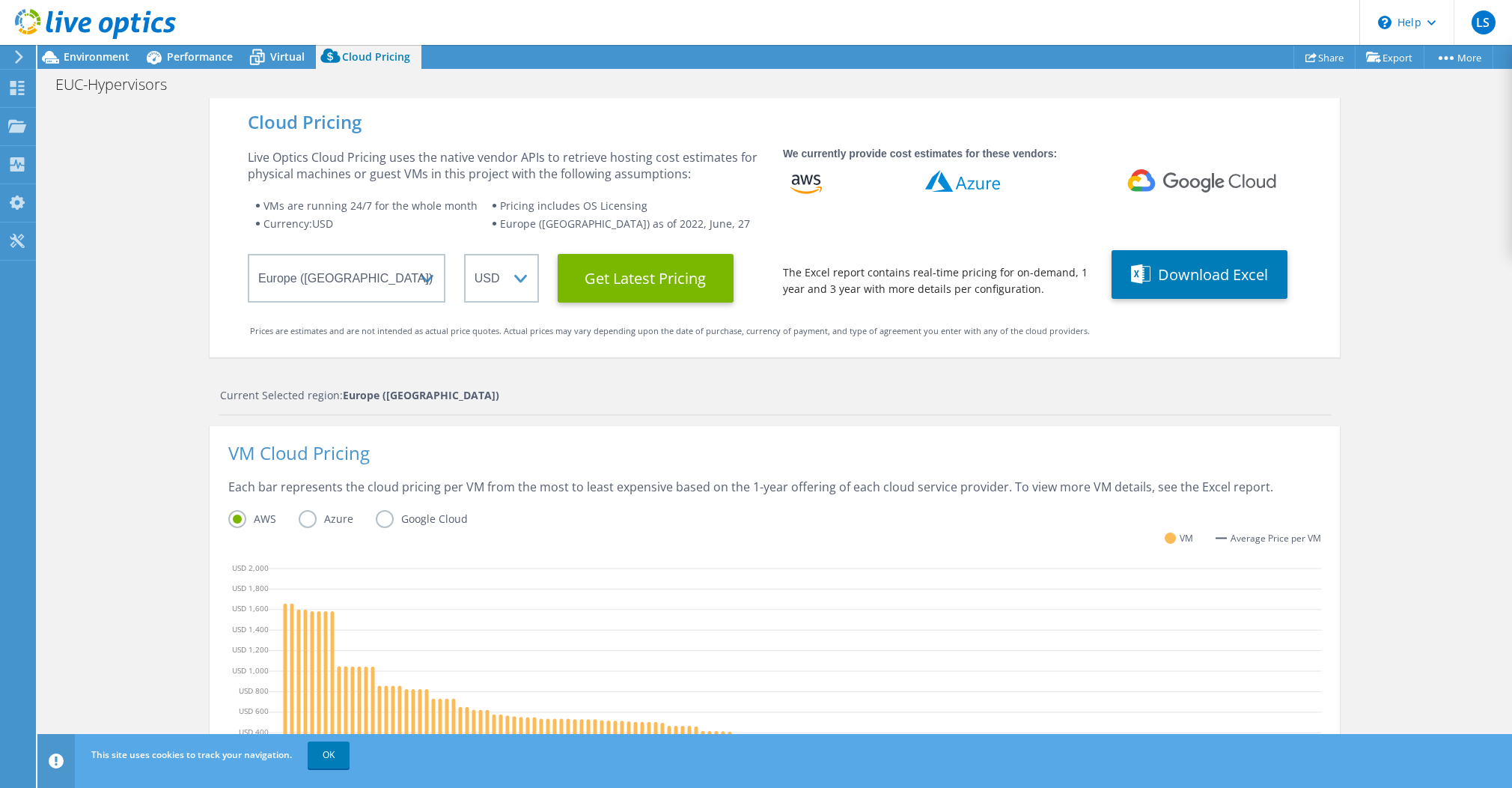
click at [17, 50] on icon at bounding box center [19, 56] width 11 height 13
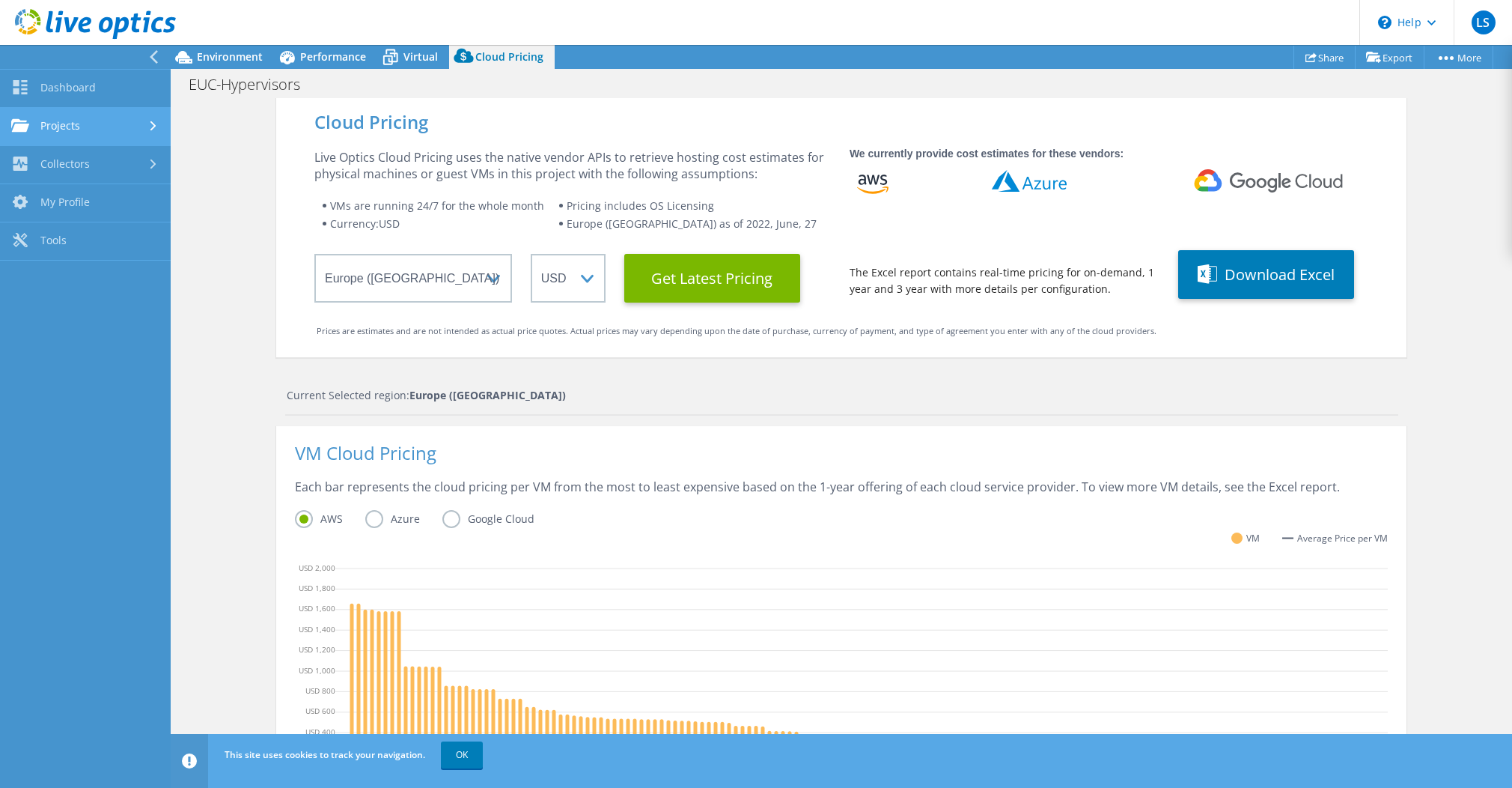
click at [128, 123] on link "Projects" at bounding box center [85, 127] width 170 height 38
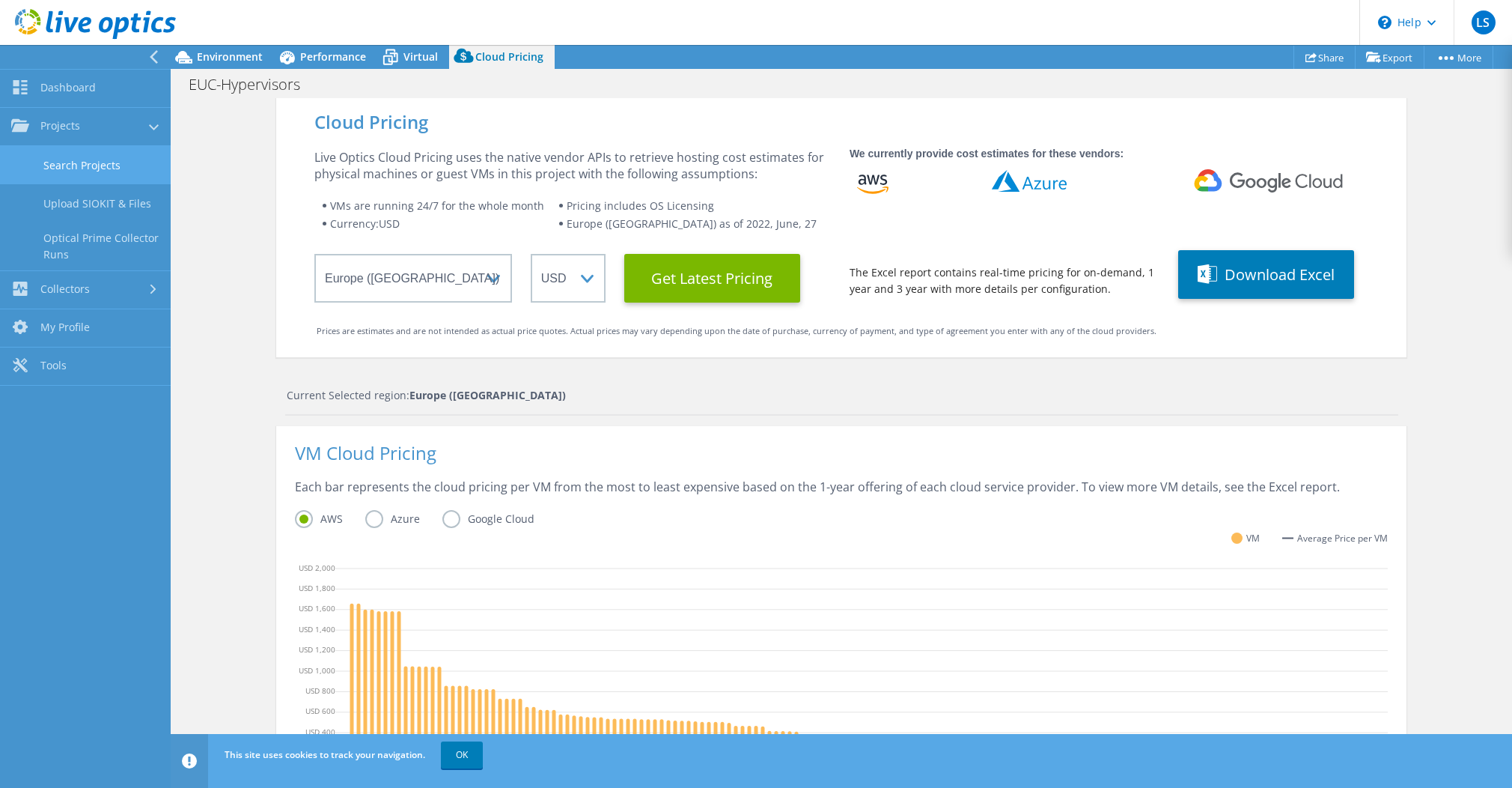
click at [106, 174] on link "Search Projects" at bounding box center [85, 165] width 170 height 38
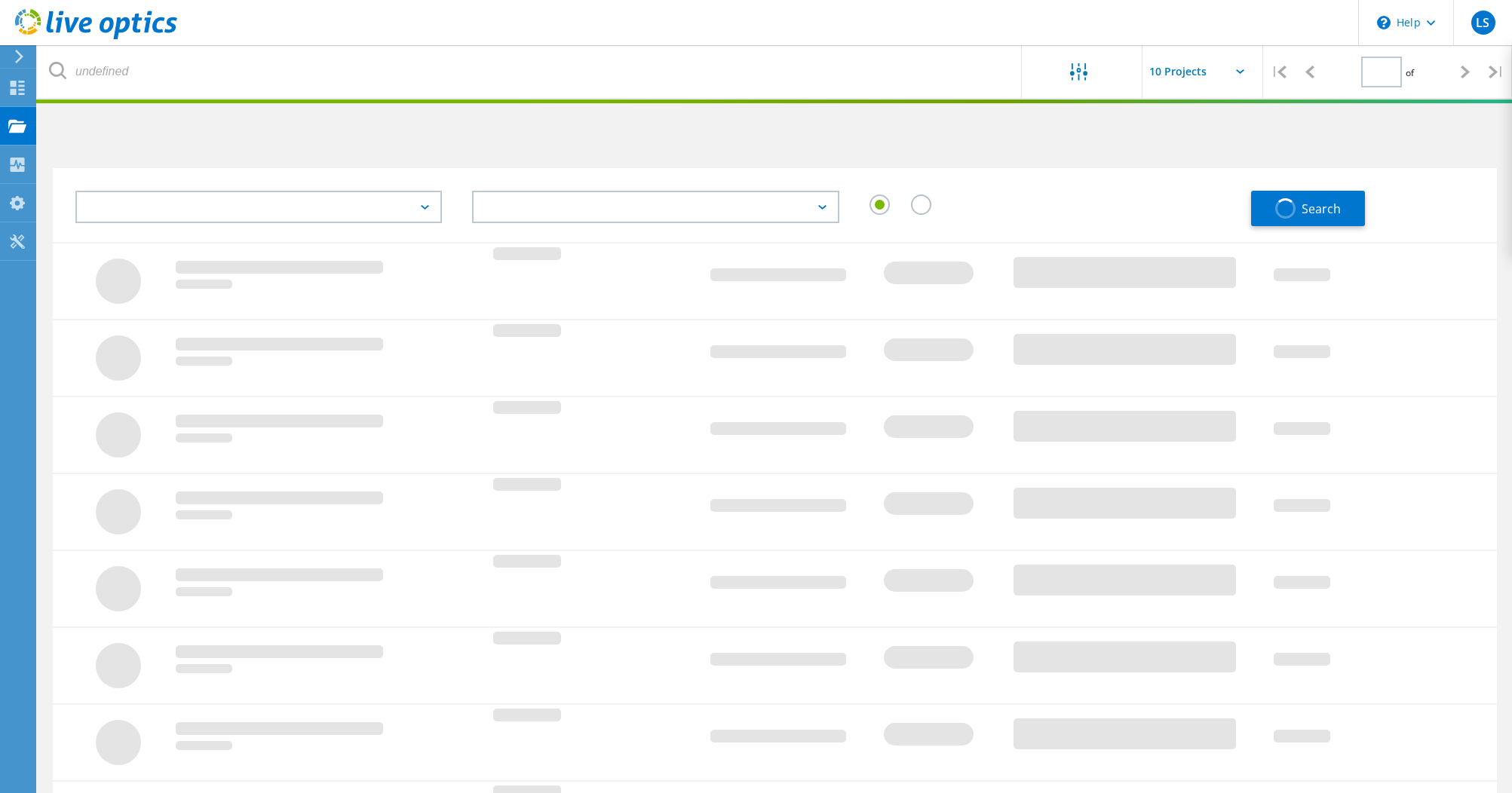
type input "1"
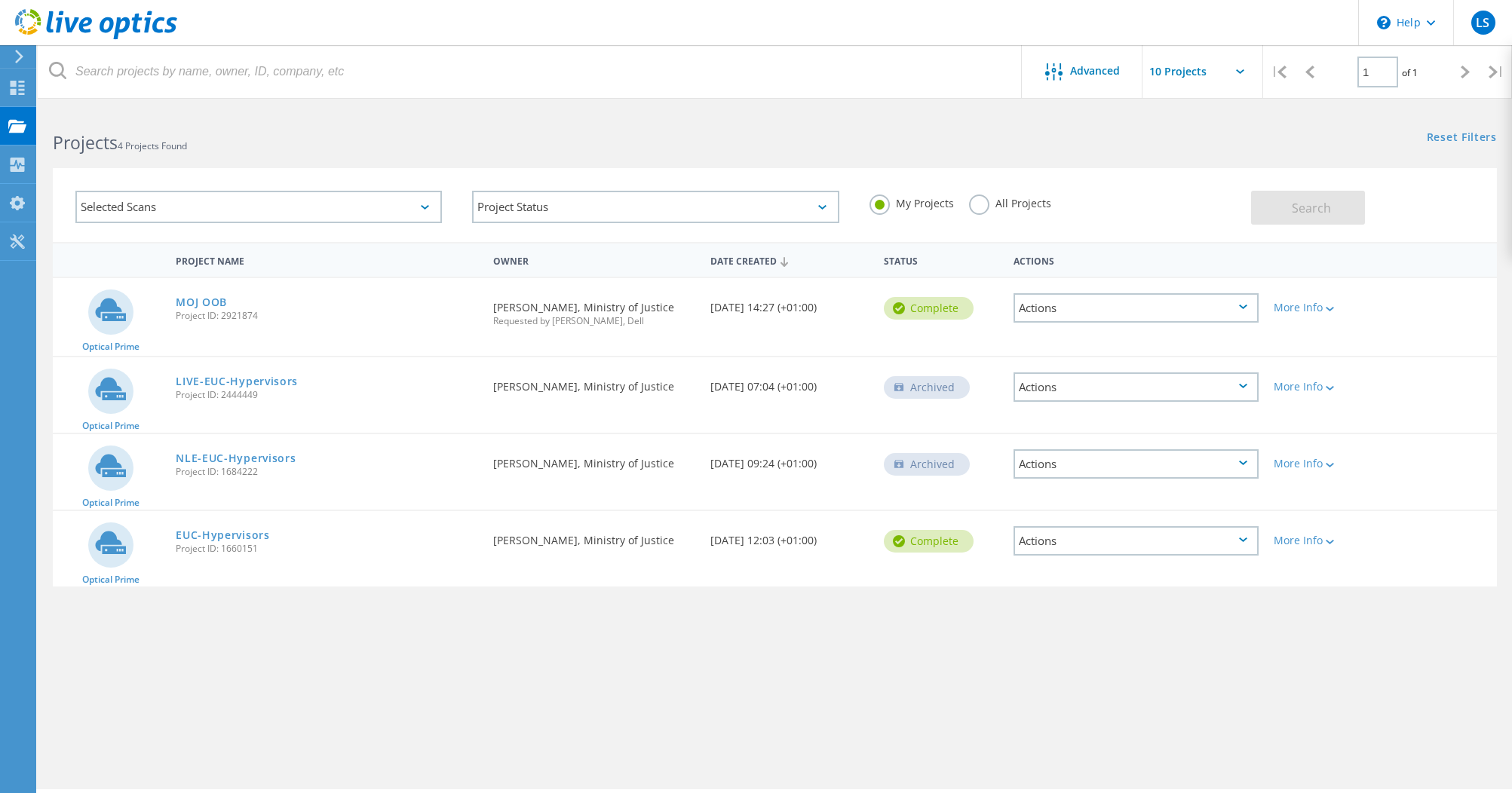
click at [1184, 549] on div "Actions" at bounding box center [1136, 540] width 245 height 29
click at [1331, 543] on icon at bounding box center [1329, 542] width 9 height 5
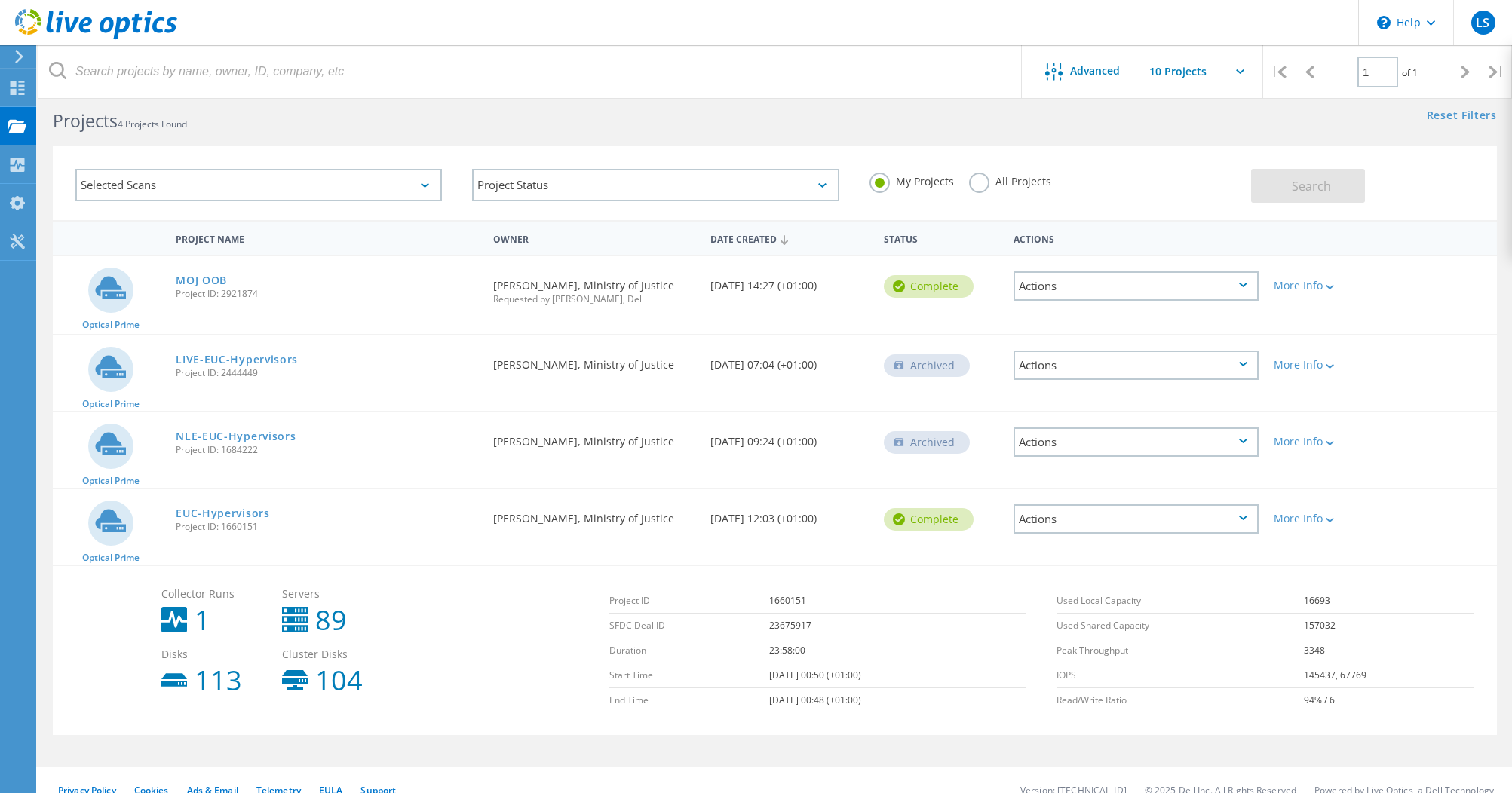
scroll to position [42, 0]
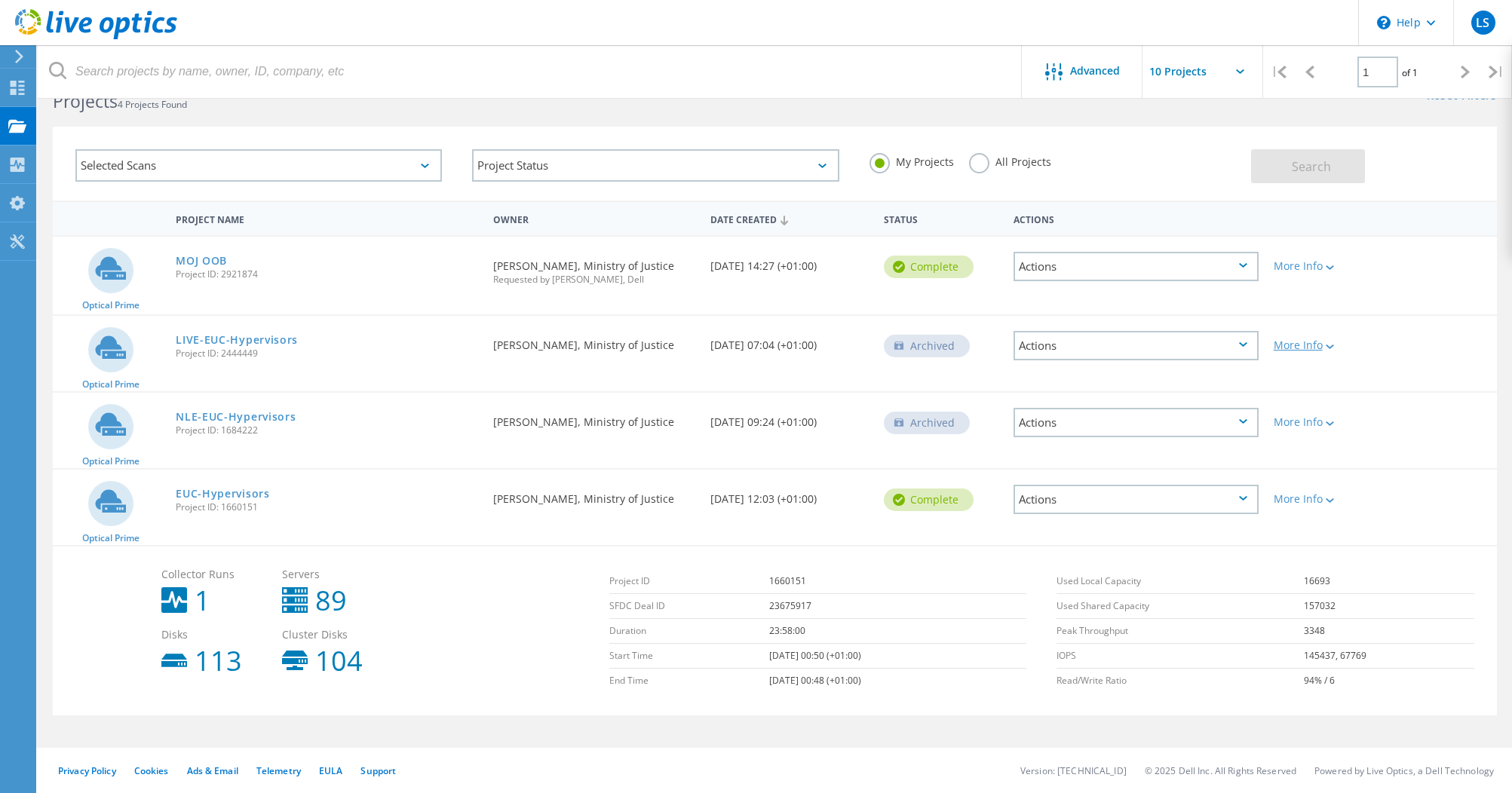
click at [1334, 345] on icon at bounding box center [1329, 347] width 9 height 5
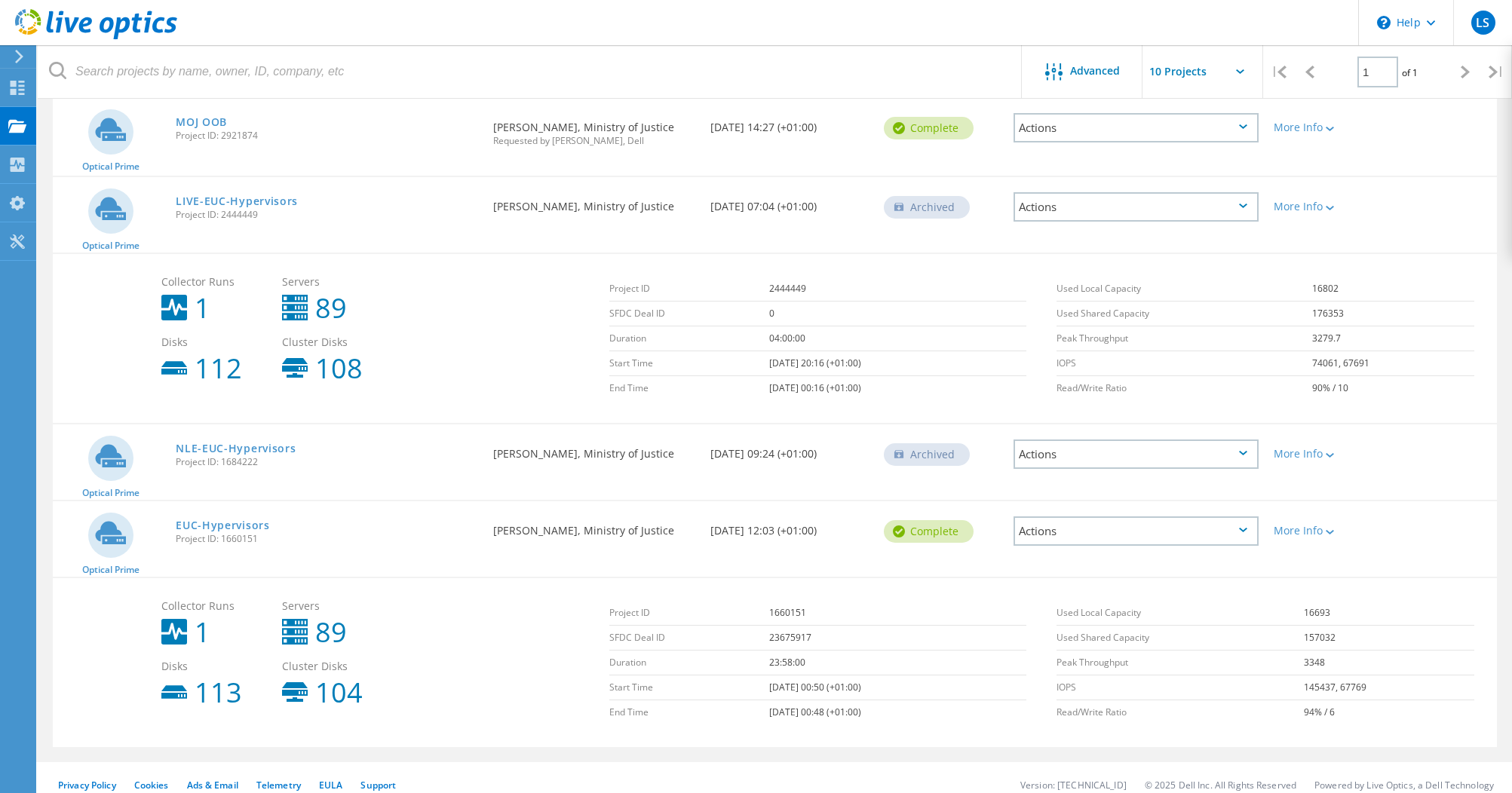
scroll to position [194, 0]
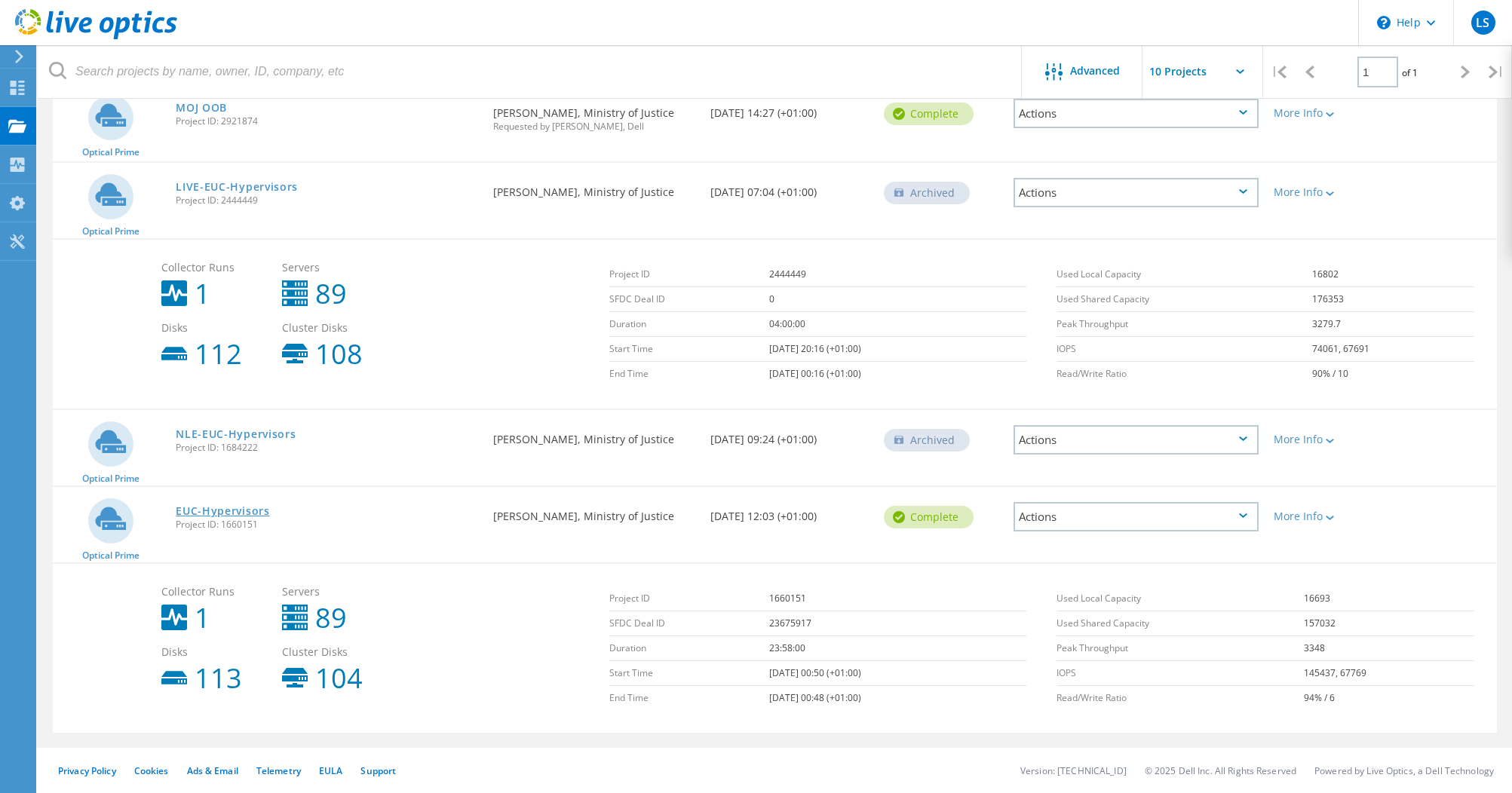
click at [238, 508] on link "EUC-Hypervisors" at bounding box center [223, 511] width 94 height 10
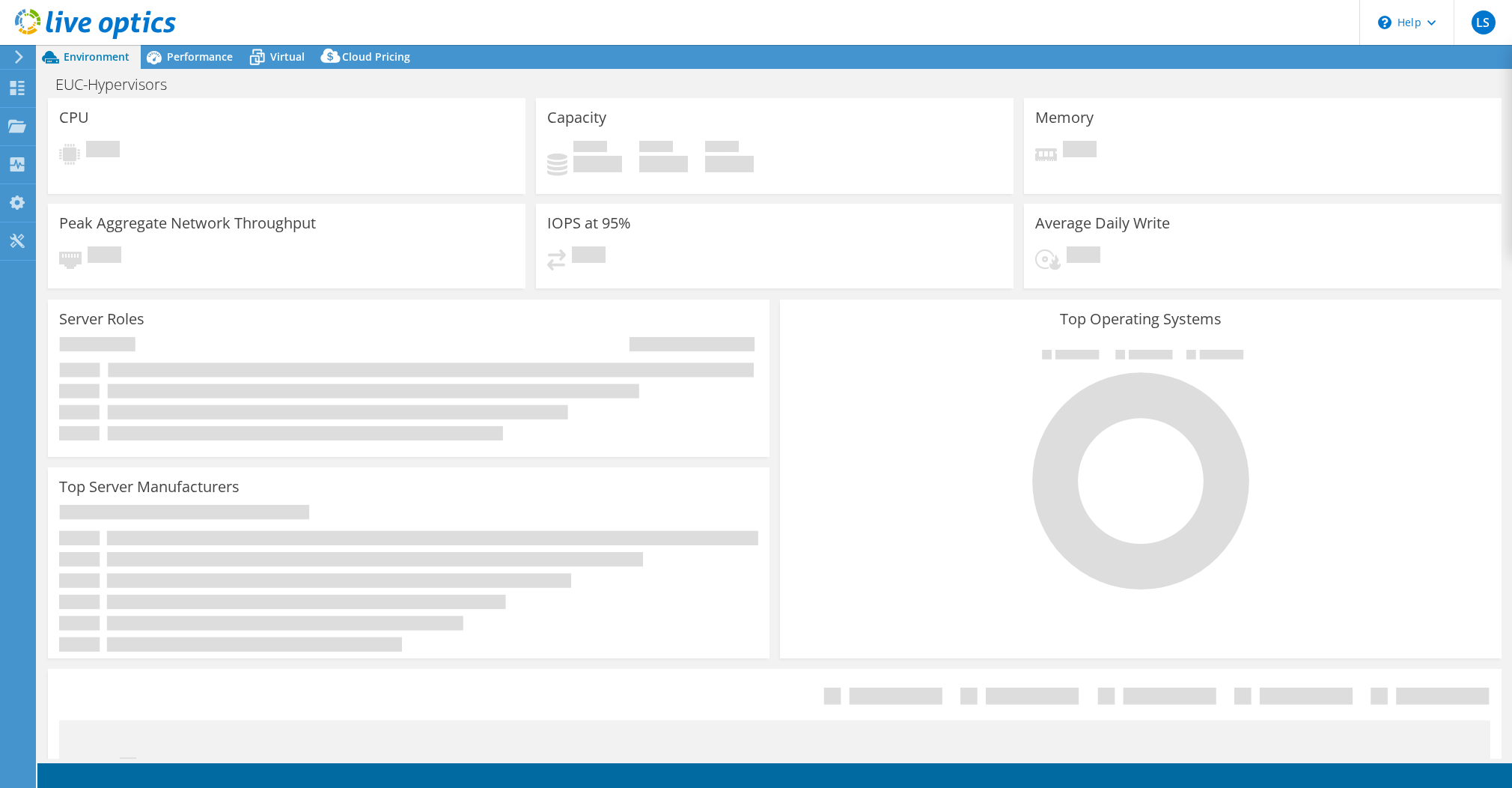
select select "EULondon"
select select "USD"
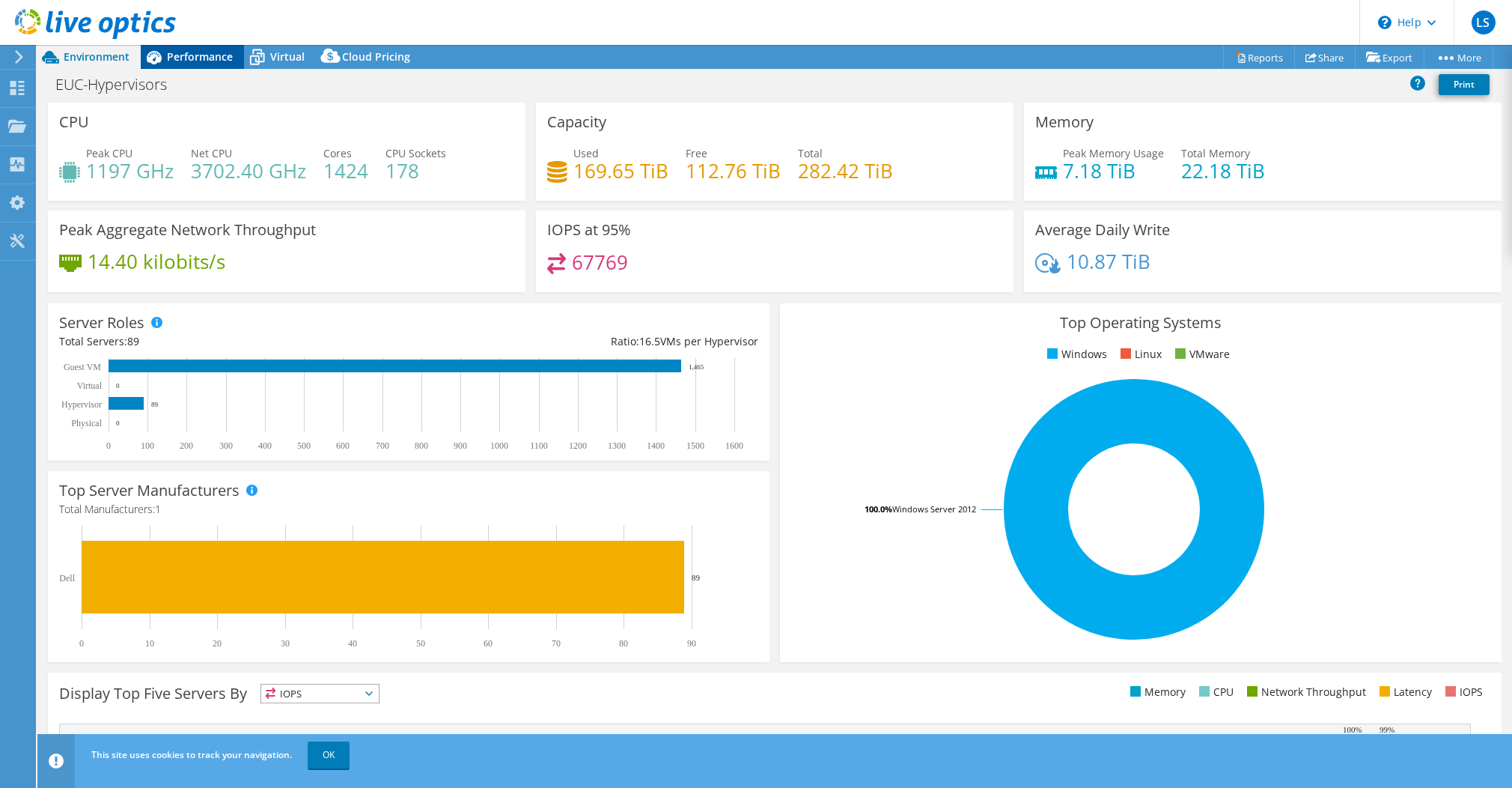
click at [191, 55] on span "Performance" at bounding box center [200, 56] width 66 height 14
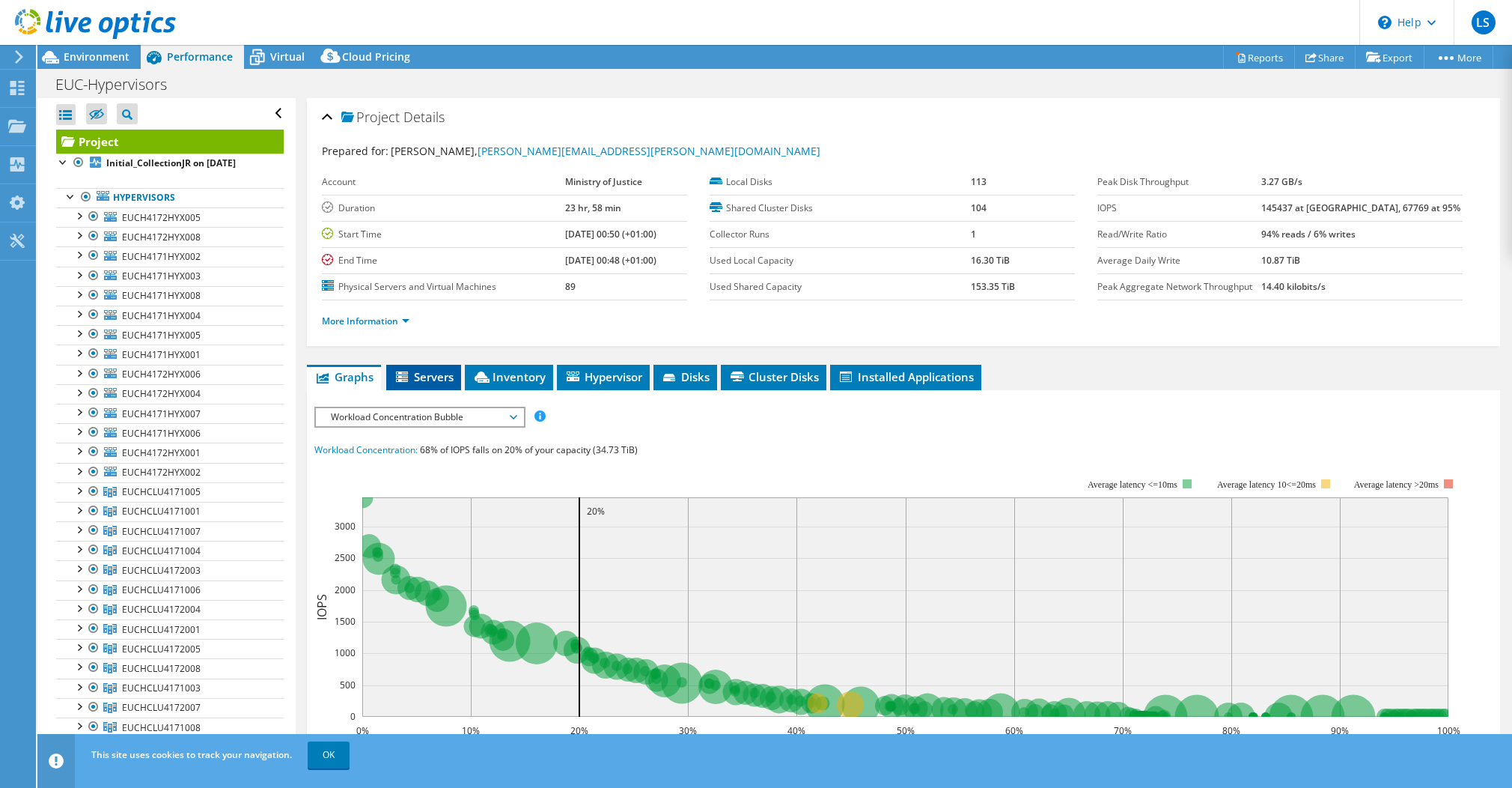
click at [449, 374] on span "Servers" at bounding box center [424, 376] width 60 height 15
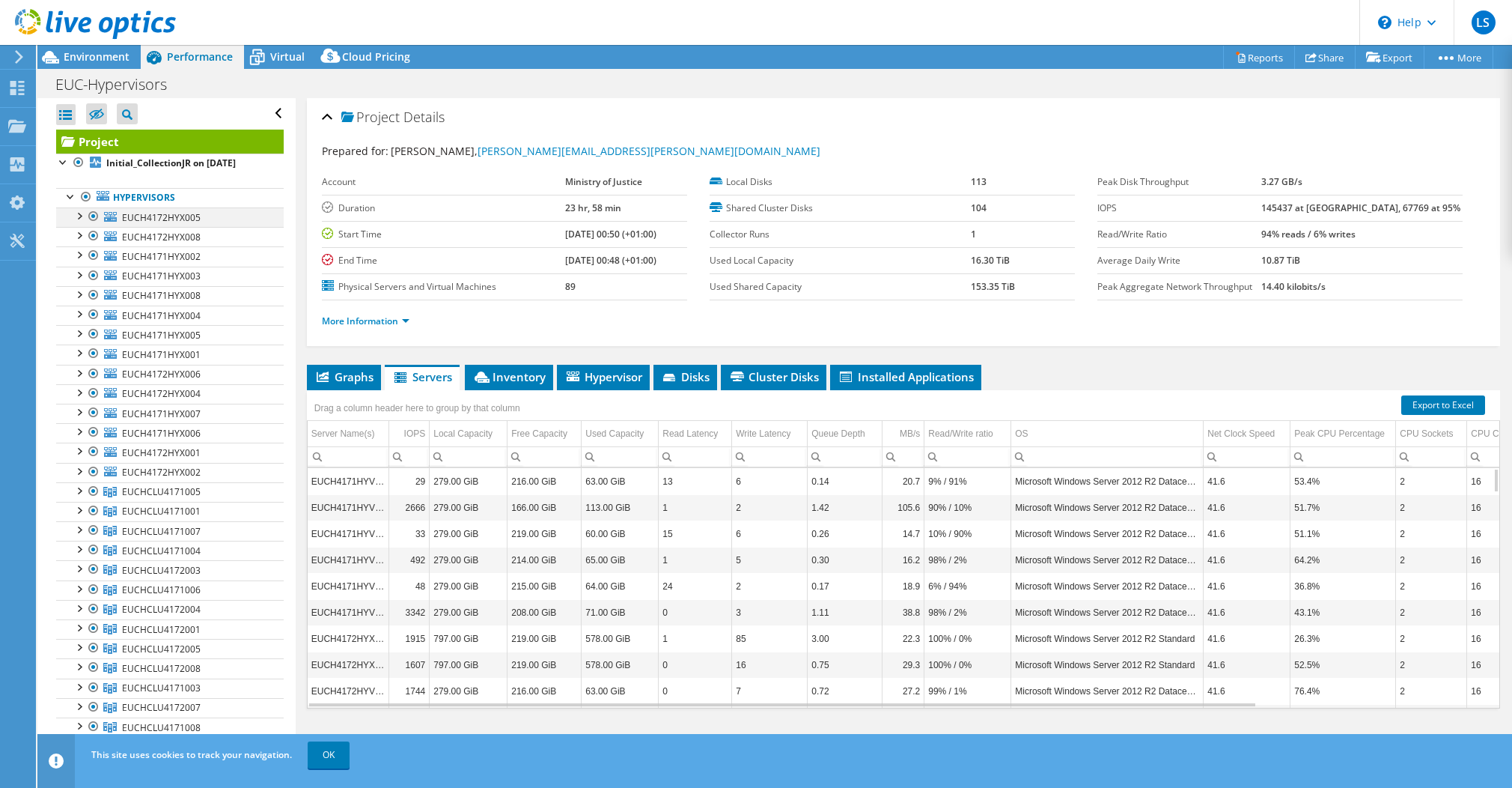
click at [79, 217] on div at bounding box center [78, 214] width 15 height 15
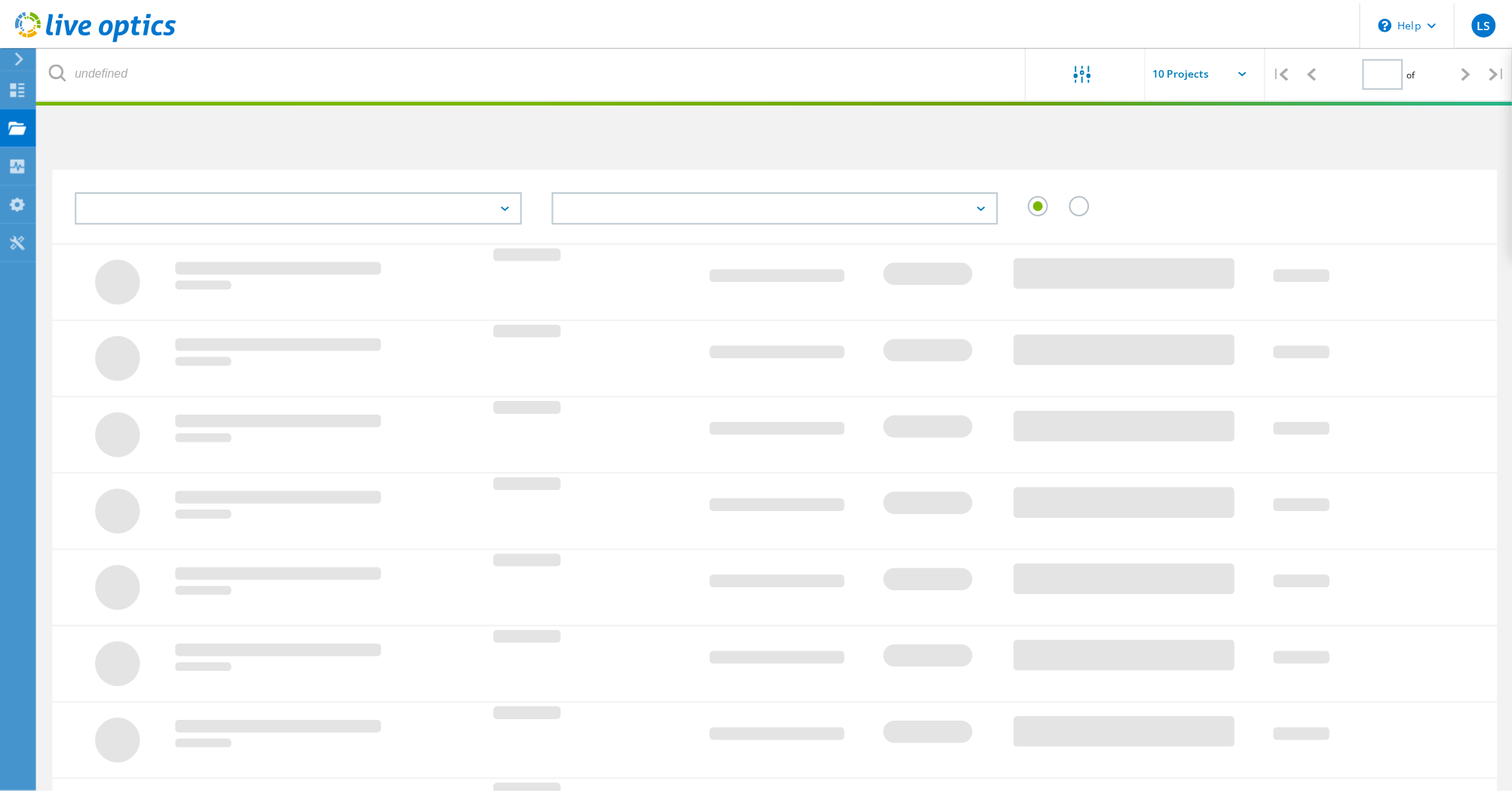
scroll to position [42, 0]
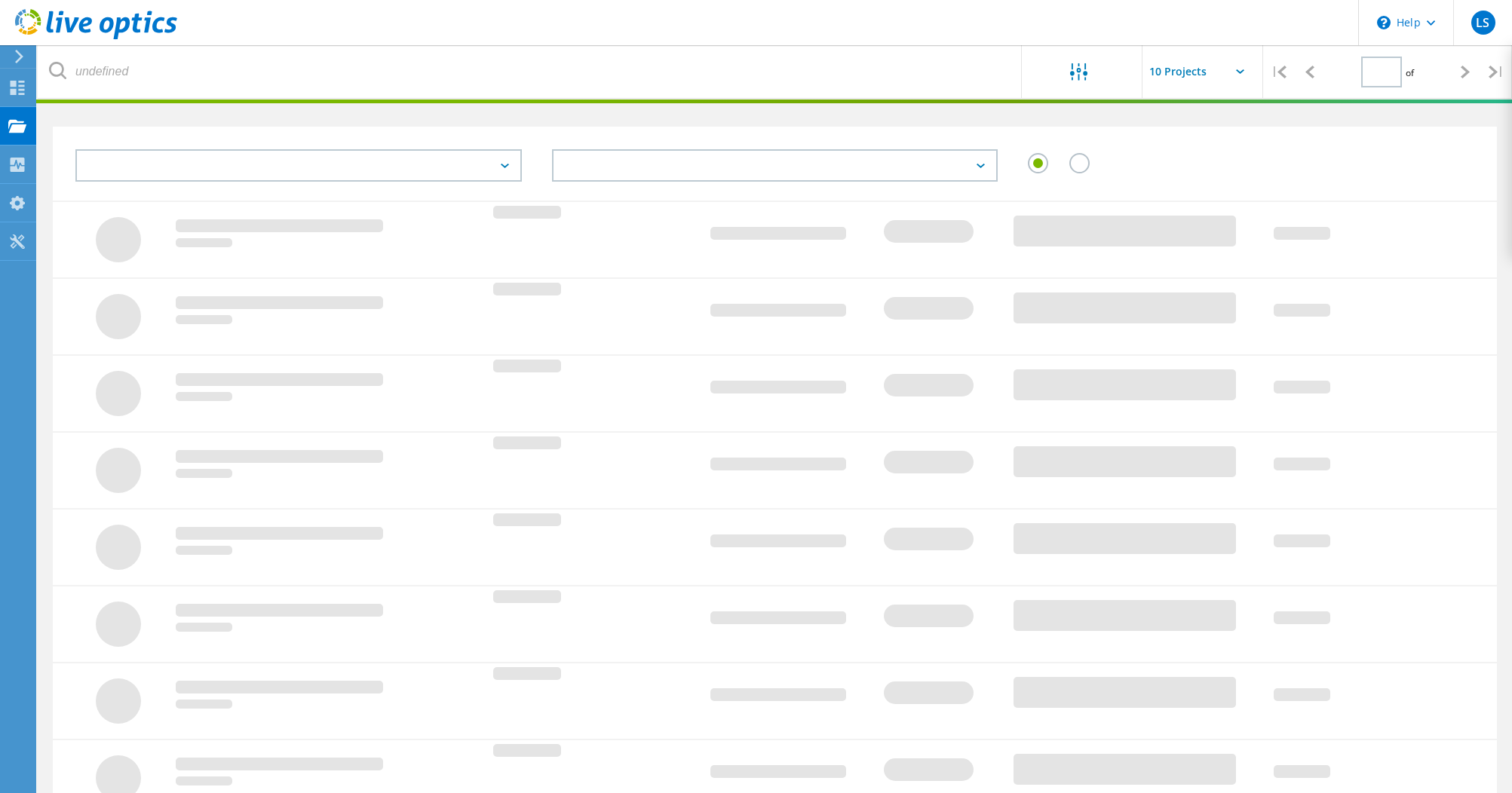
type input "1"
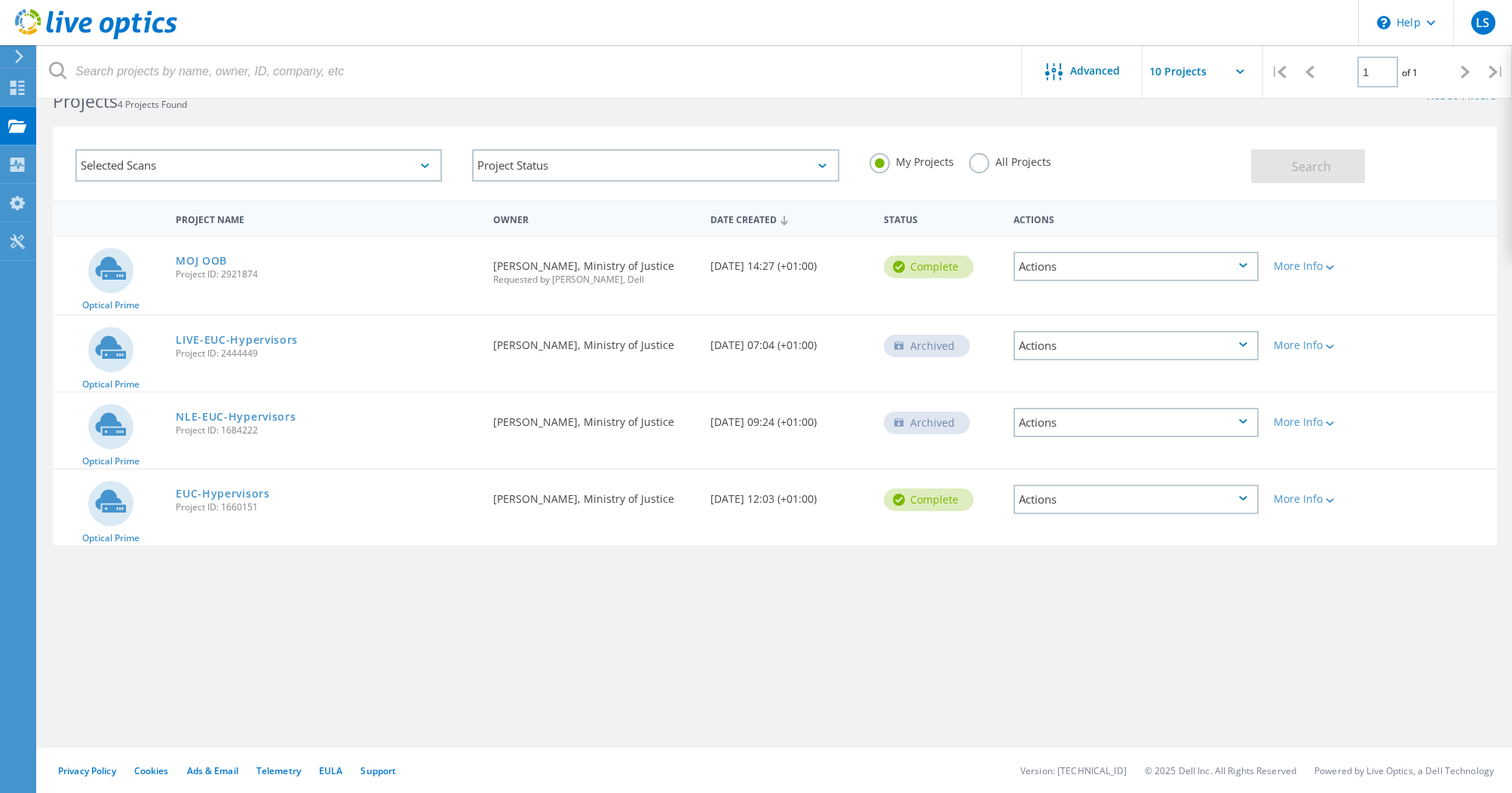
click at [1332, 430] on div "More Info" at bounding box center [1324, 417] width 116 height 50
click at [1332, 426] on icon at bounding box center [1329, 424] width 9 height 5
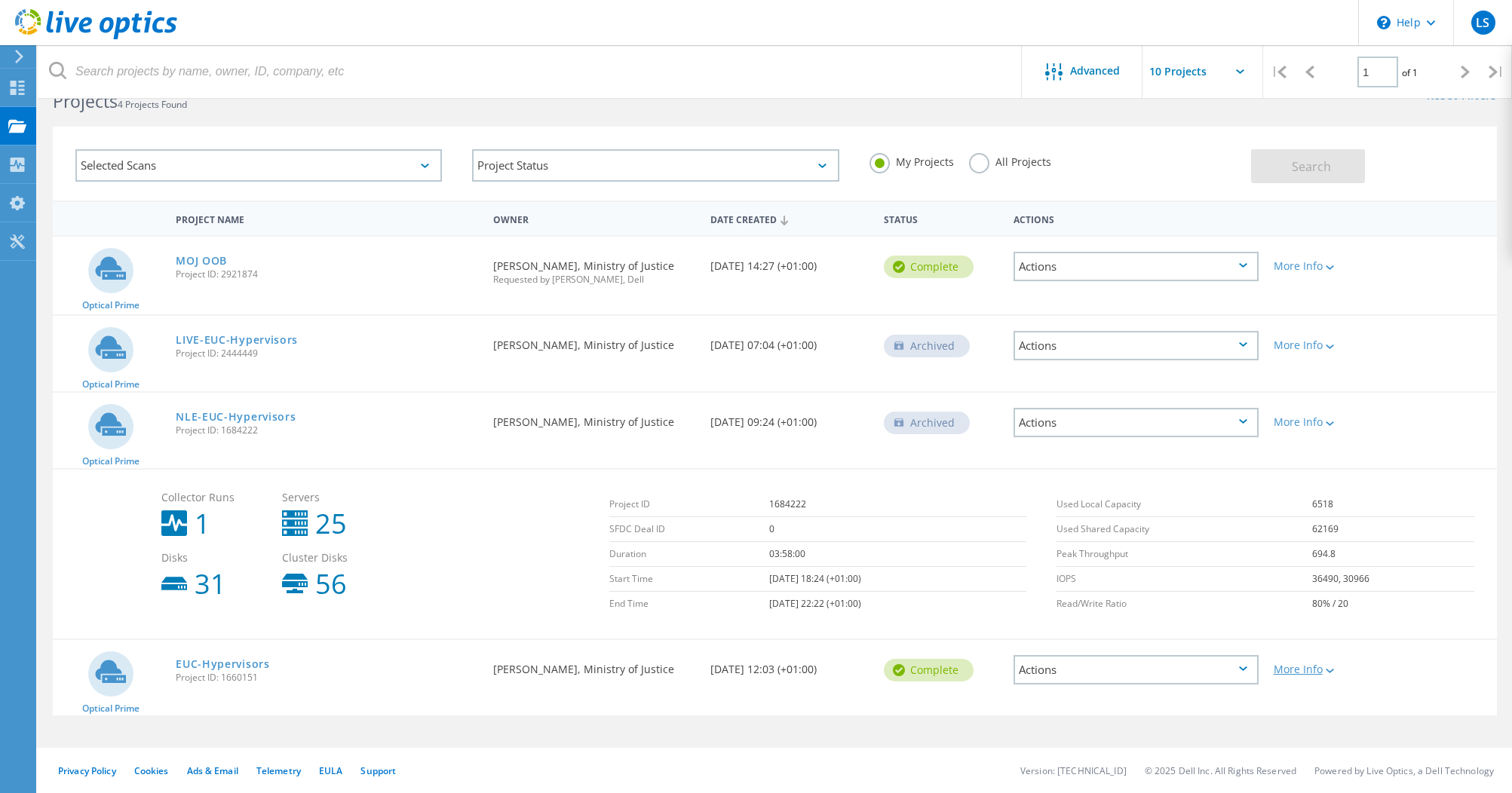
click at [1334, 672] on icon at bounding box center [1329, 671] width 9 height 5
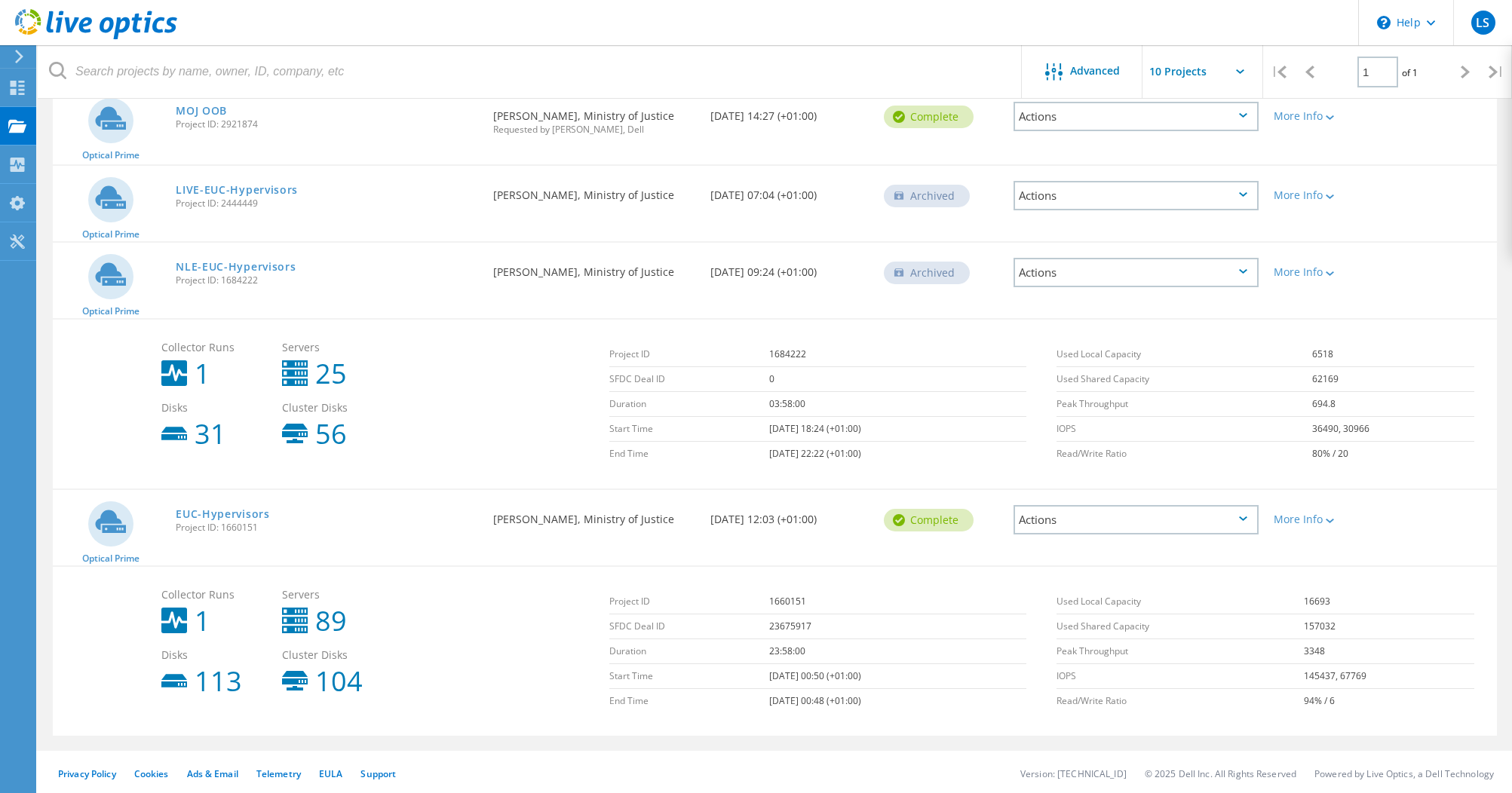
scroll to position [194, 0]
